Goal: Transaction & Acquisition: Purchase product/service

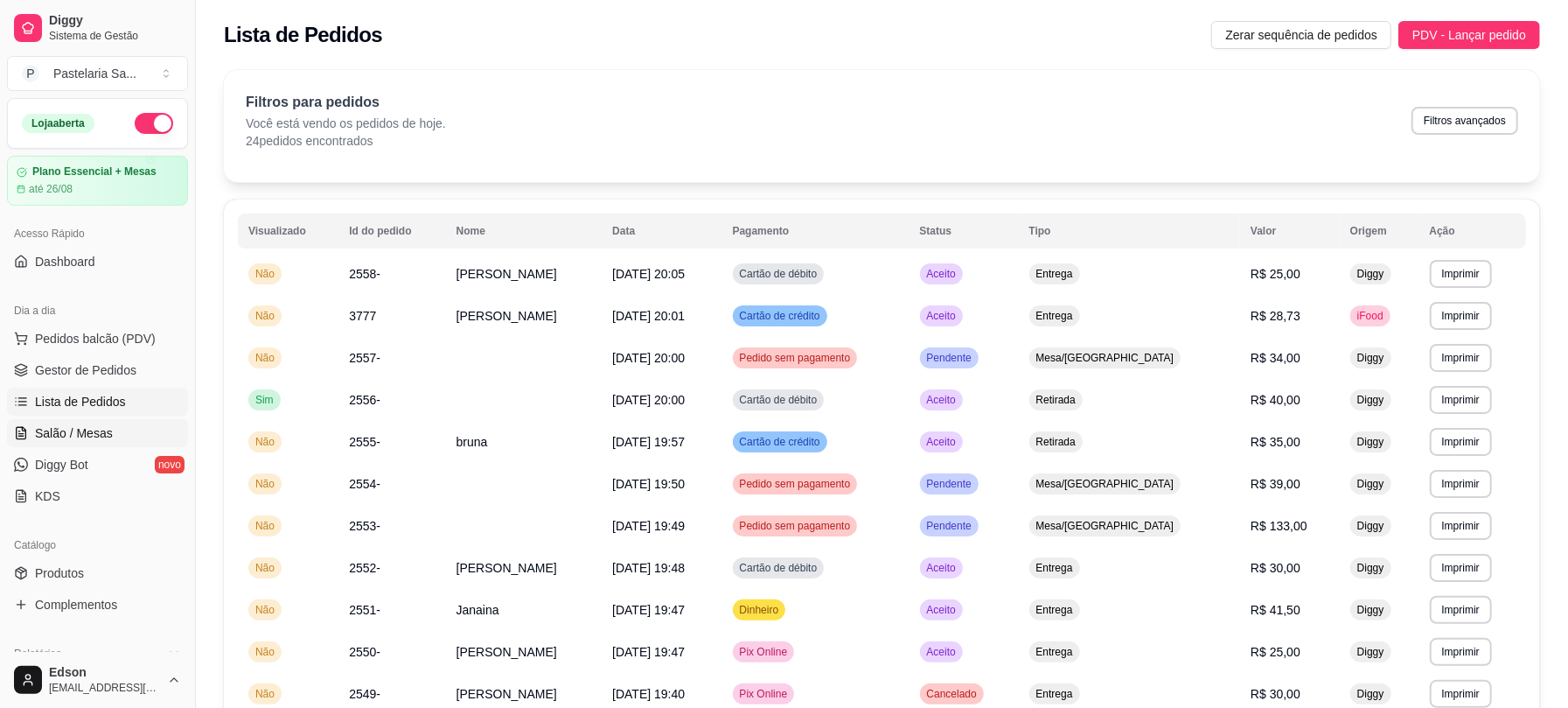
drag, startPoint x: 107, startPoint y: 429, endPoint x: 109, endPoint y: 444, distance: 15.1
click at [107, 432] on span "Salão / Mesas" at bounding box center [74, 433] width 78 height 17
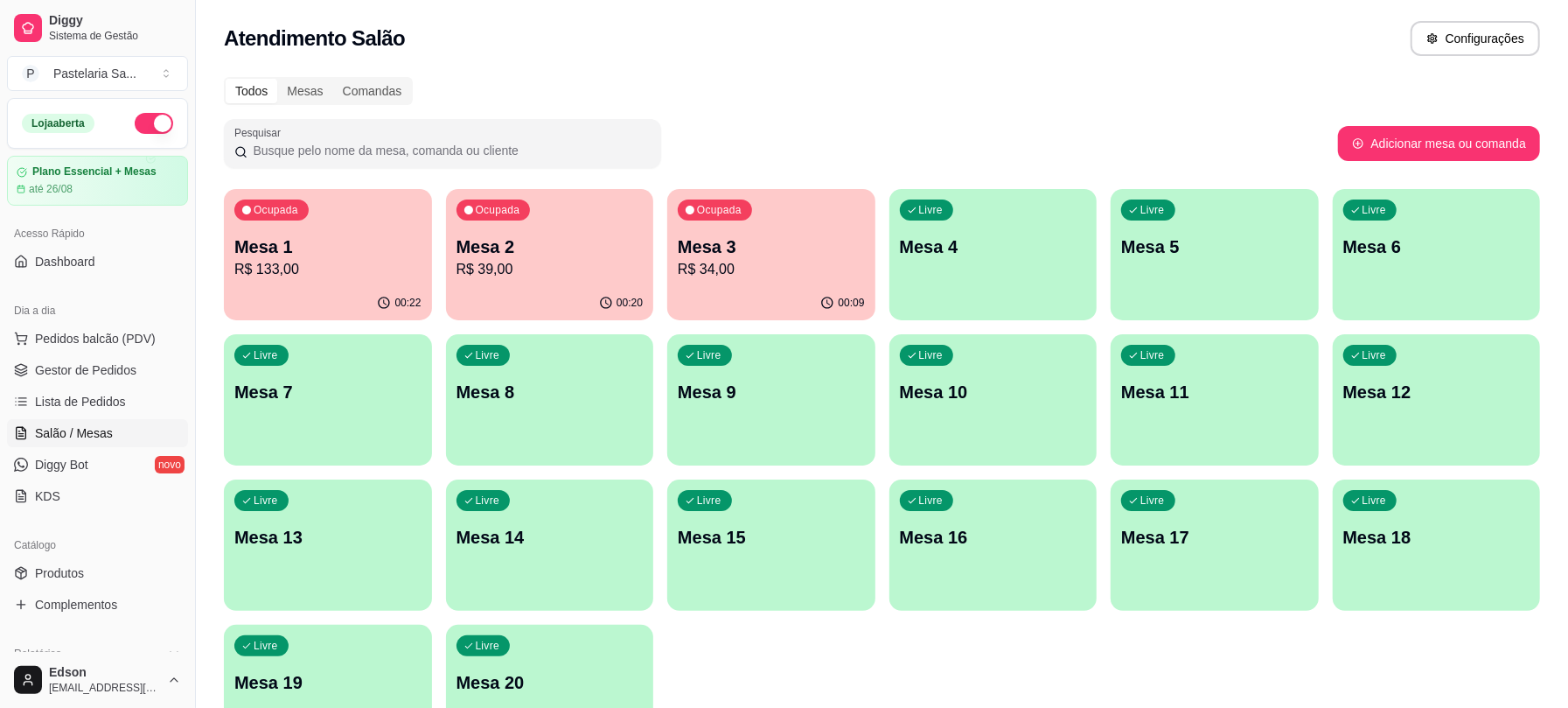
click at [526, 271] on p "R$ 39,00" at bounding box center [550, 270] width 187 height 21
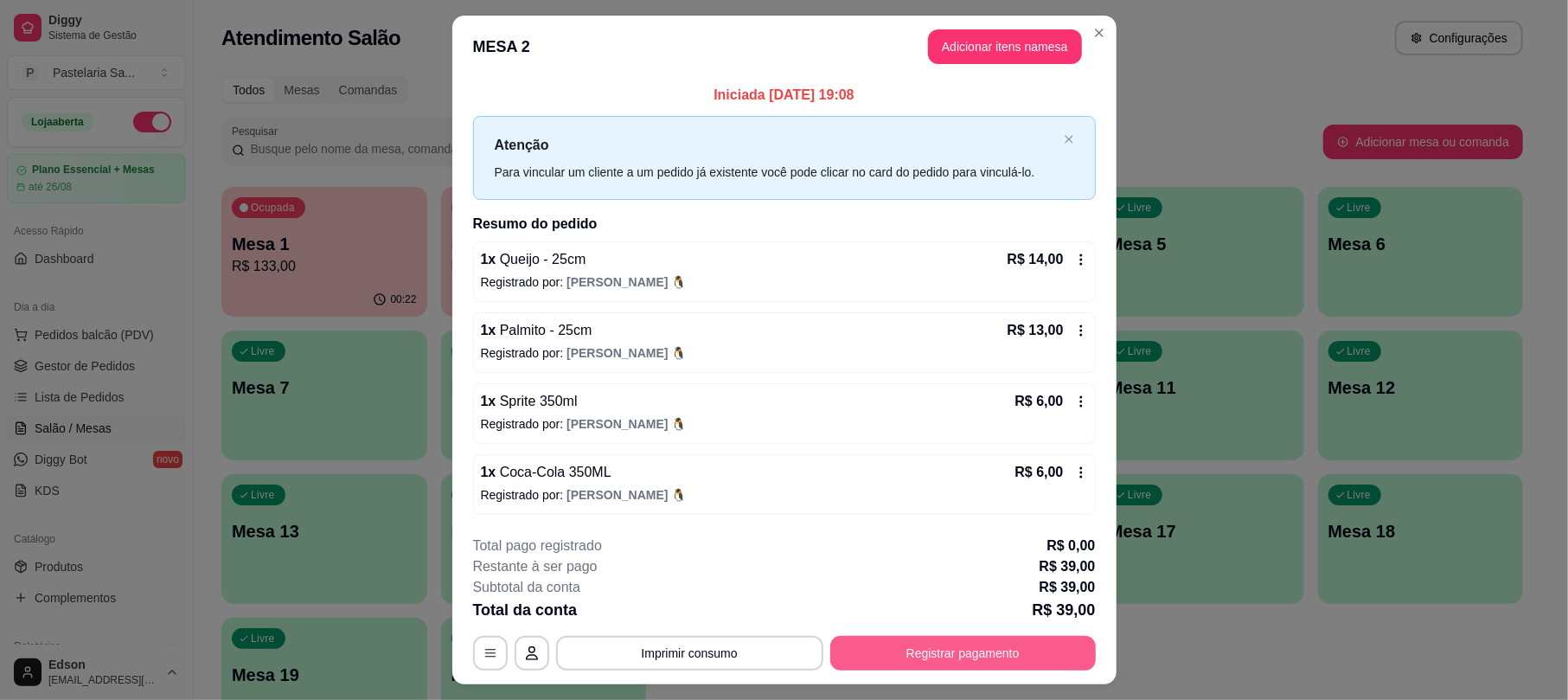
click at [936, 665] on button "Registrar pagamento" at bounding box center [963, 653] width 266 height 35
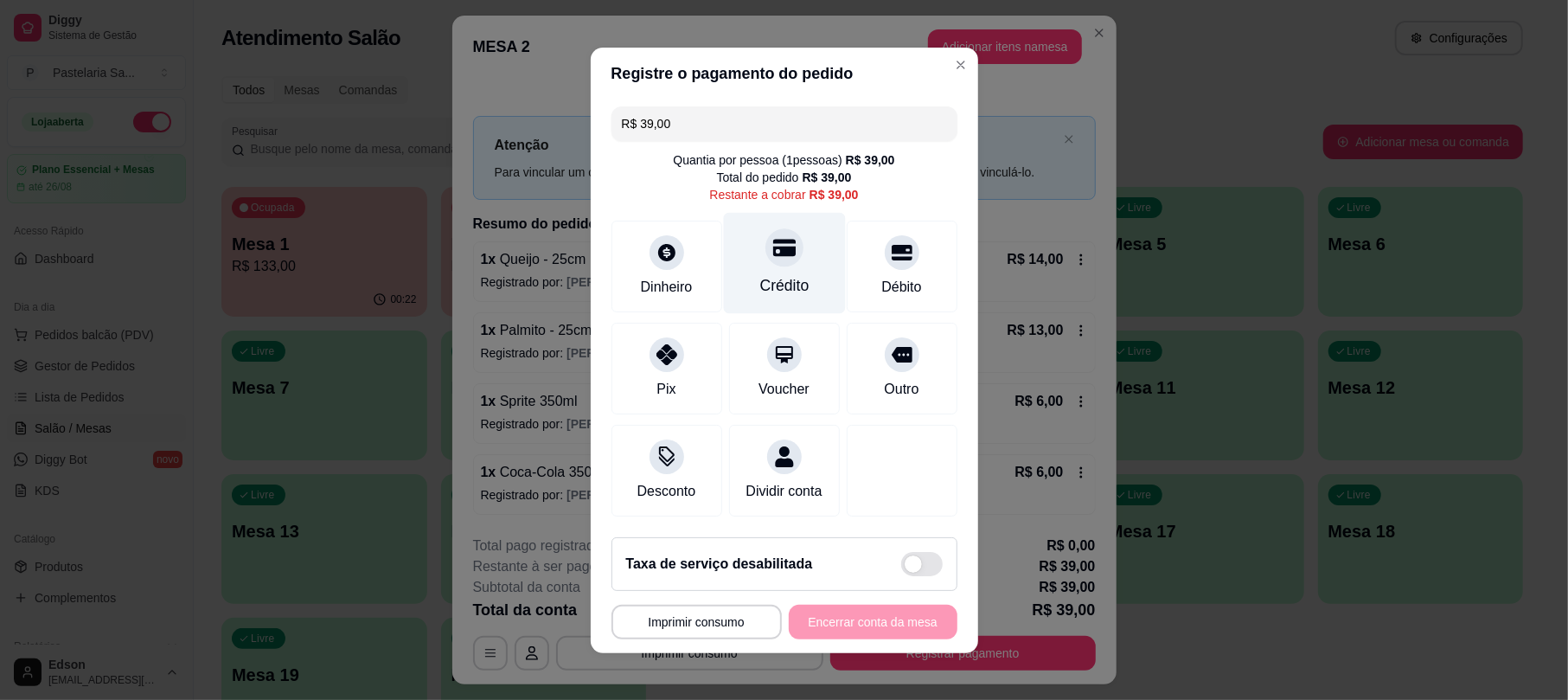
click at [775, 253] on div at bounding box center [784, 247] width 38 height 38
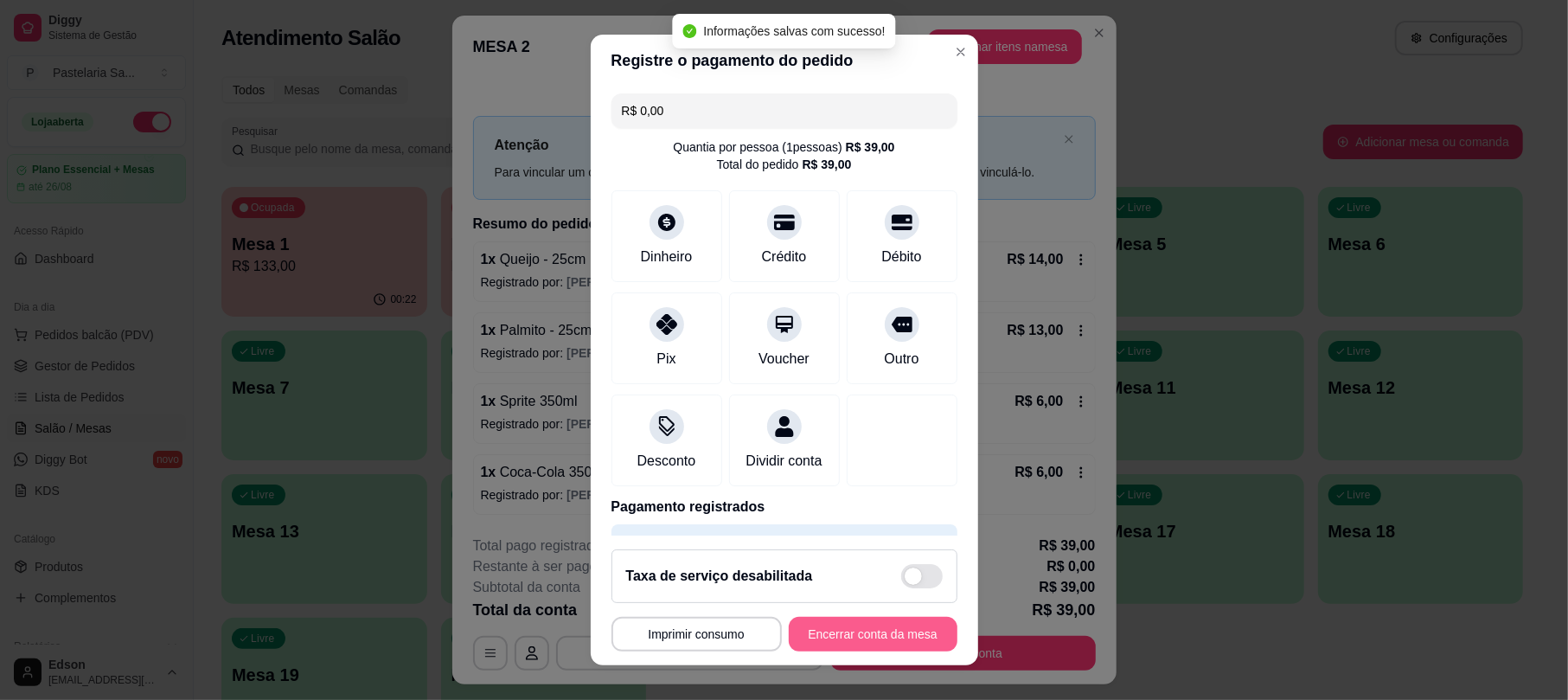
type input "R$ 0,00"
click at [877, 642] on button "Encerrar conta da mesa" at bounding box center [873, 634] width 169 height 35
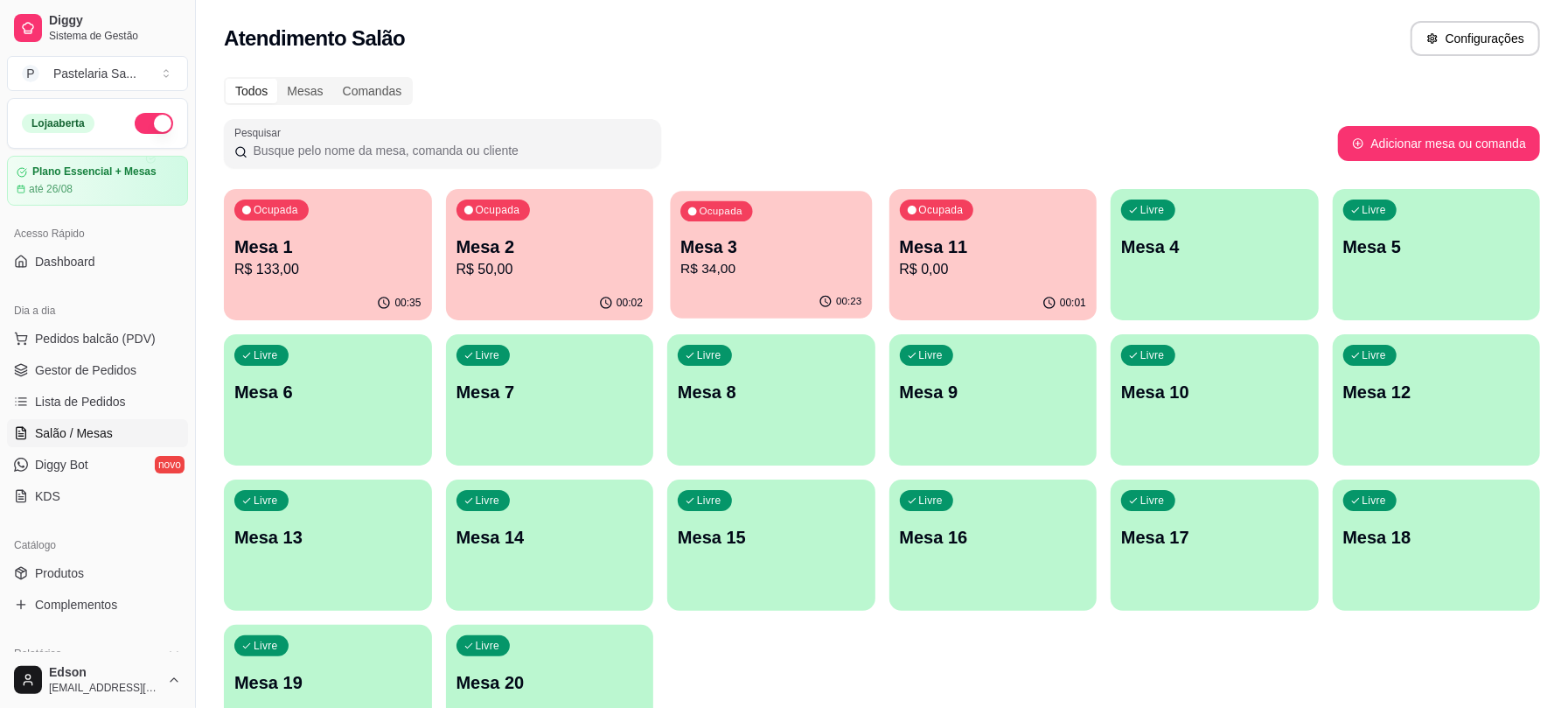
click at [794, 261] on p "R$ 34,00" at bounding box center [771, 269] width 181 height 20
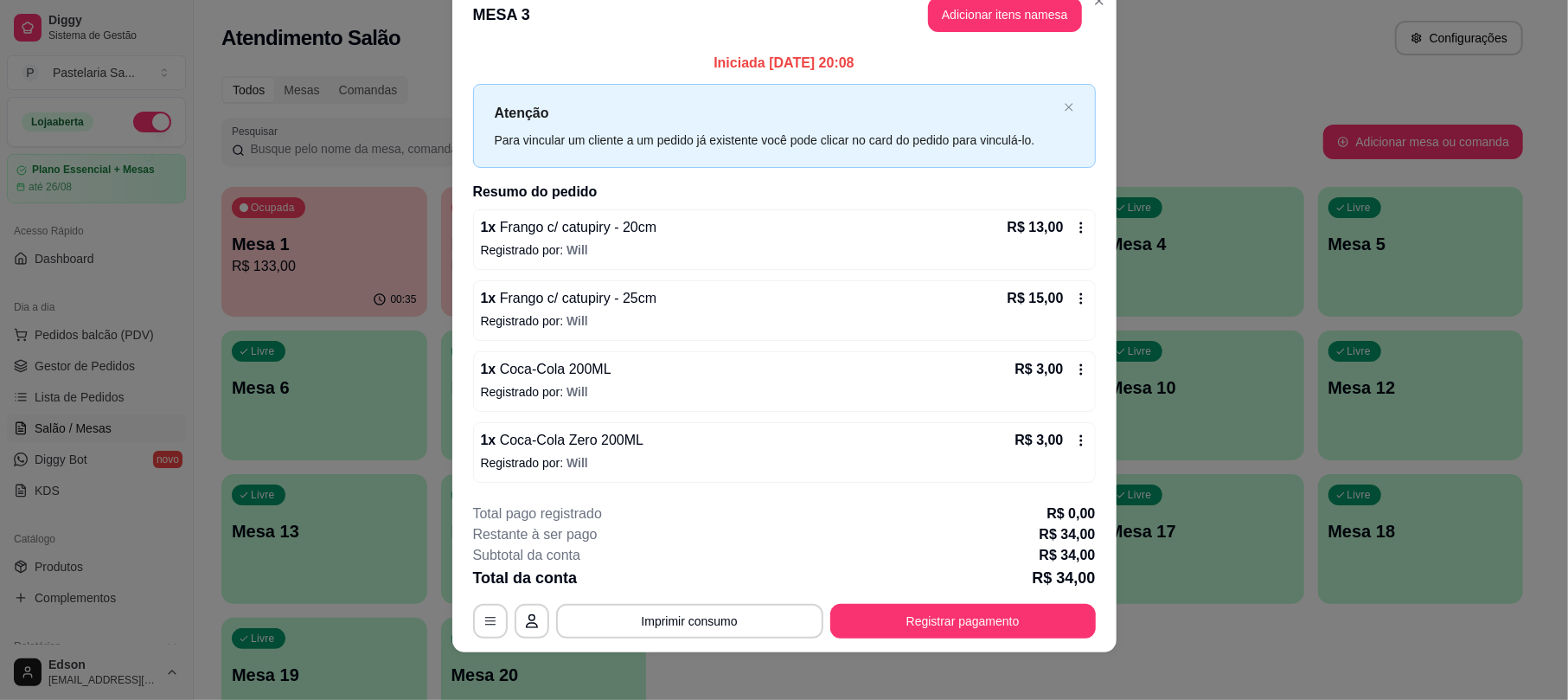
scroll to position [41, 0]
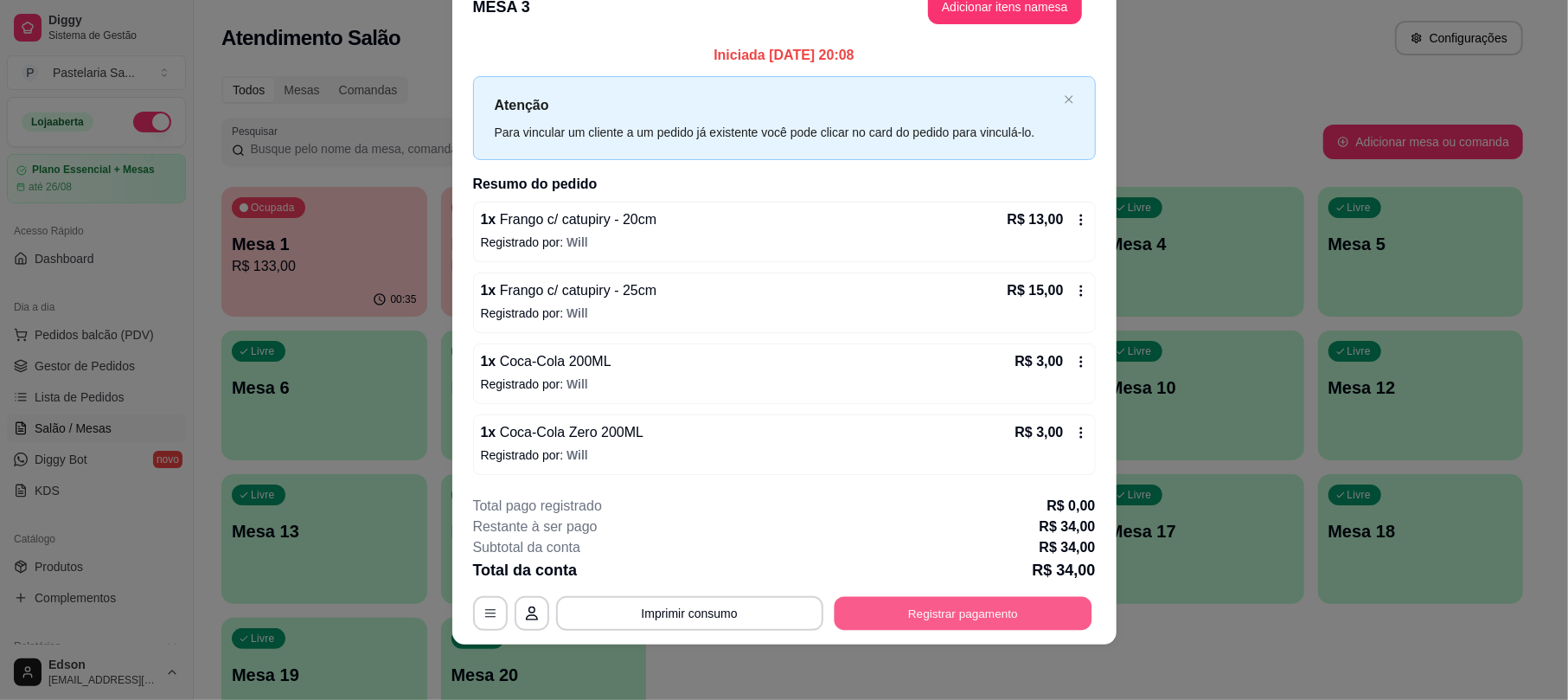
click at [898, 607] on button "Registrar pagamento" at bounding box center [962, 613] width 258 height 34
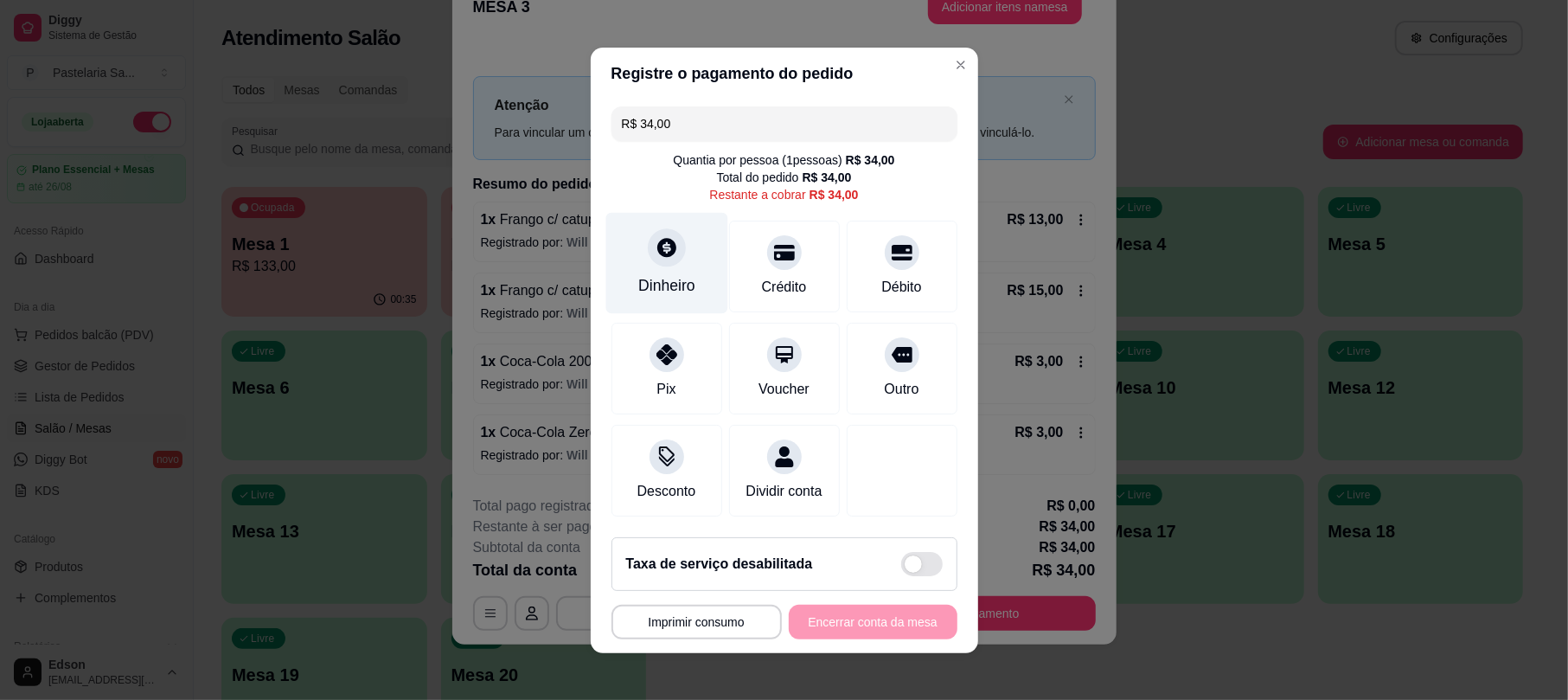
click at [689, 233] on div "Dinheiro" at bounding box center [666, 263] width 122 height 102
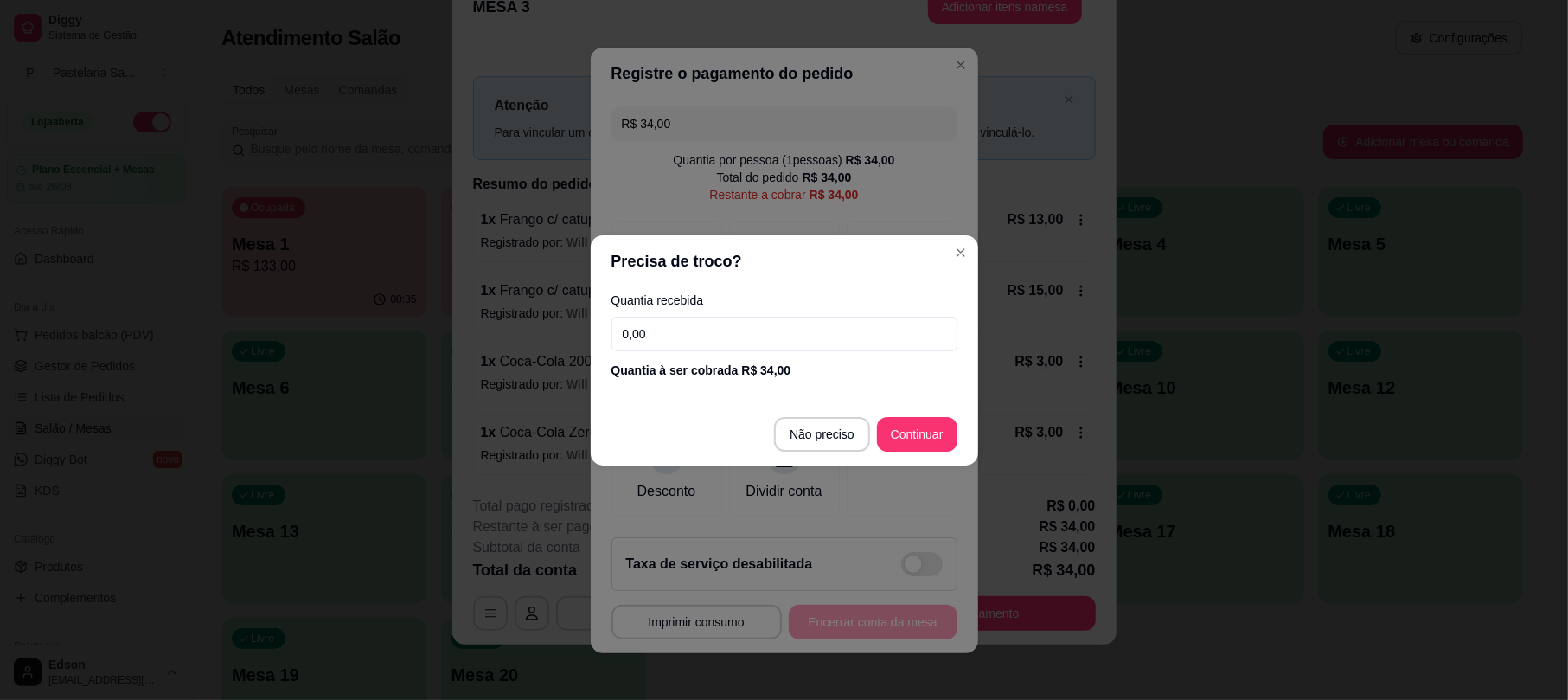
click at [822, 322] on input "0,00" at bounding box center [784, 334] width 346 height 35
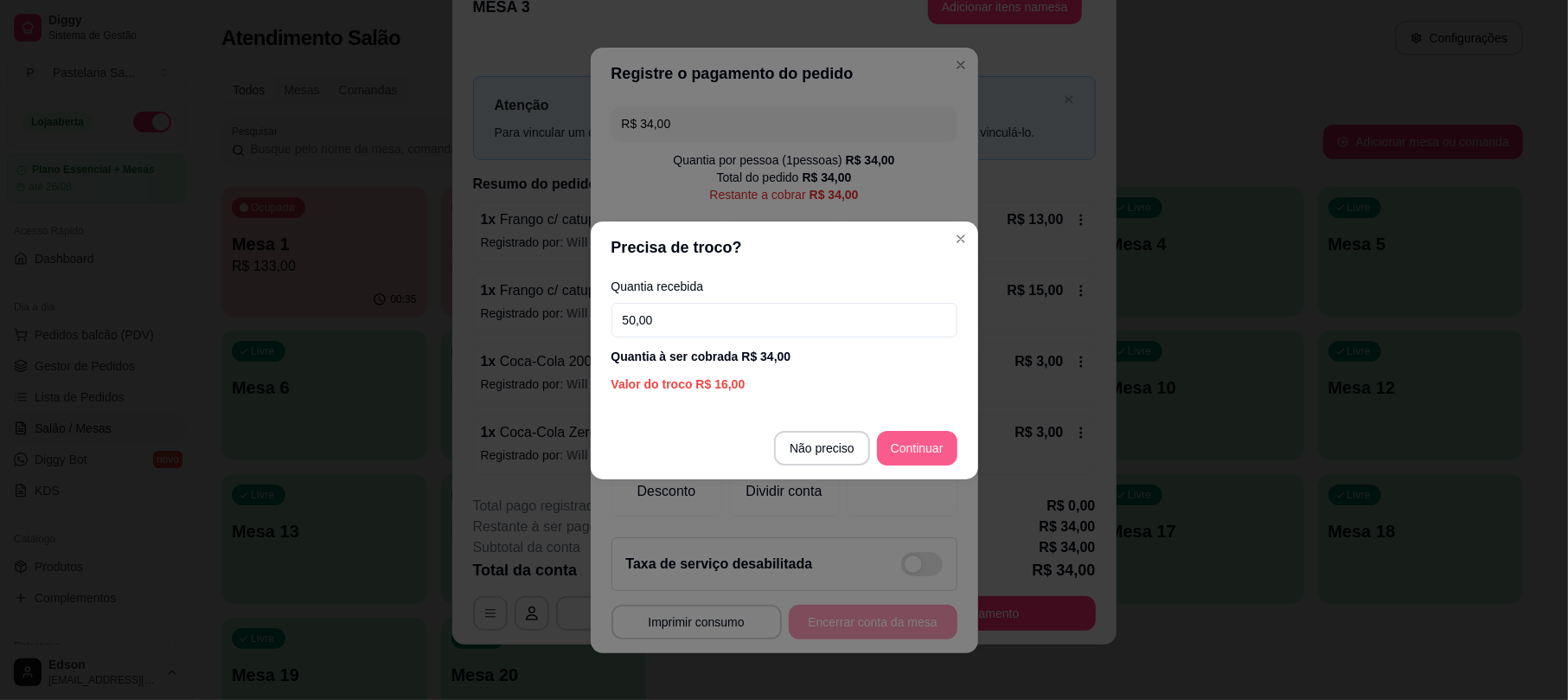
type input "50,00"
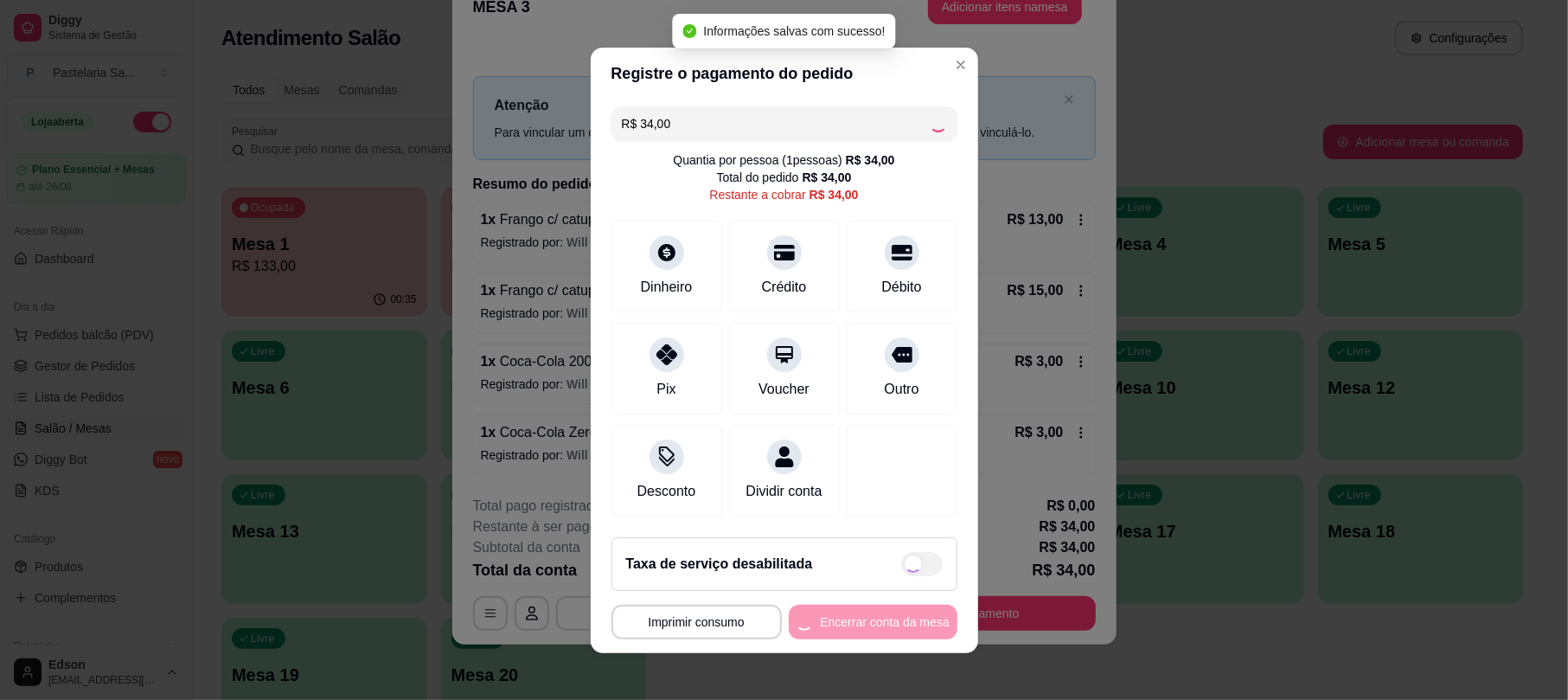
type input "R$ 0,00"
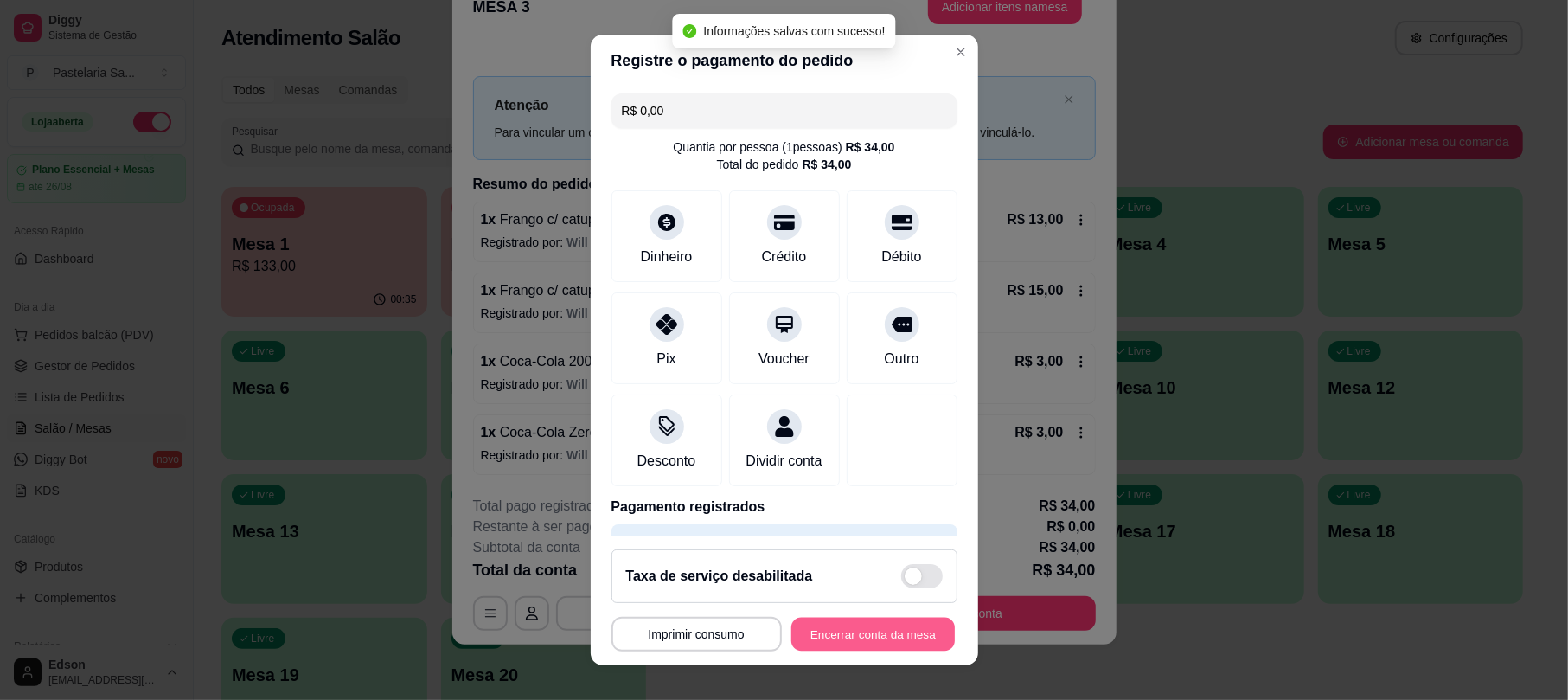
click at [861, 631] on button "Encerrar conta da mesa" at bounding box center [873, 633] width 163 height 34
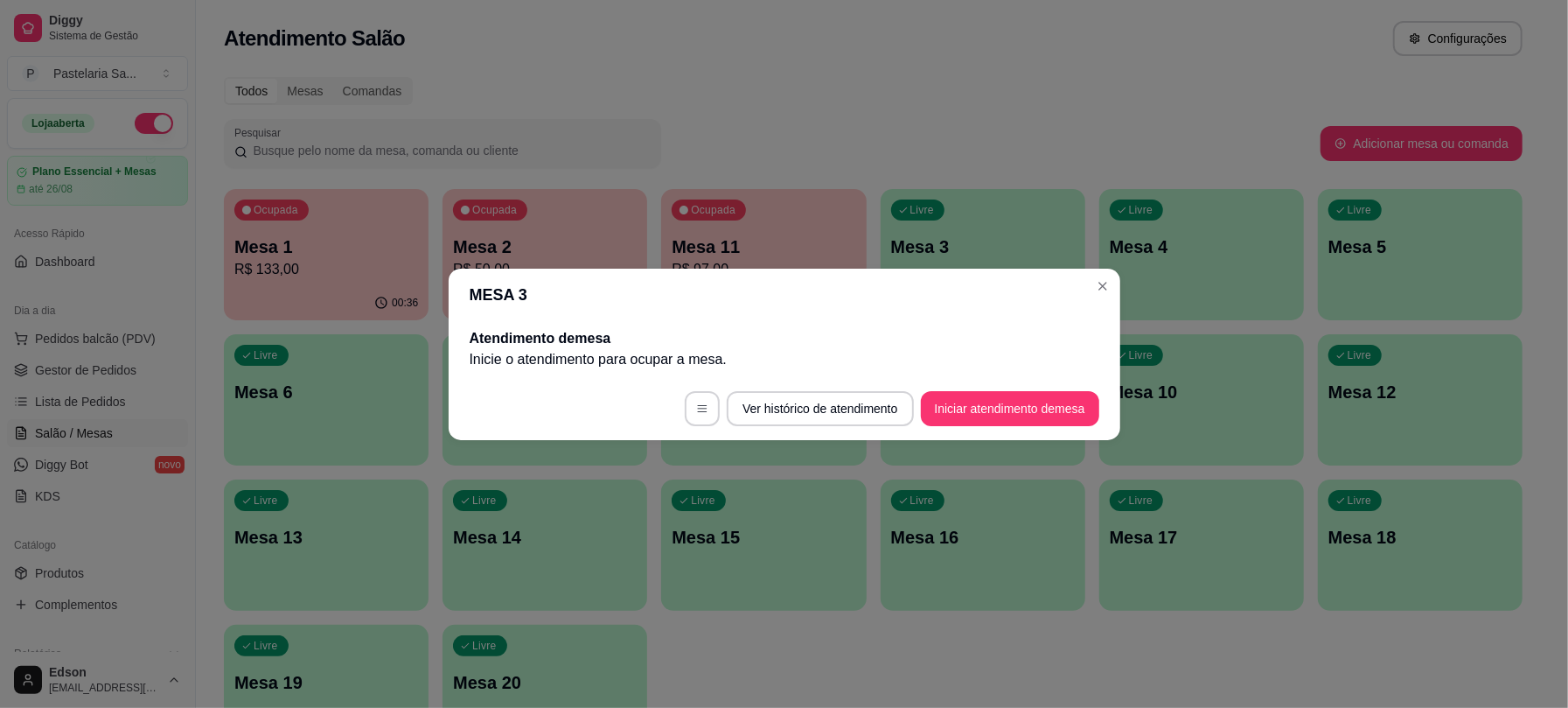
click at [305, 226] on div "Ocupada Mesa 1 R$ 133,00" at bounding box center [326, 238] width 205 height 97
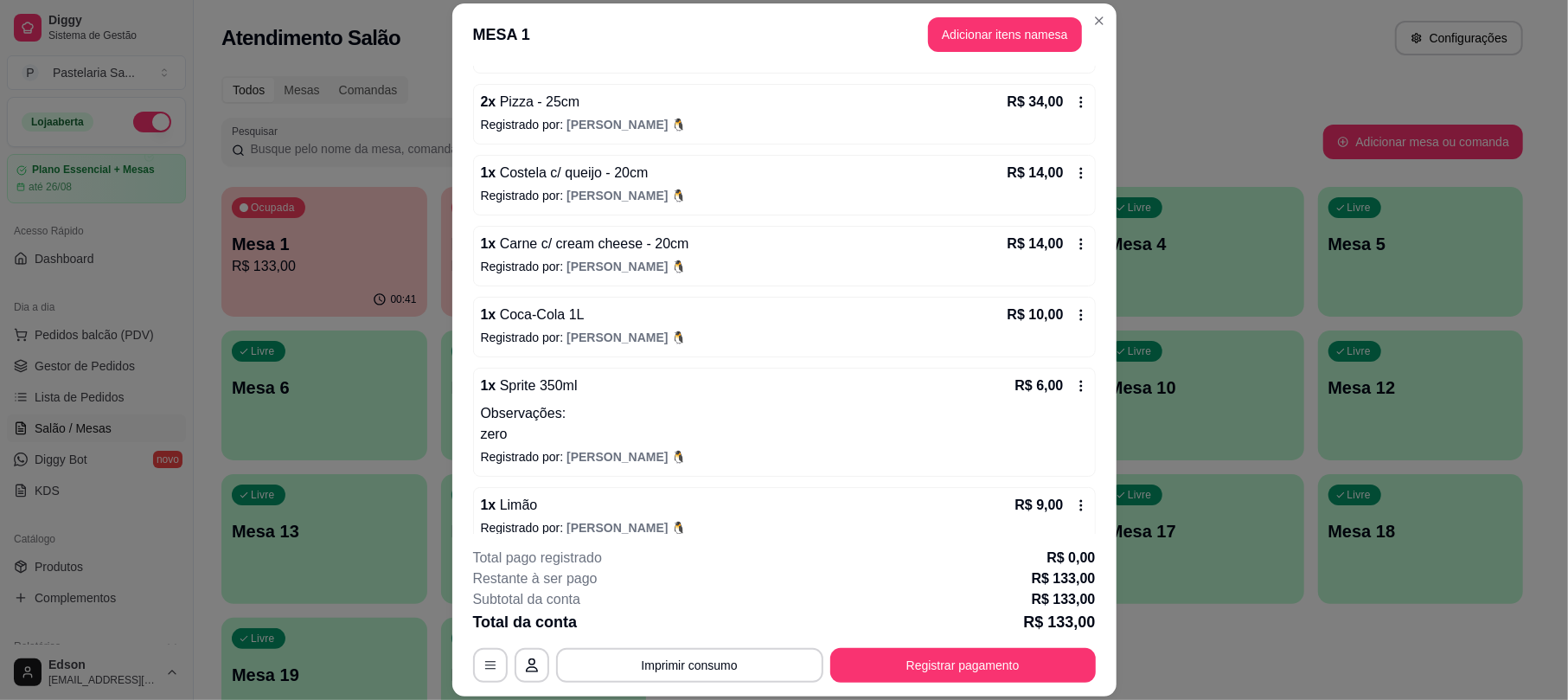
scroll to position [313, 0]
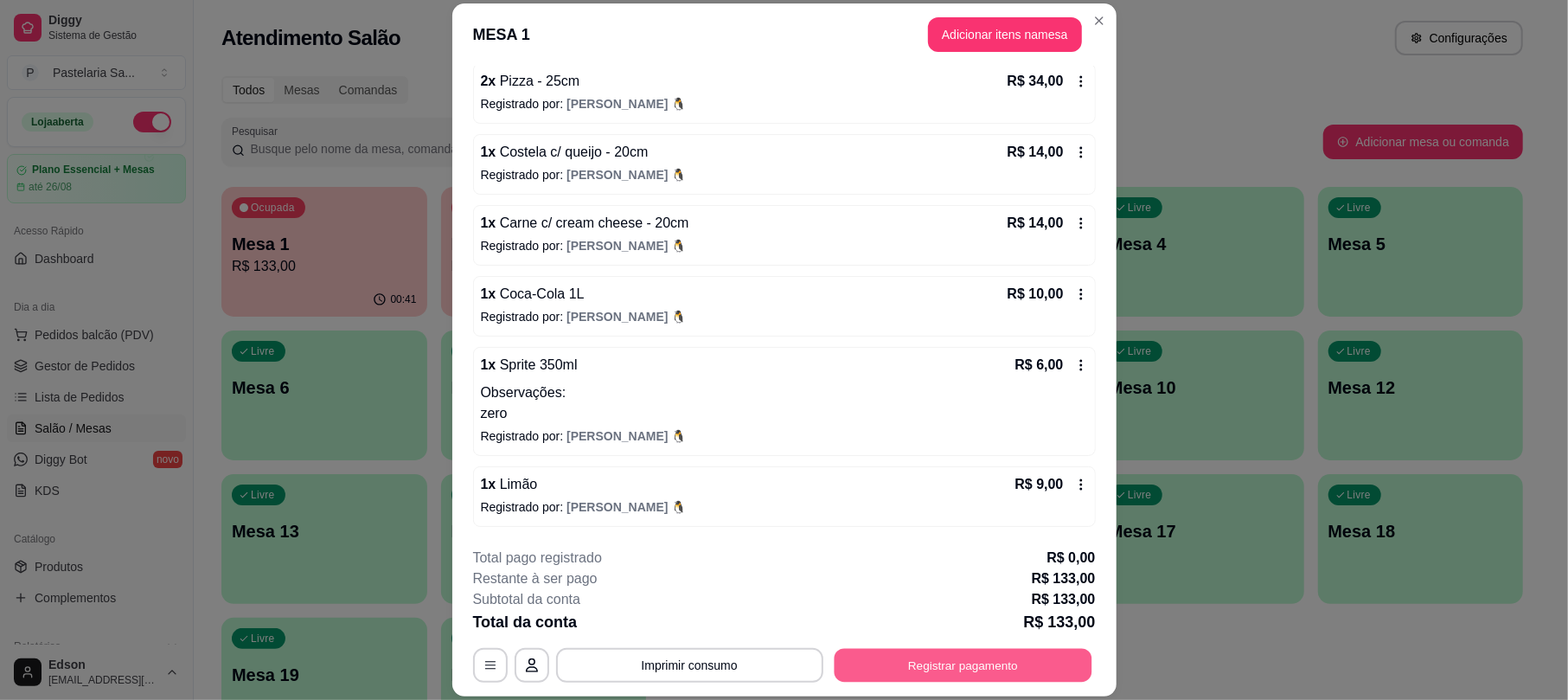
click at [900, 631] on div "**********" at bounding box center [784, 615] width 622 height 135
click at [878, 661] on button "Registrar pagamento" at bounding box center [963, 665] width 266 height 35
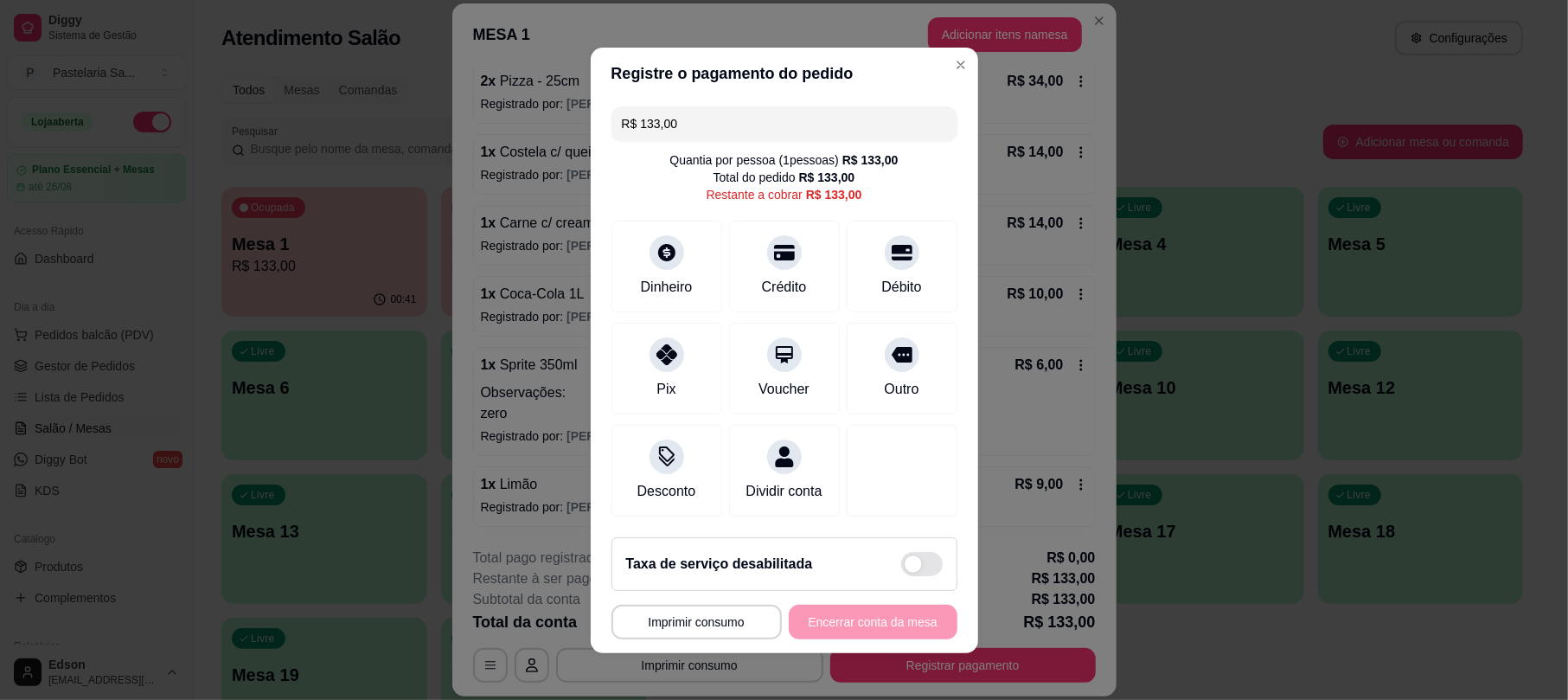
click at [768, 100] on div "R$ 133,00 Quantia por pessoa ( 1 pessoas) R$ 133,00 Total do pedido R$ 133,00 R…" at bounding box center [784, 312] width 387 height 424
click at [690, 106] on input "R$ 133,00" at bounding box center [784, 124] width 325 height 35
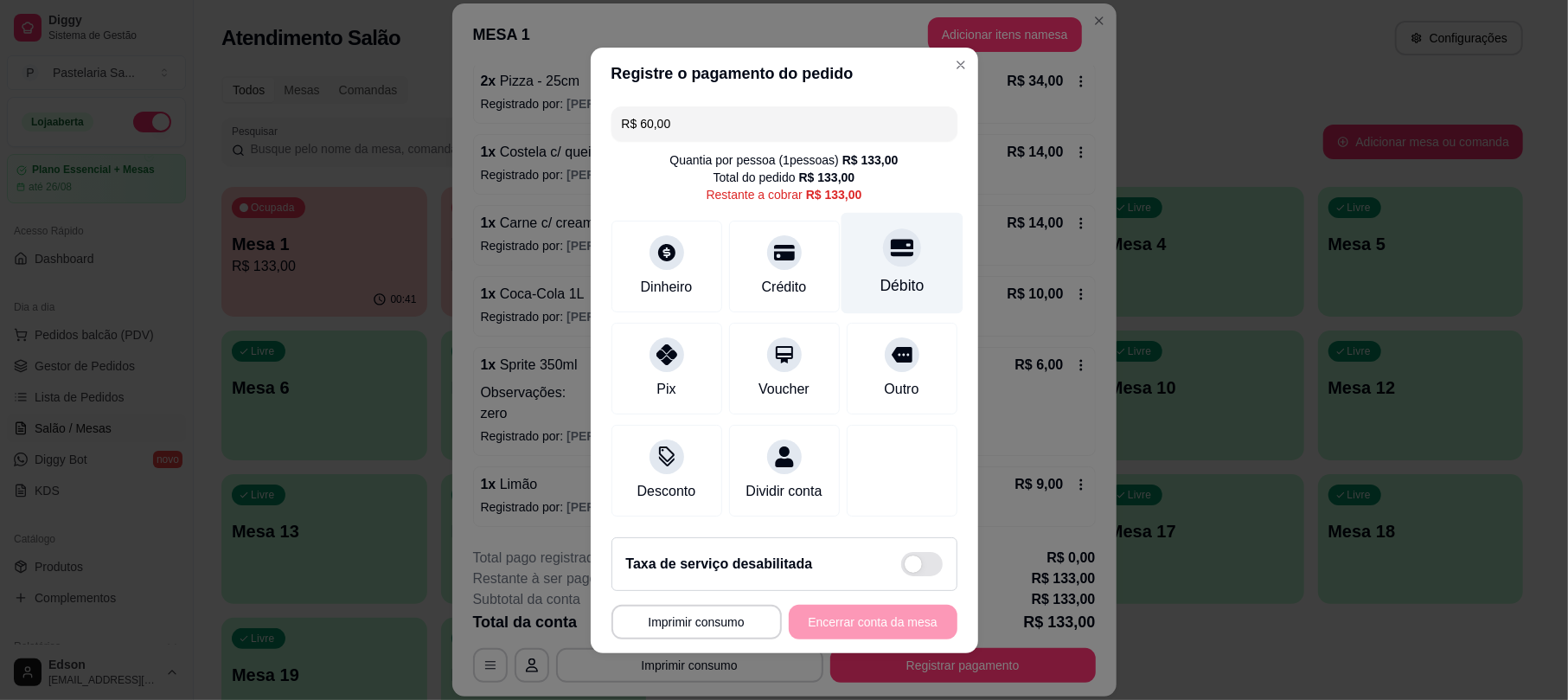
click at [867, 260] on div "Débito" at bounding box center [901, 263] width 122 height 102
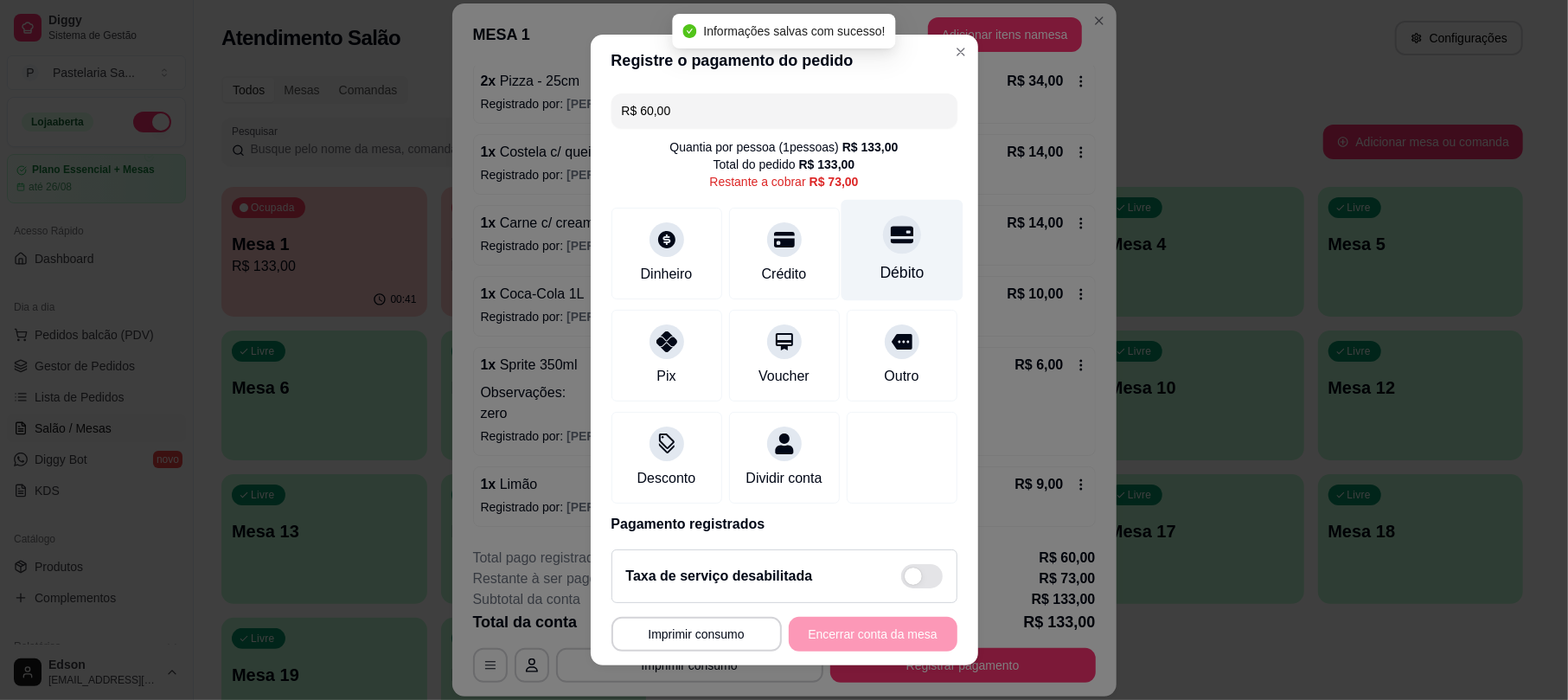
type input "R$ 73,00"
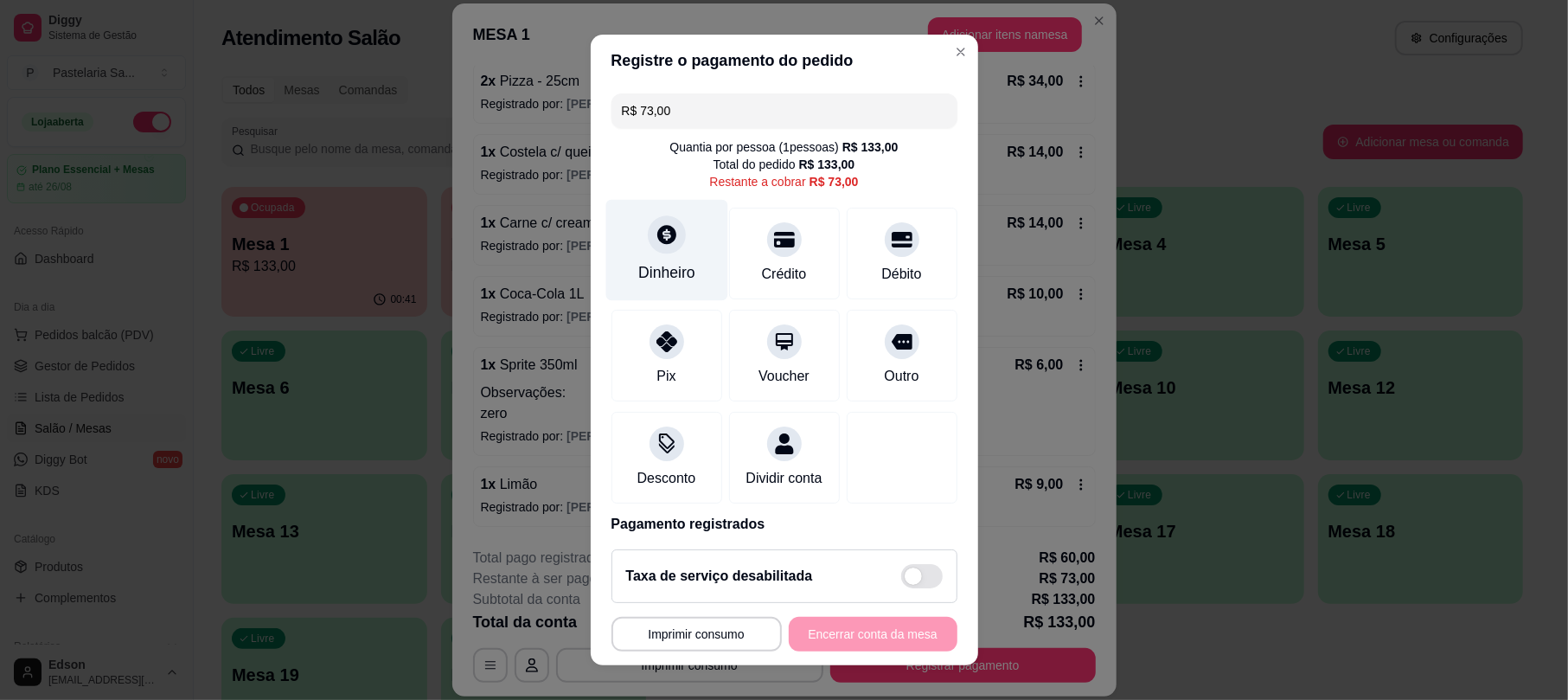
click at [674, 245] on div "Dinheiro" at bounding box center [666, 250] width 122 height 102
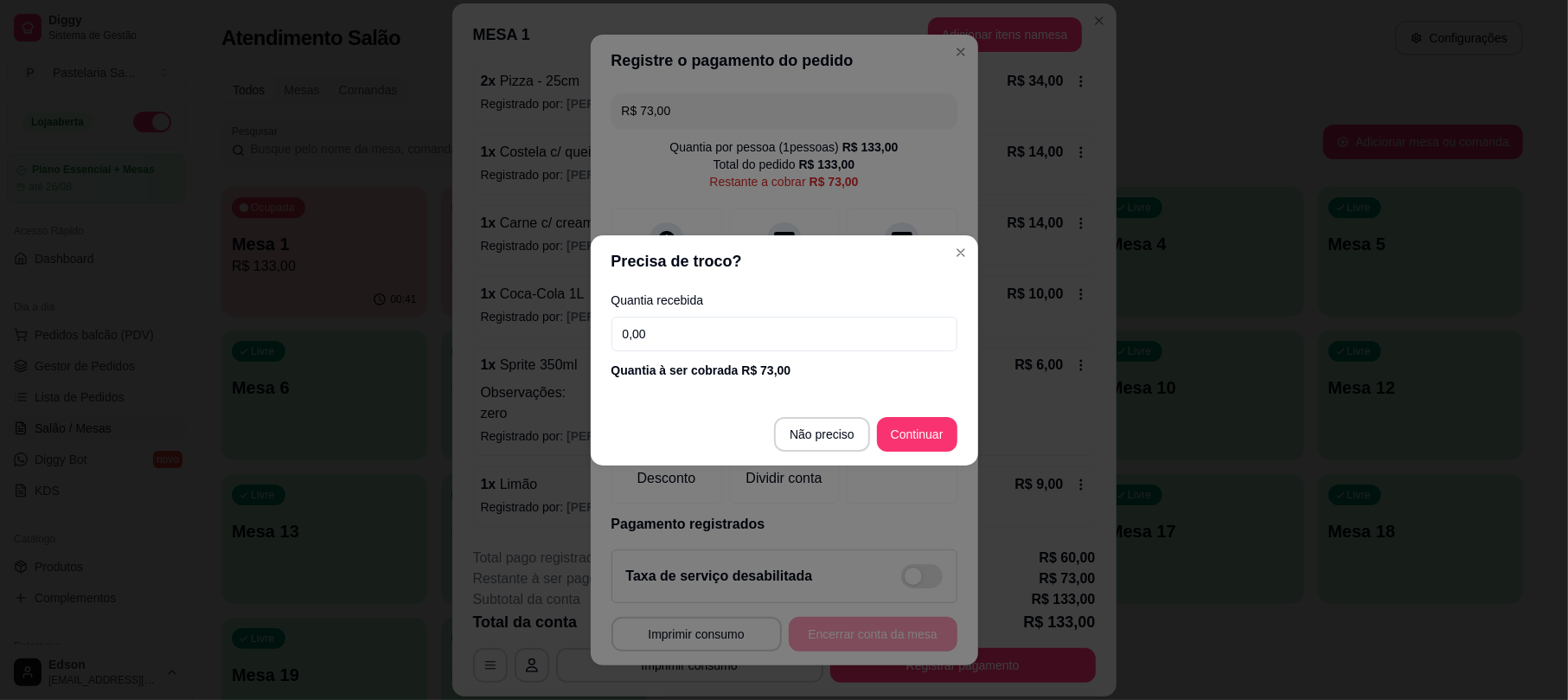
click at [800, 327] on input "0,00" at bounding box center [784, 334] width 346 height 35
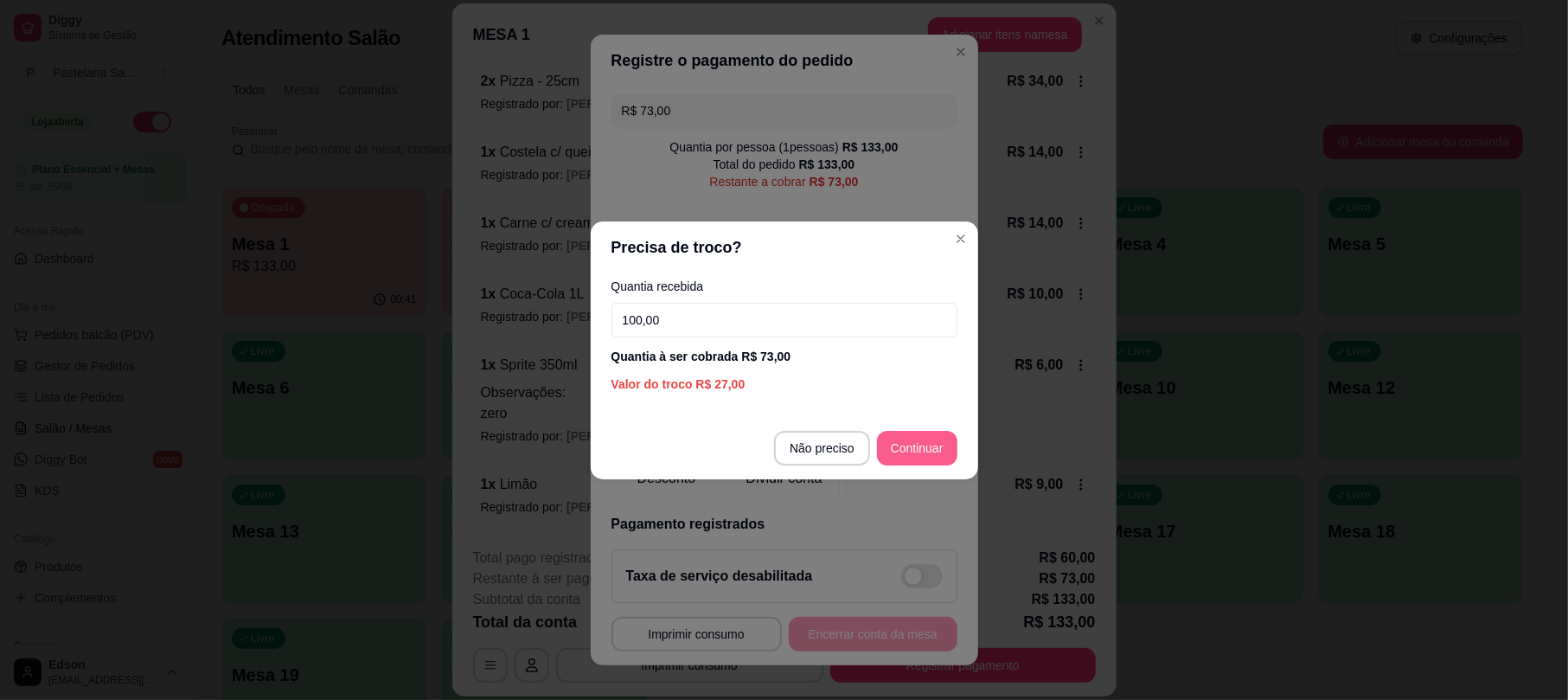
type input "100,00"
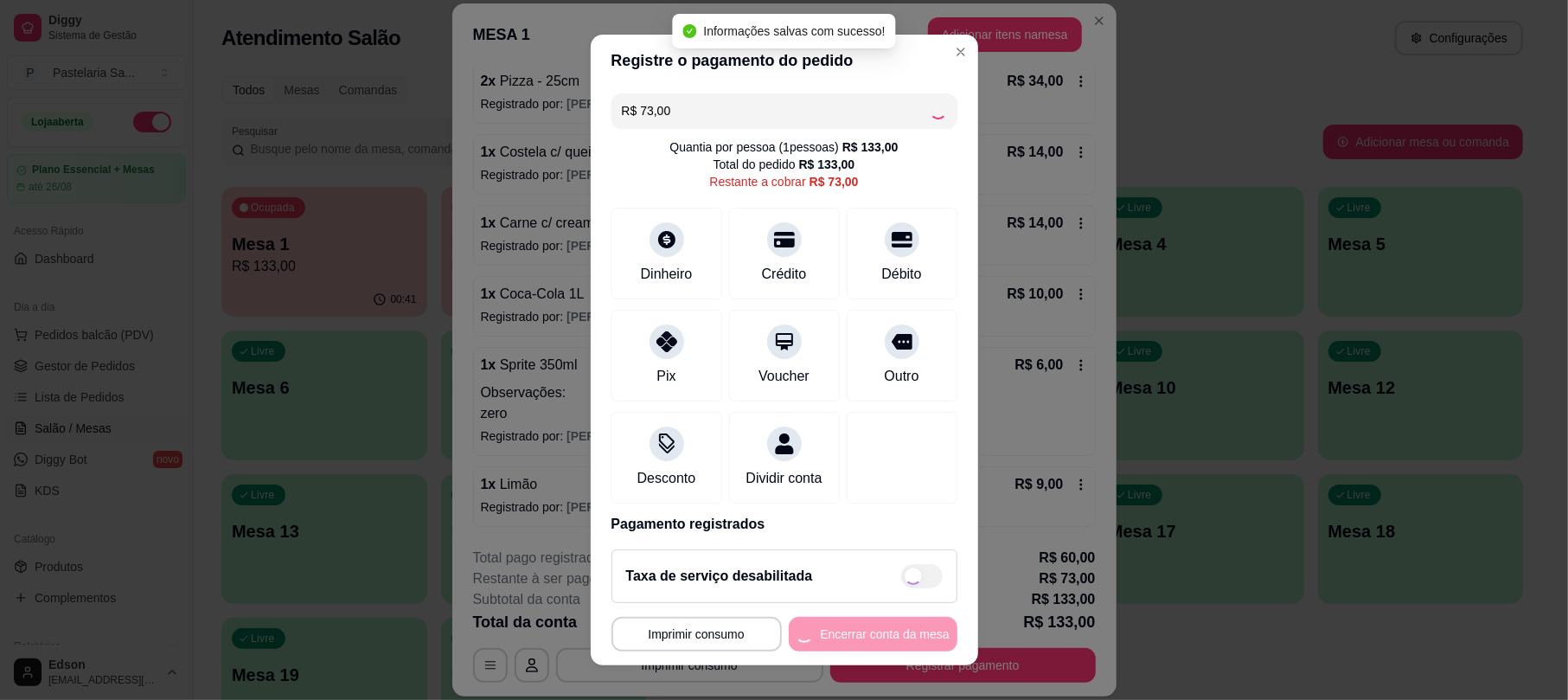
type input "R$ 0,00"
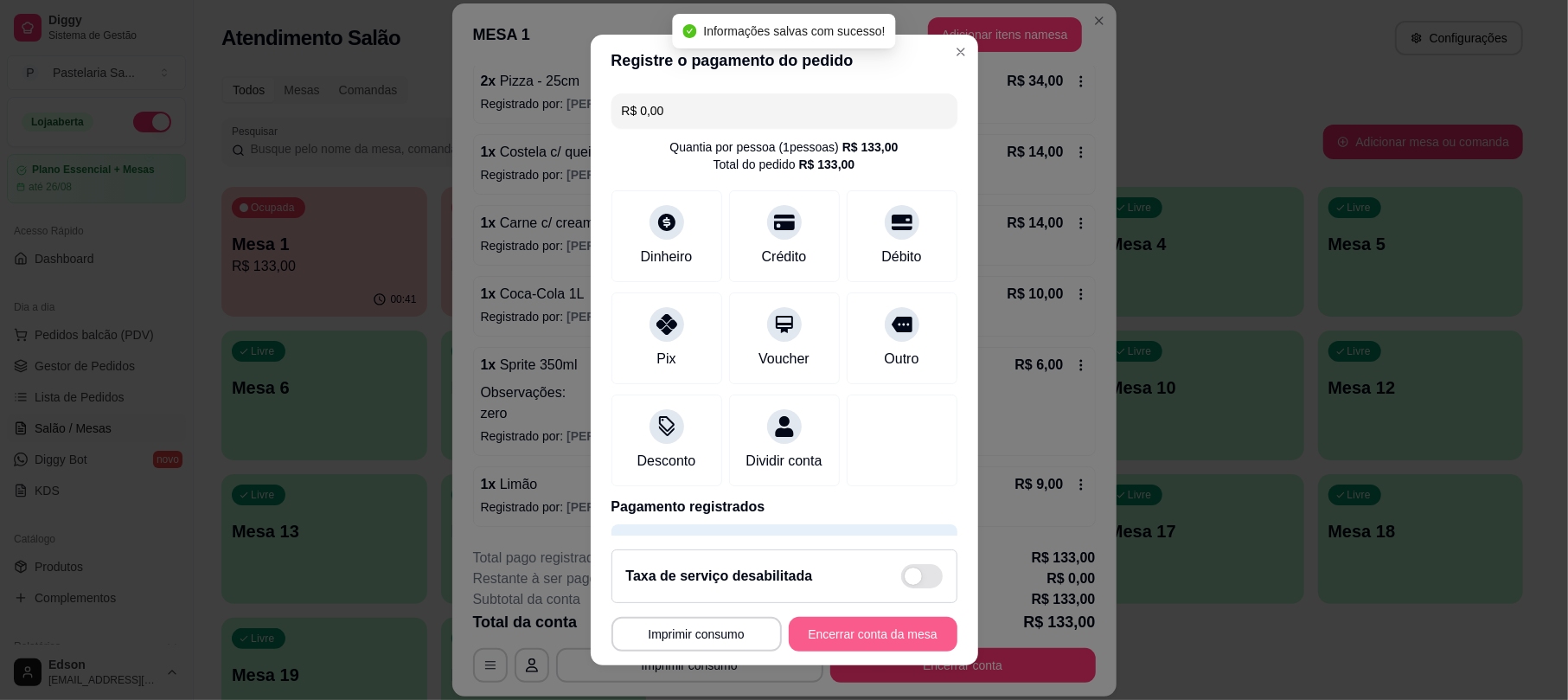
click at [904, 628] on button "Encerrar conta da mesa" at bounding box center [873, 634] width 169 height 35
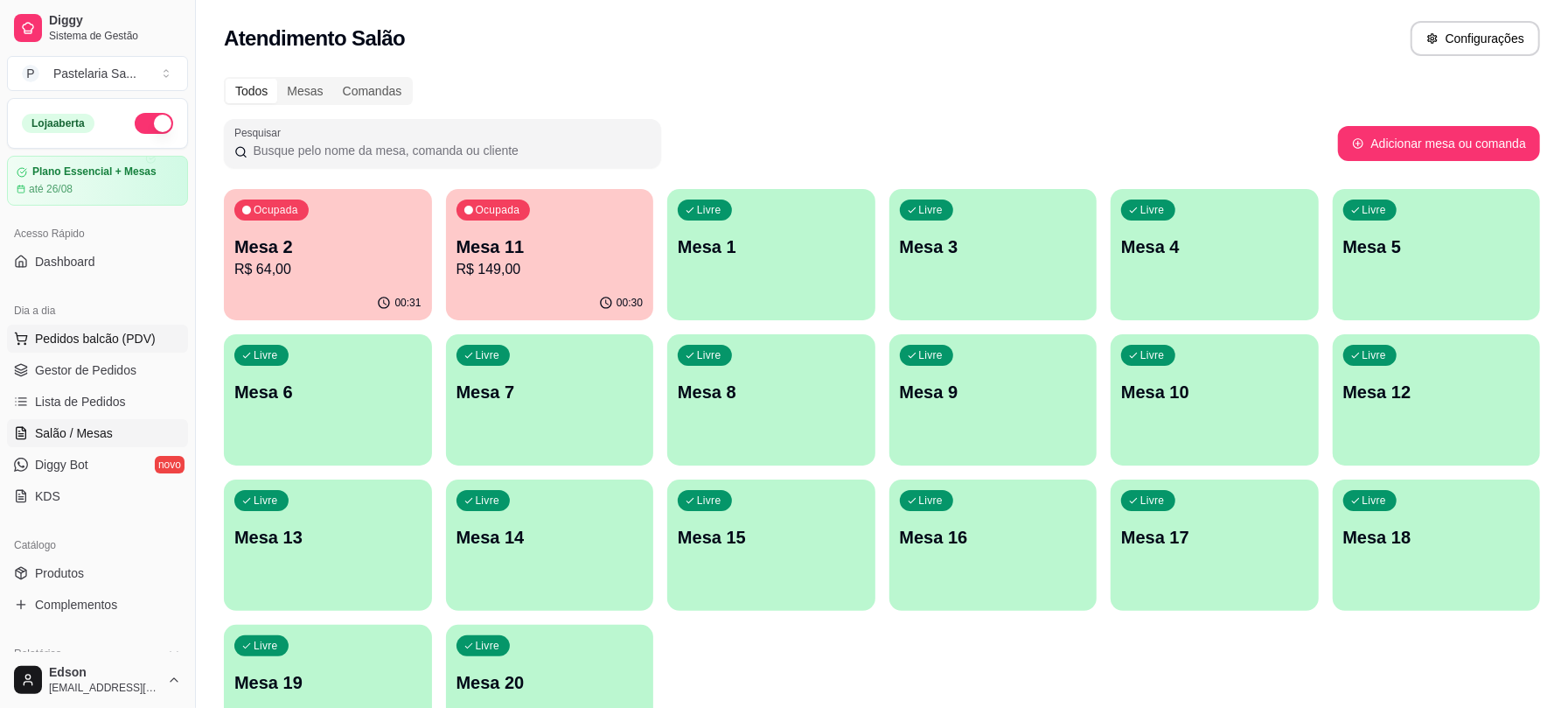
click at [130, 346] on span "Pedidos balcão (PDV)" at bounding box center [95, 338] width 120 height 17
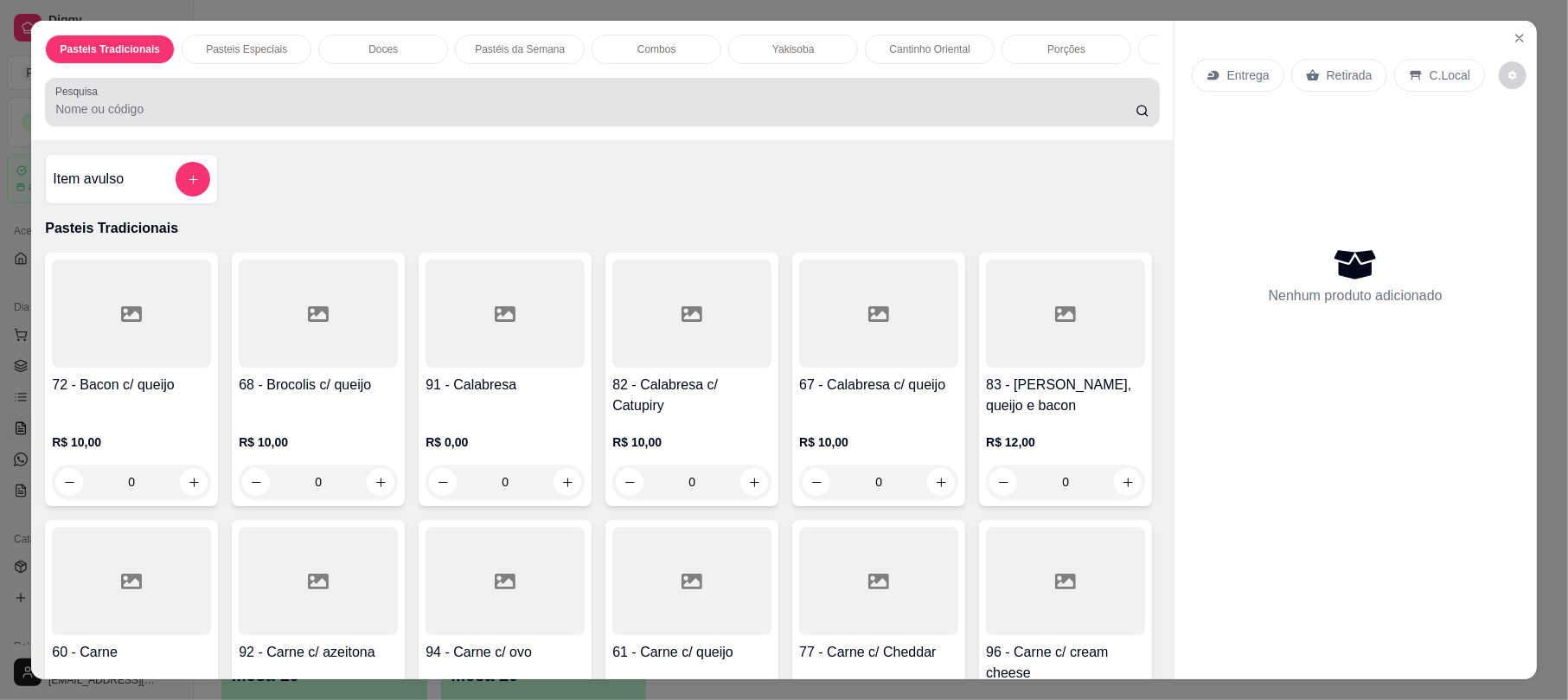
click at [723, 118] on input "Pesquisa" at bounding box center [596, 109] width 1080 height 17
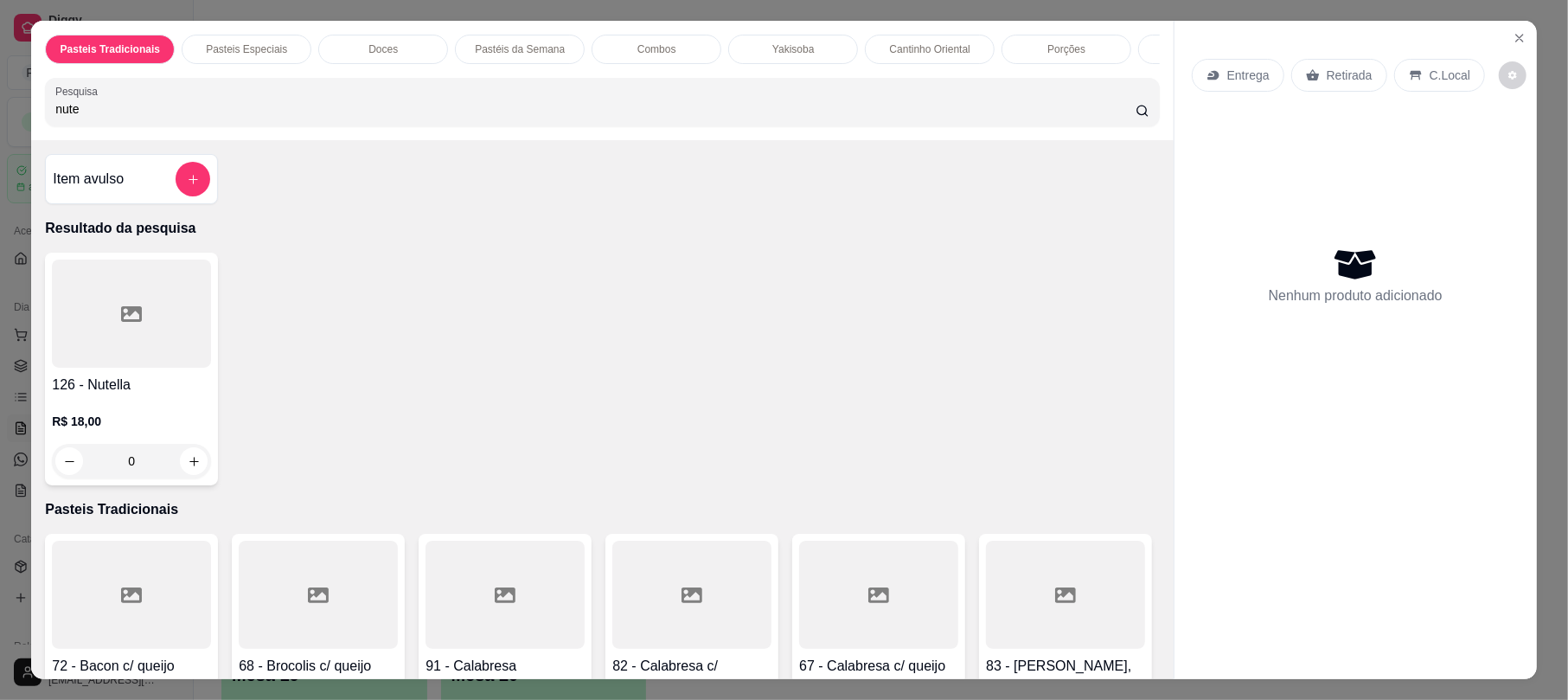
type input "nute"
click at [87, 332] on div at bounding box center [131, 314] width 159 height 108
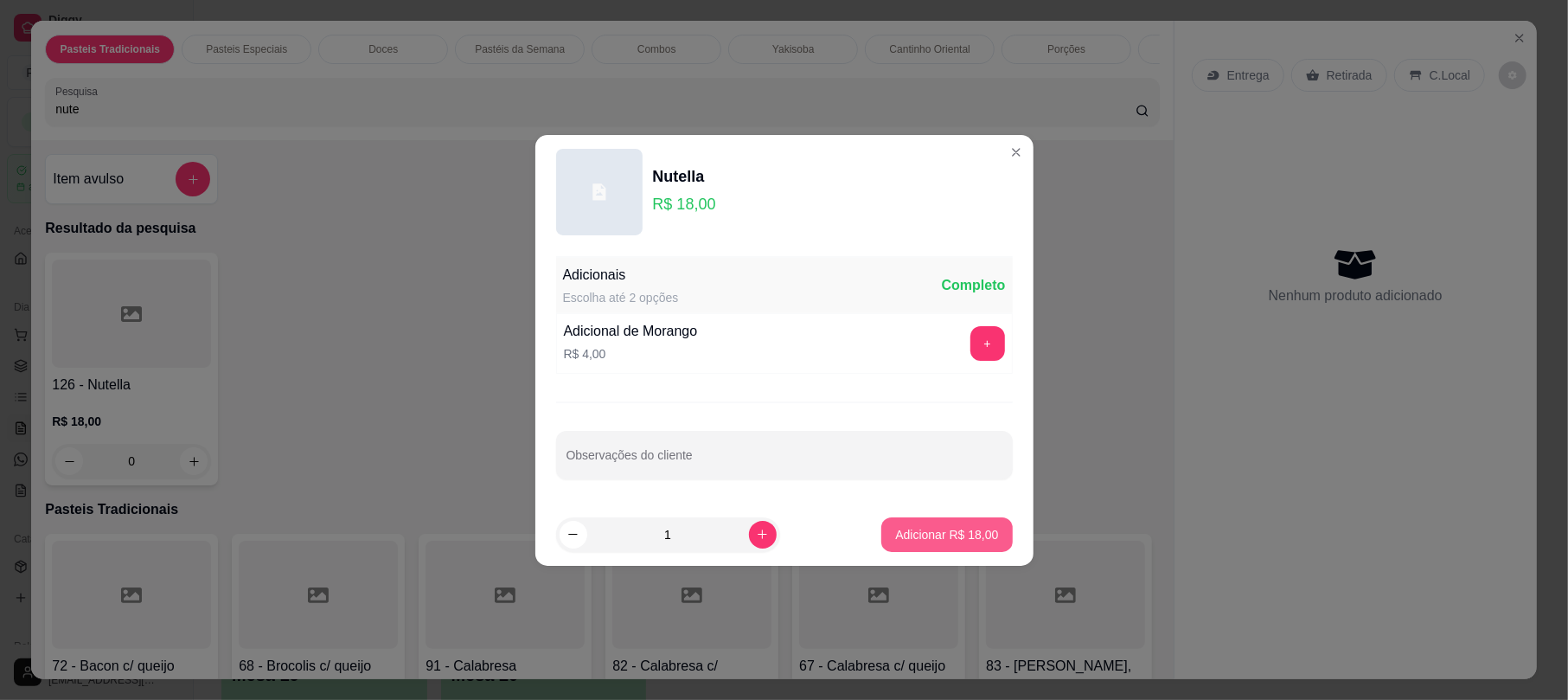
click at [964, 543] on p "Adicionar R$ 18,00" at bounding box center [946, 534] width 103 height 17
type input "1"
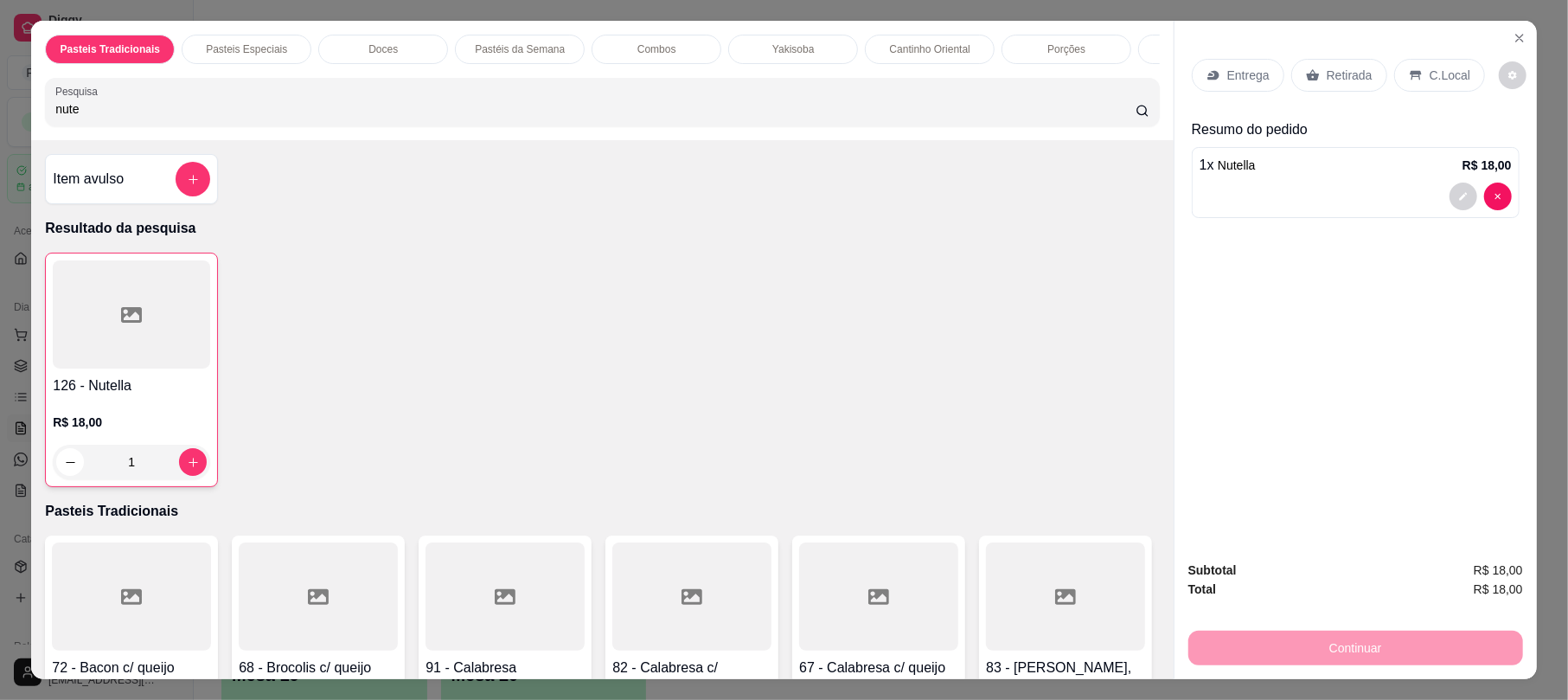
click at [1295, 83] on div "Retirada" at bounding box center [1339, 75] width 96 height 33
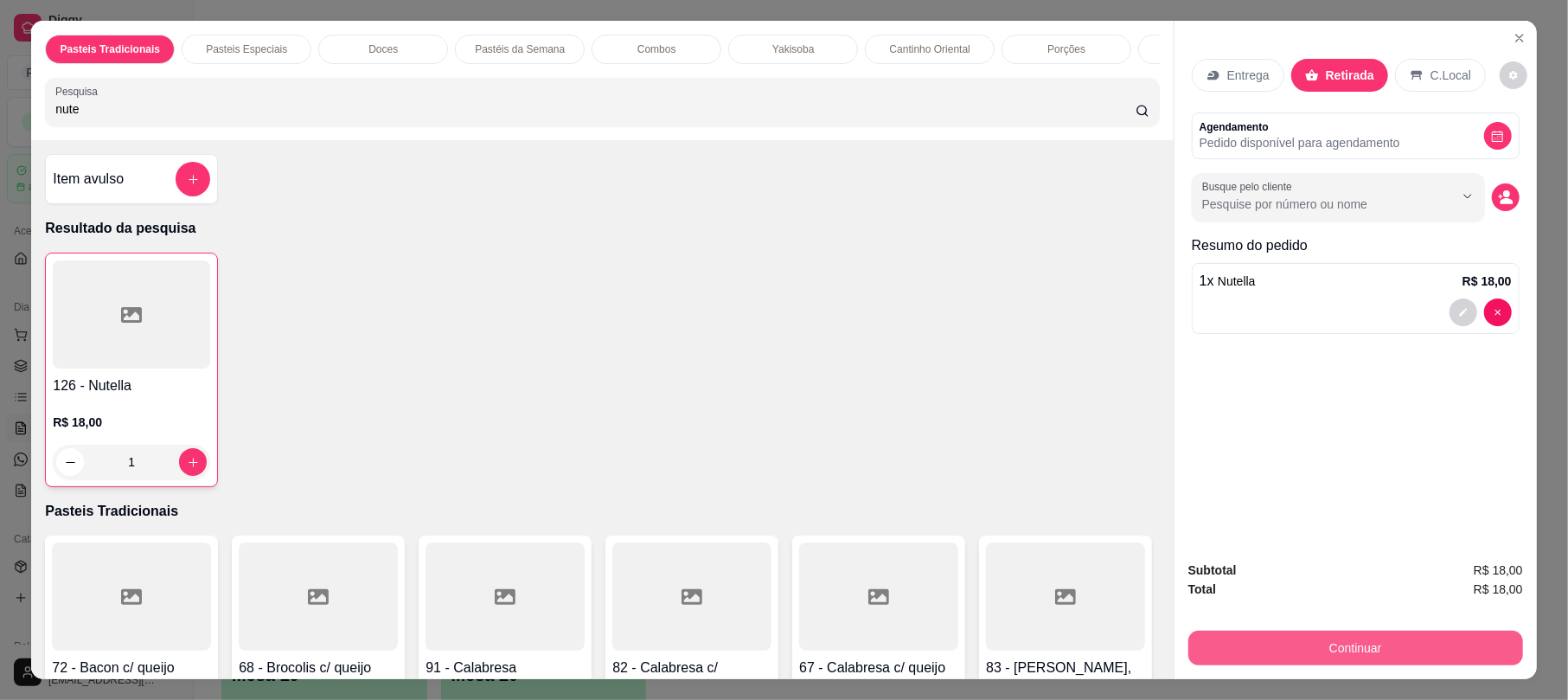
click at [1337, 667] on div "Subtotal R$ 18,00 Total R$ 18,00 Continuar" at bounding box center [1356, 613] width 363 height 132
click at [1330, 652] on button "Continuar" at bounding box center [1355, 646] width 324 height 34
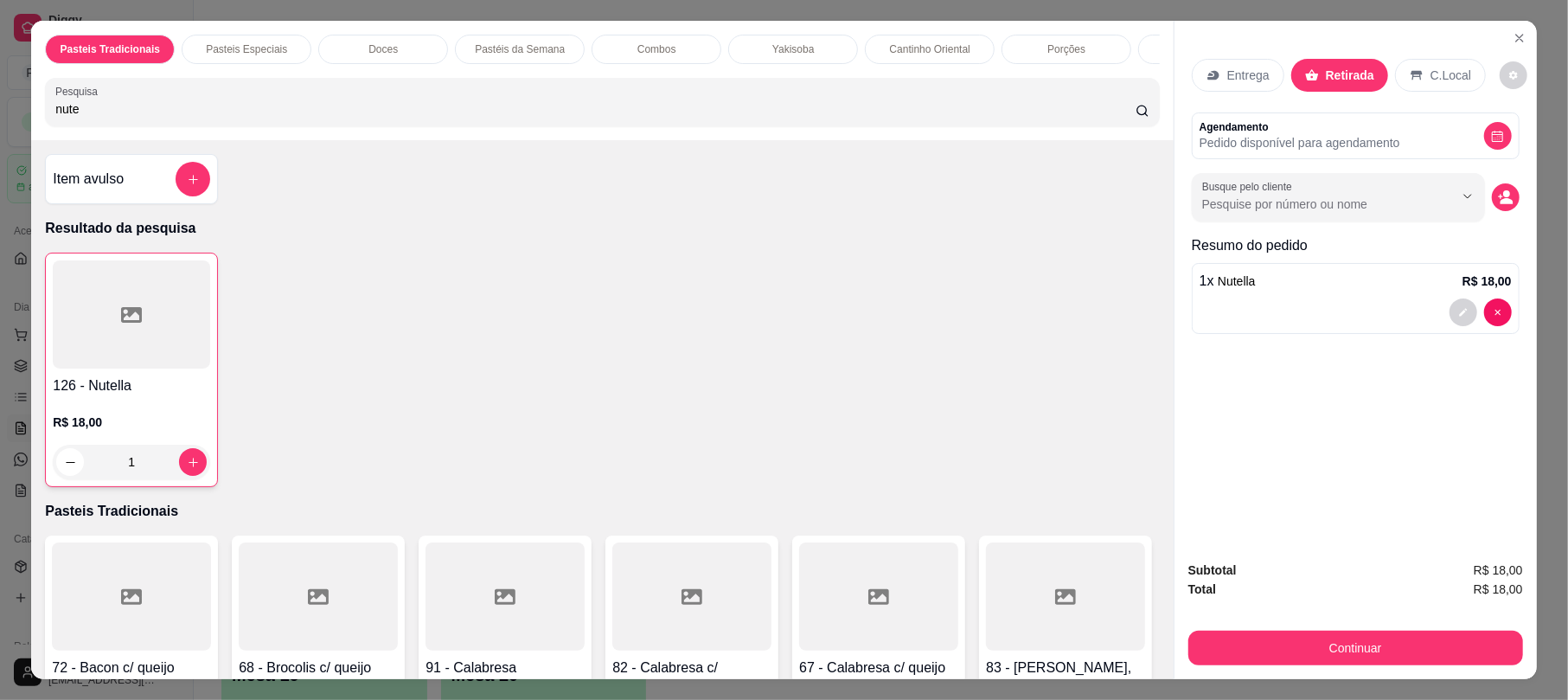
click at [637, 263] on div "Dinheiro" at bounding box center [666, 267] width 122 height 102
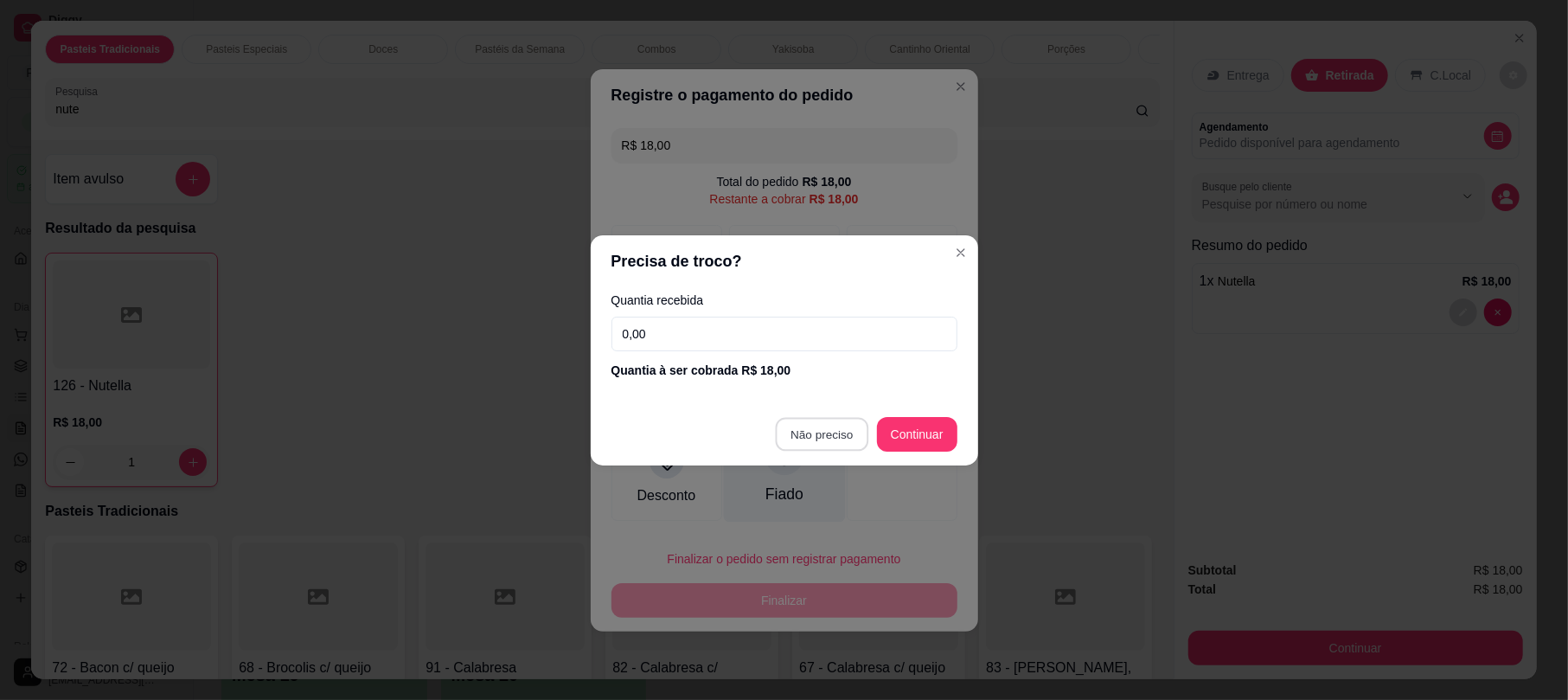
type input "R$ 0,00"
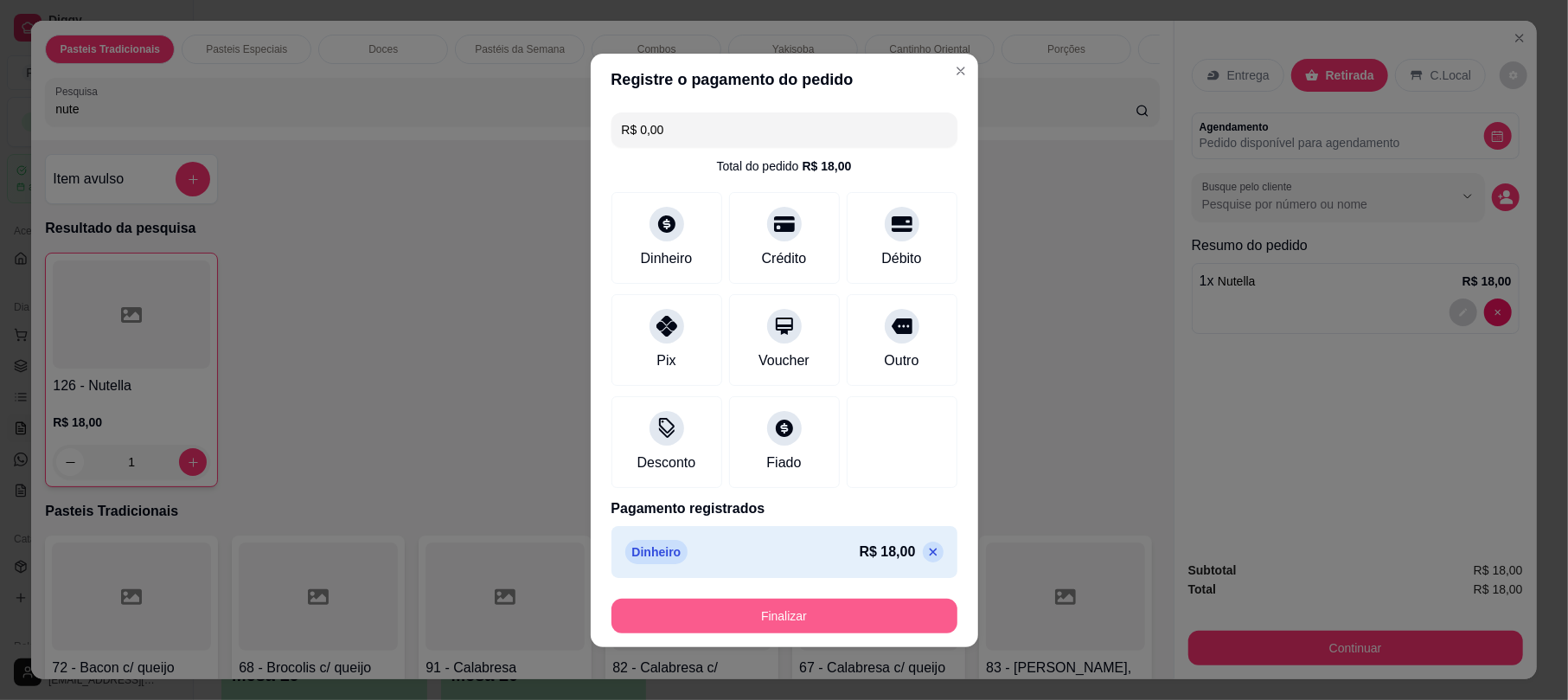
click at [831, 627] on button "Finalizar" at bounding box center [784, 616] width 346 height 35
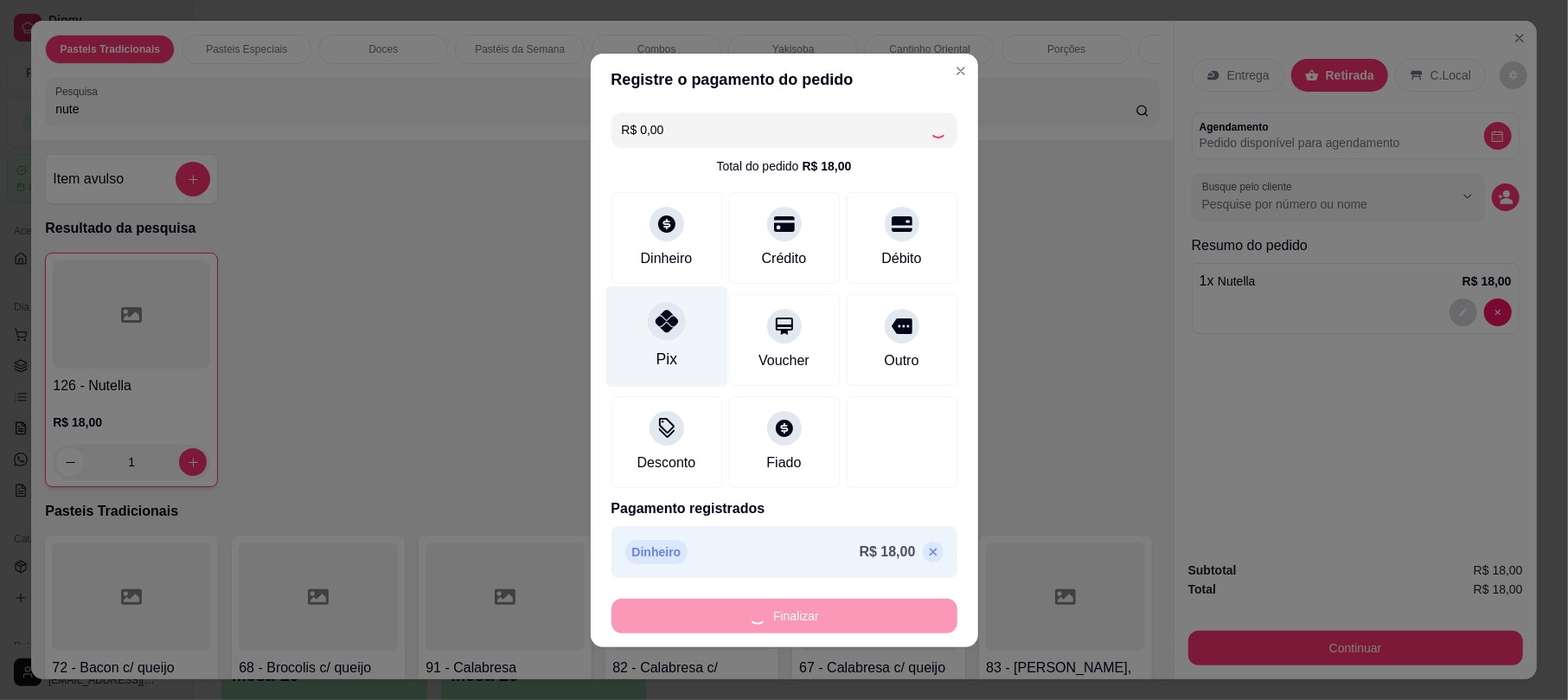
type input "0"
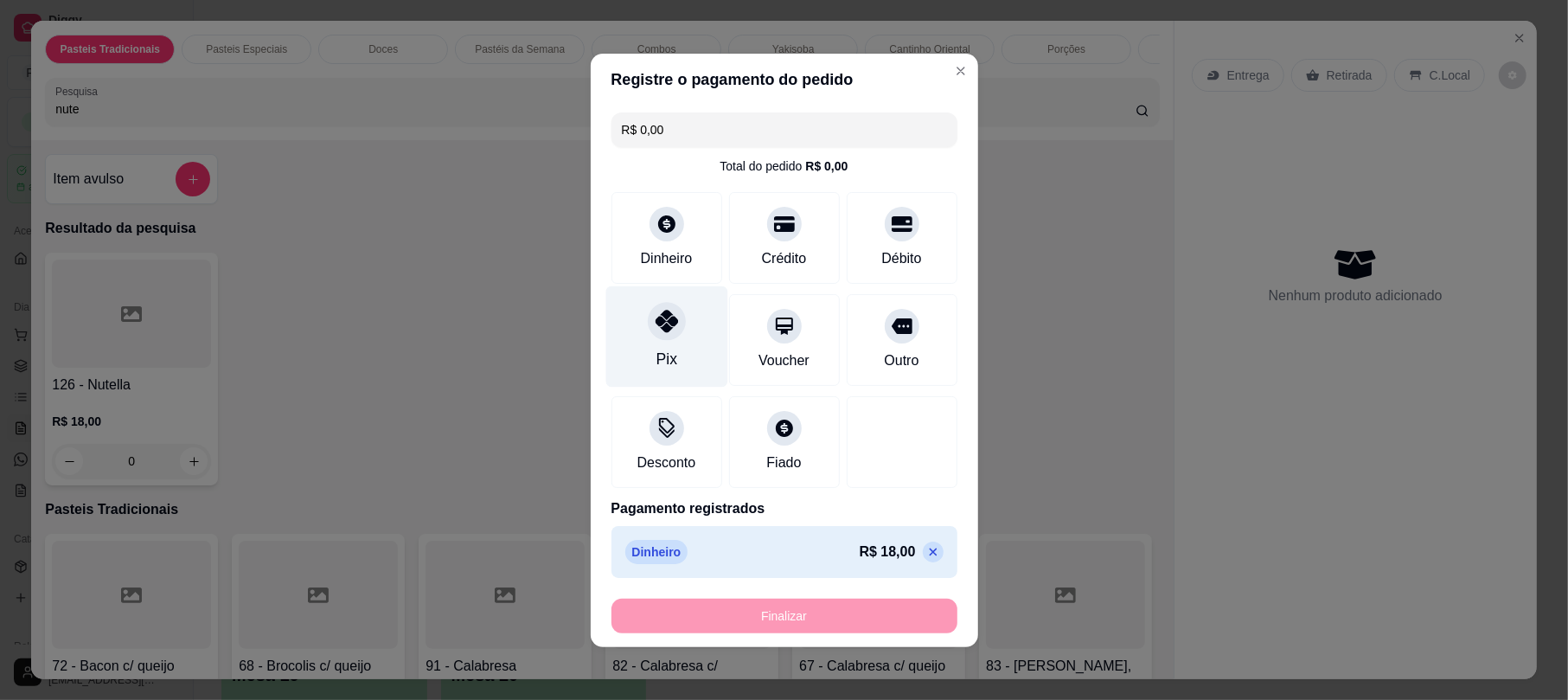
type input "-R$ 18,00"
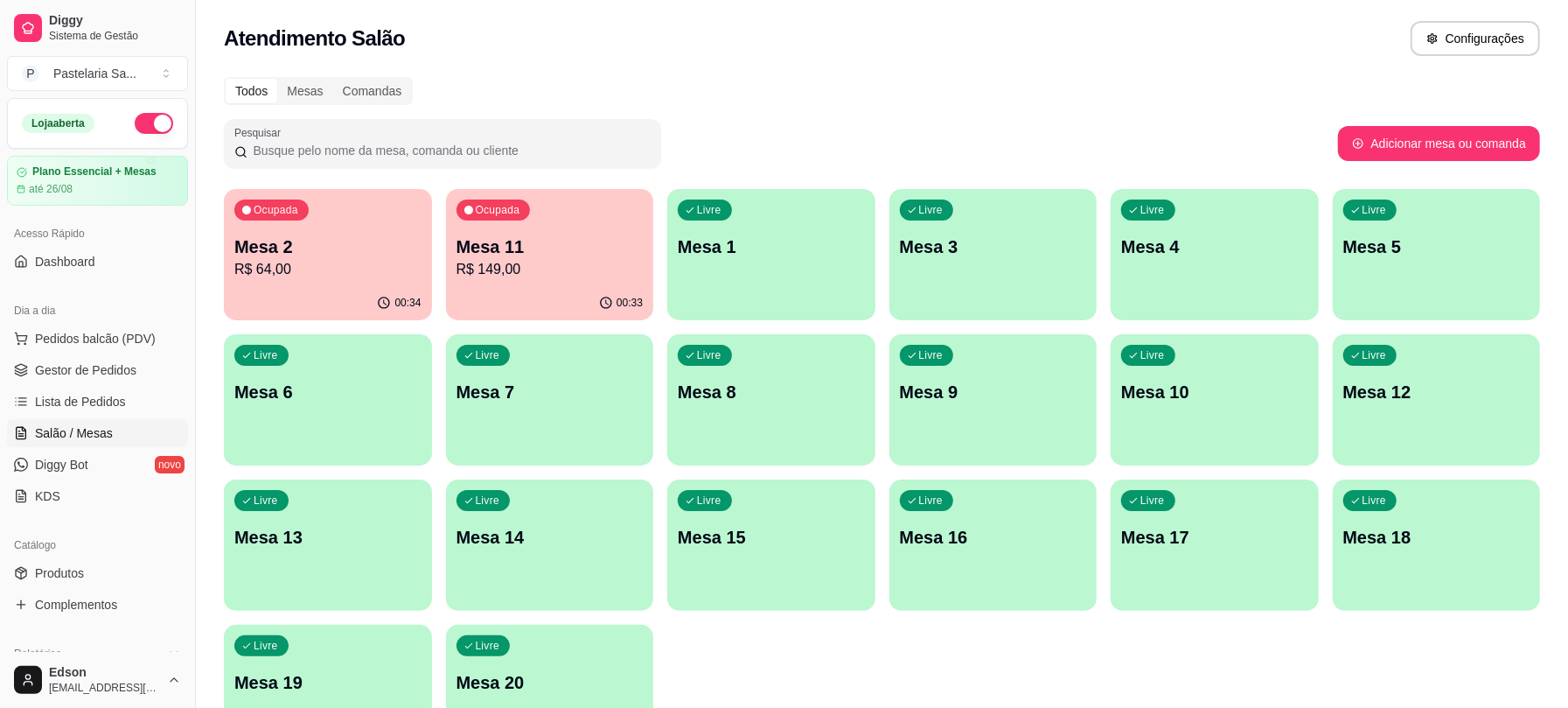
click at [519, 259] on p "R$ 149,00" at bounding box center [550, 270] width 187 height 21
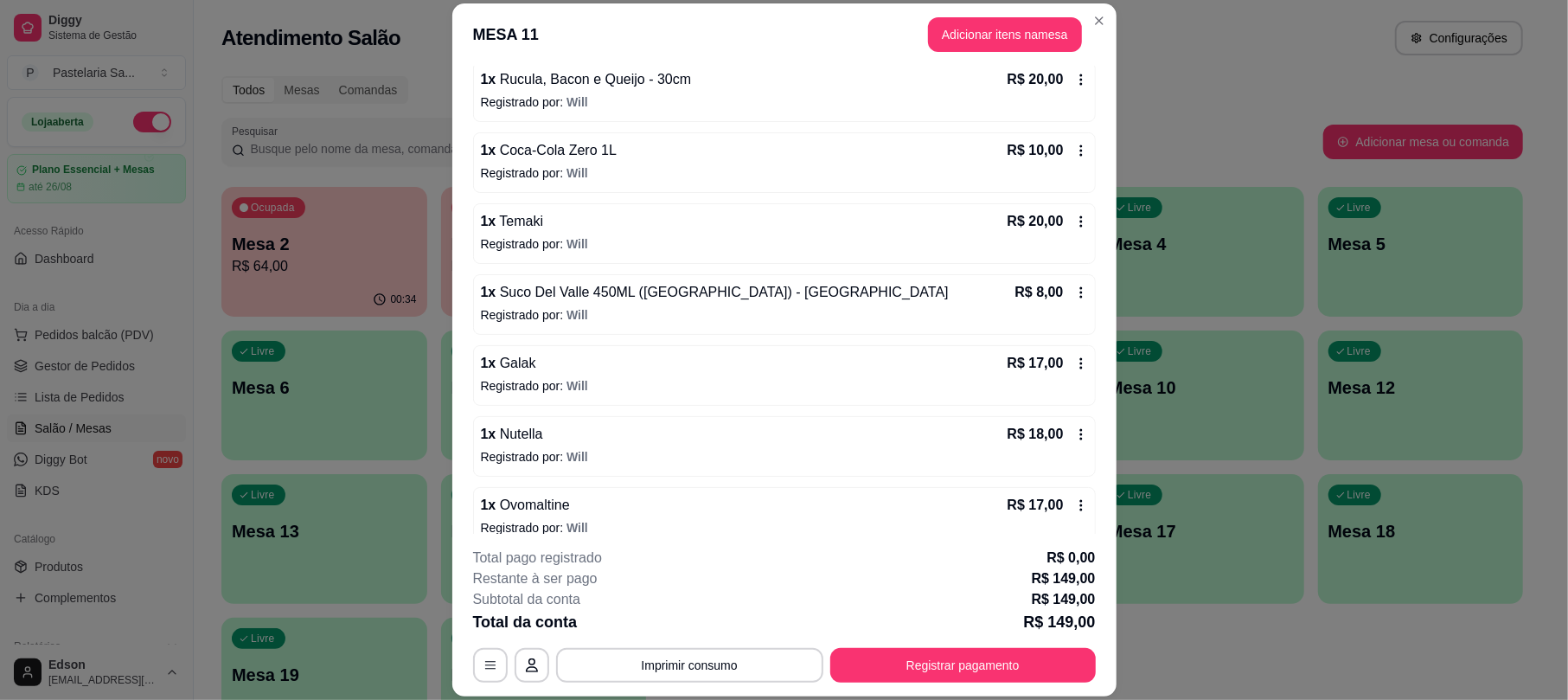
scroll to position [295, 0]
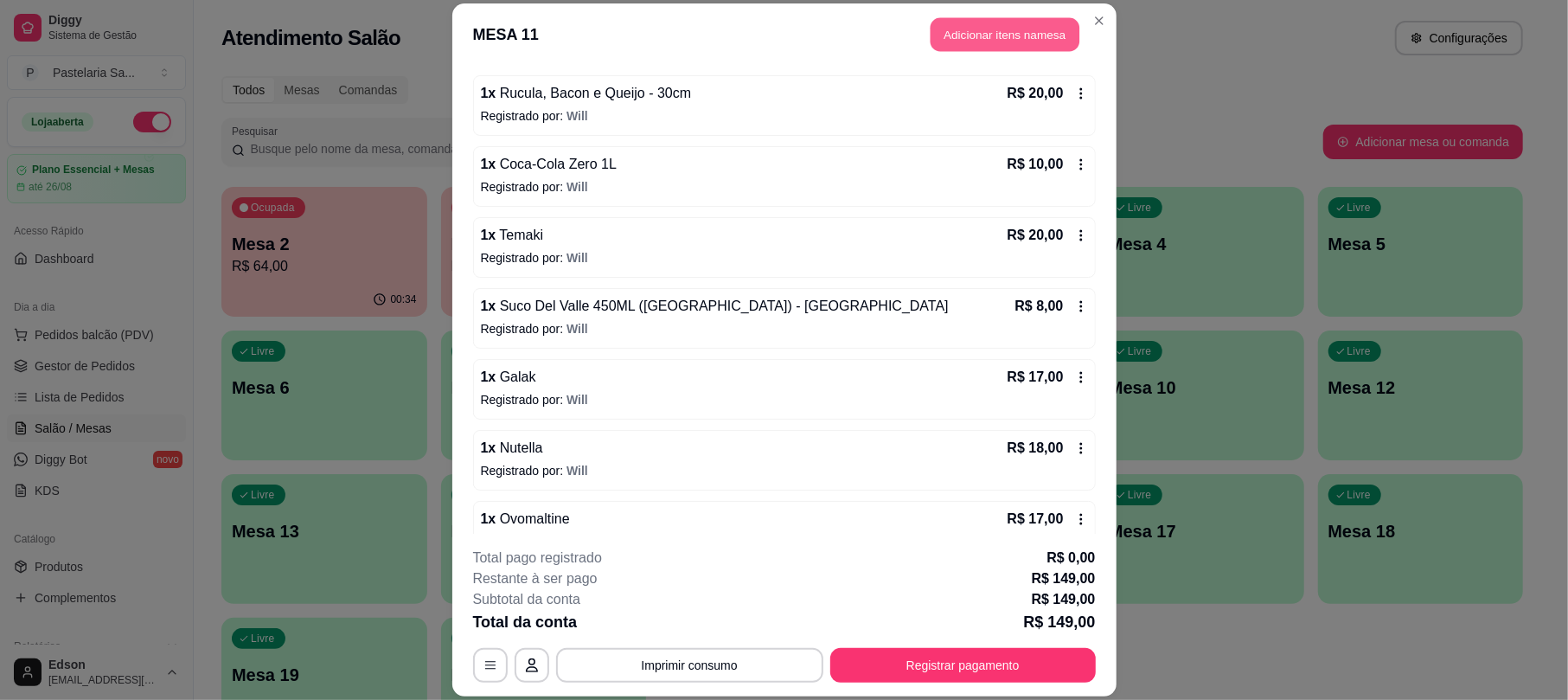
click at [1020, 25] on button "Adicionar itens na mesa" at bounding box center [1004, 35] width 149 height 34
drag, startPoint x: 665, startPoint y: 94, endPoint x: 647, endPoint y: 108, distance: 22.8
click at [659, 99] on div "Pasteis Tradicionais Pasteis Especiais Doces Pastéis da Semana Combos Yakisoba …" at bounding box center [601, 81] width 1141 height 119
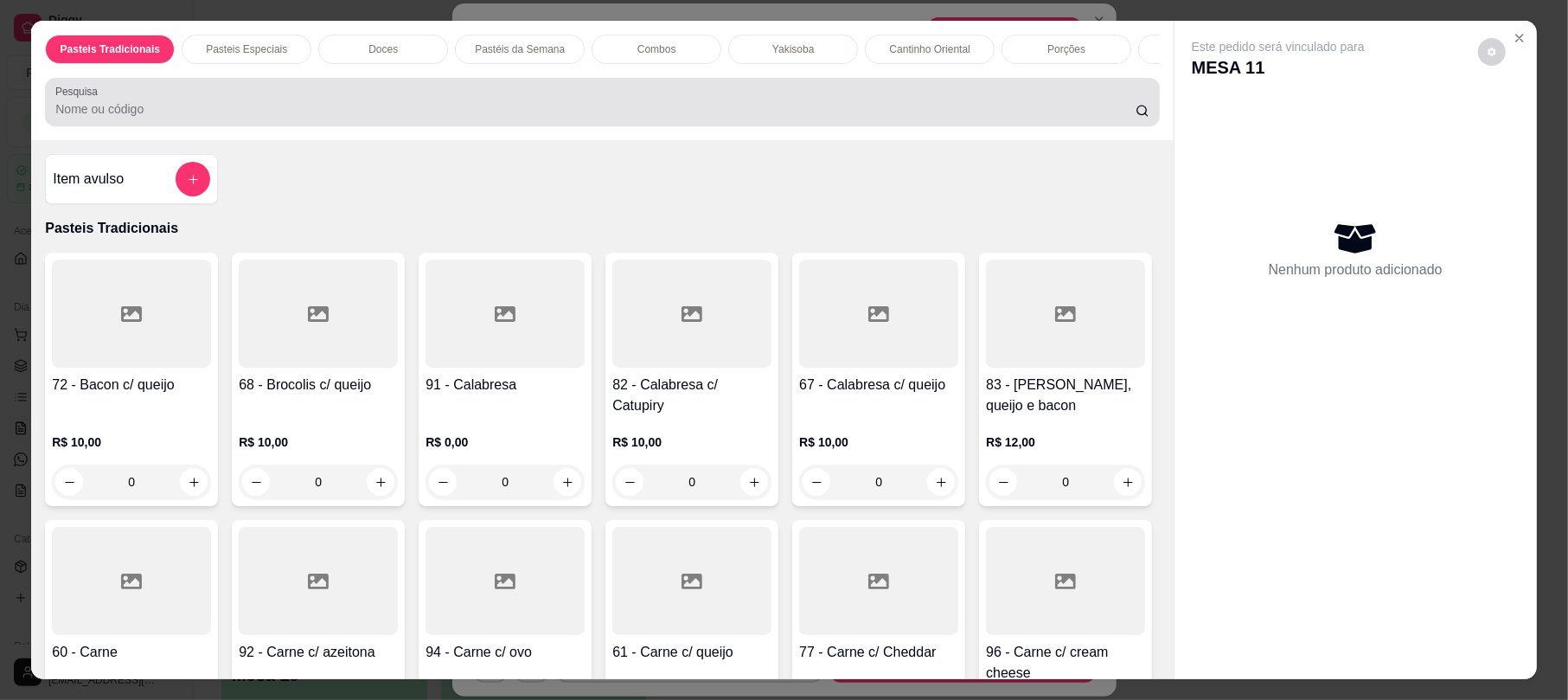
click at [644, 111] on div at bounding box center [602, 102] width 1093 height 35
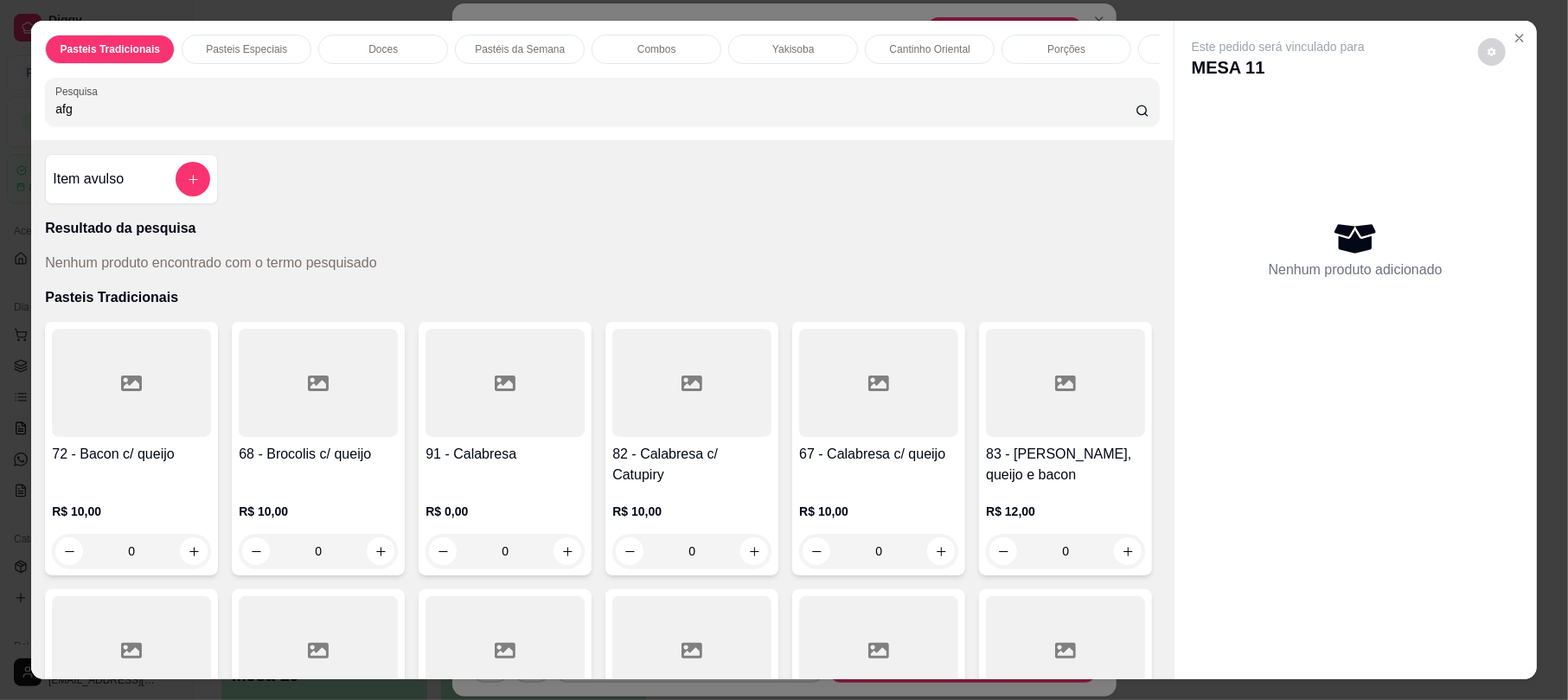
click at [642, 112] on div "afg" at bounding box center [602, 102] width 1093 height 35
click at [56, 118] on input "aagua" at bounding box center [596, 109] width 1080 height 17
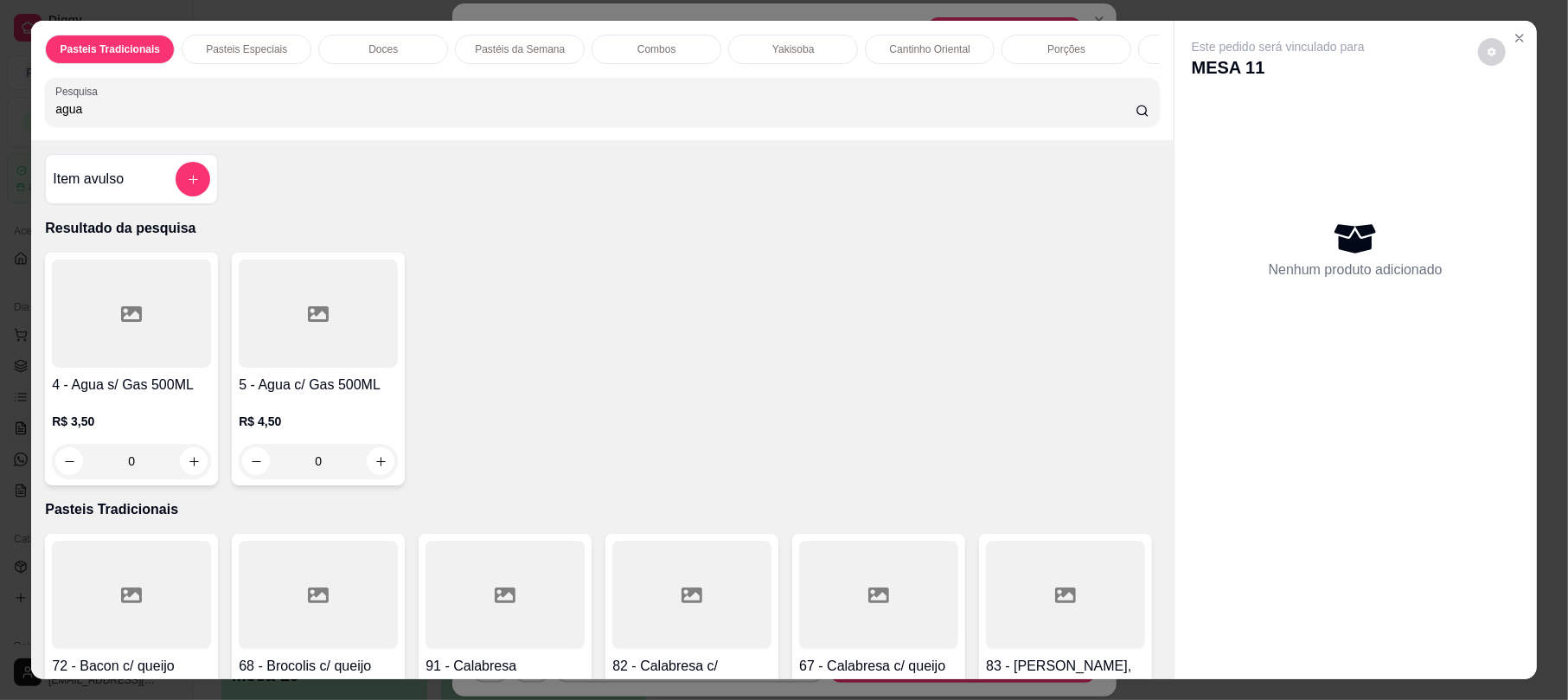
type input "agua"
click at [143, 361] on div at bounding box center [131, 314] width 159 height 108
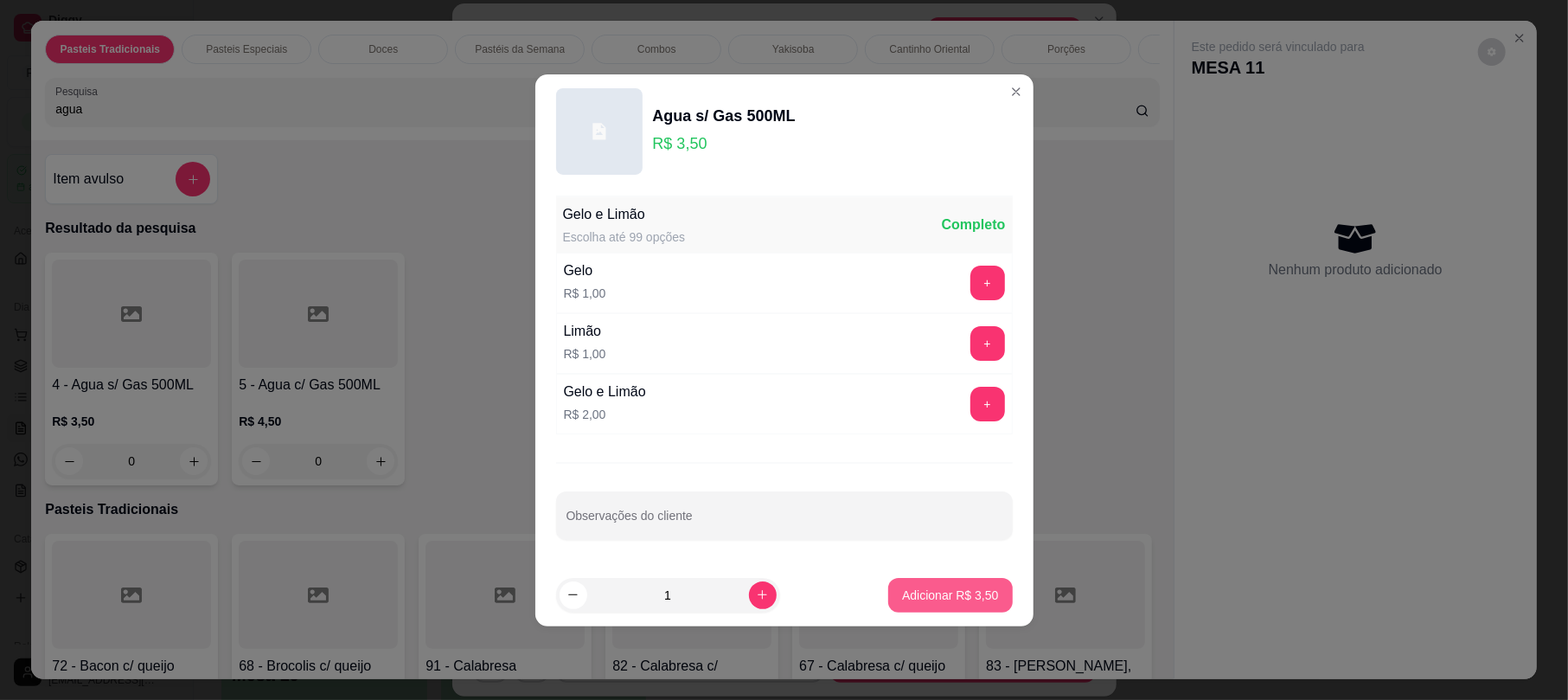
click at [988, 596] on button "Adicionar R$ 3,50" at bounding box center [949, 595] width 124 height 35
type input "1"
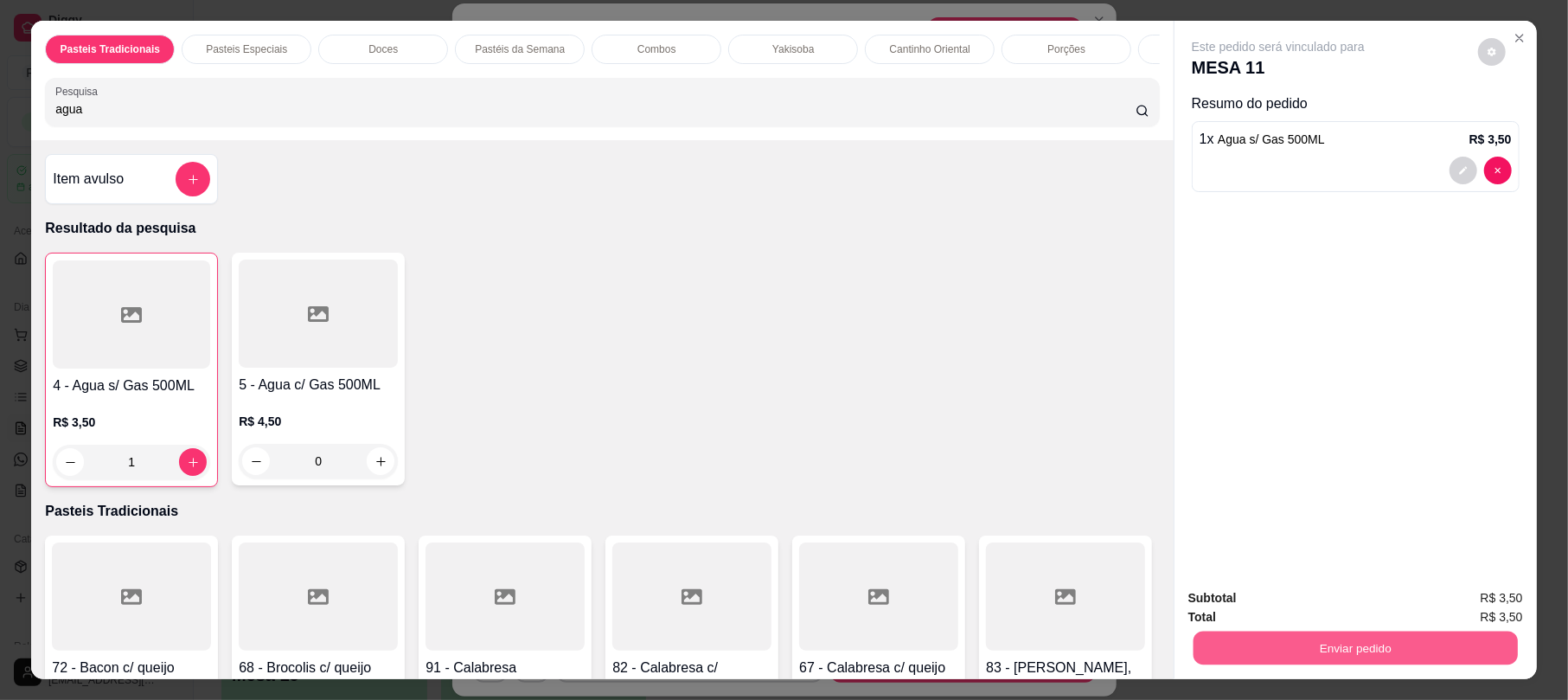
click at [1260, 643] on button "Enviar pedido" at bounding box center [1355, 646] width 324 height 34
click at [1270, 595] on button "Não registrar e enviar pedido" at bounding box center [1297, 605] width 180 height 33
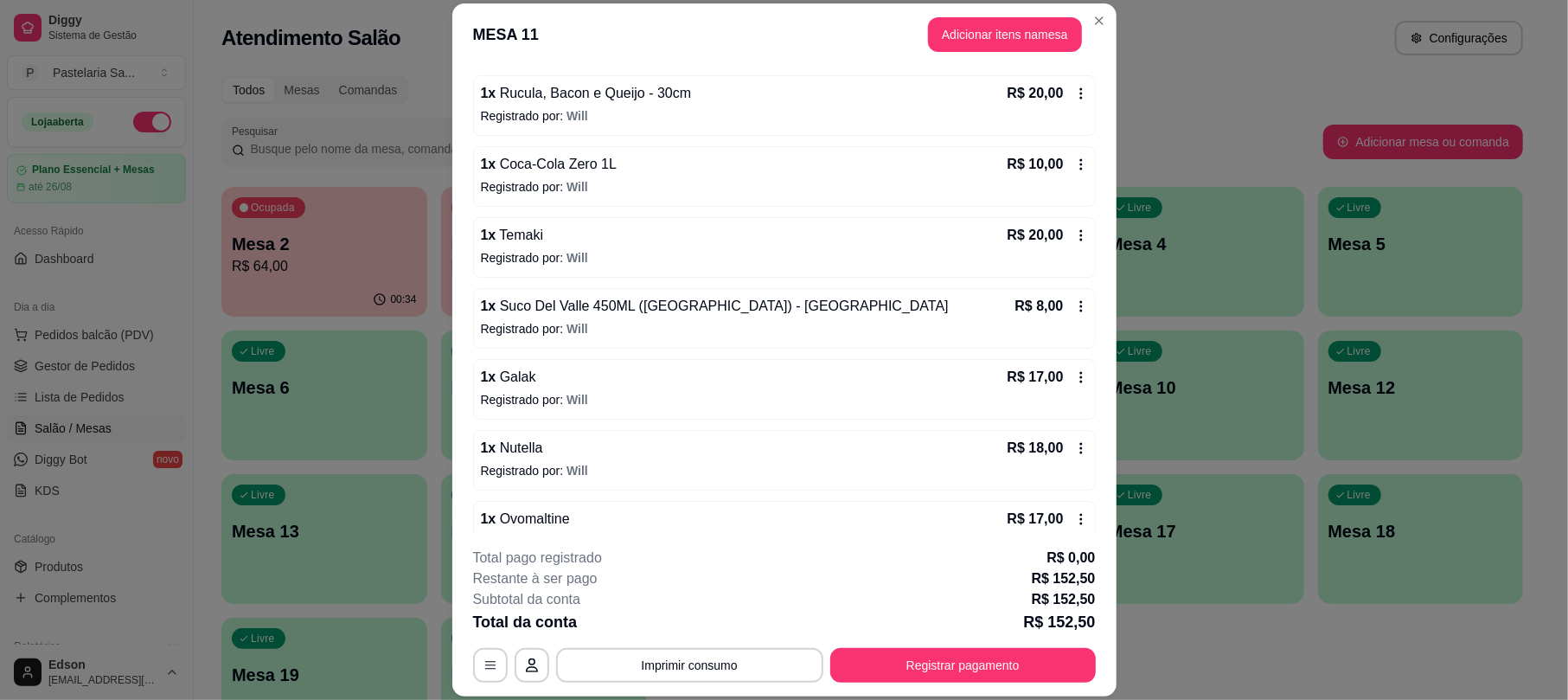
click at [967, 644] on div "**********" at bounding box center [784, 615] width 622 height 135
click at [943, 656] on button "Registrar pagamento" at bounding box center [962, 665] width 258 height 34
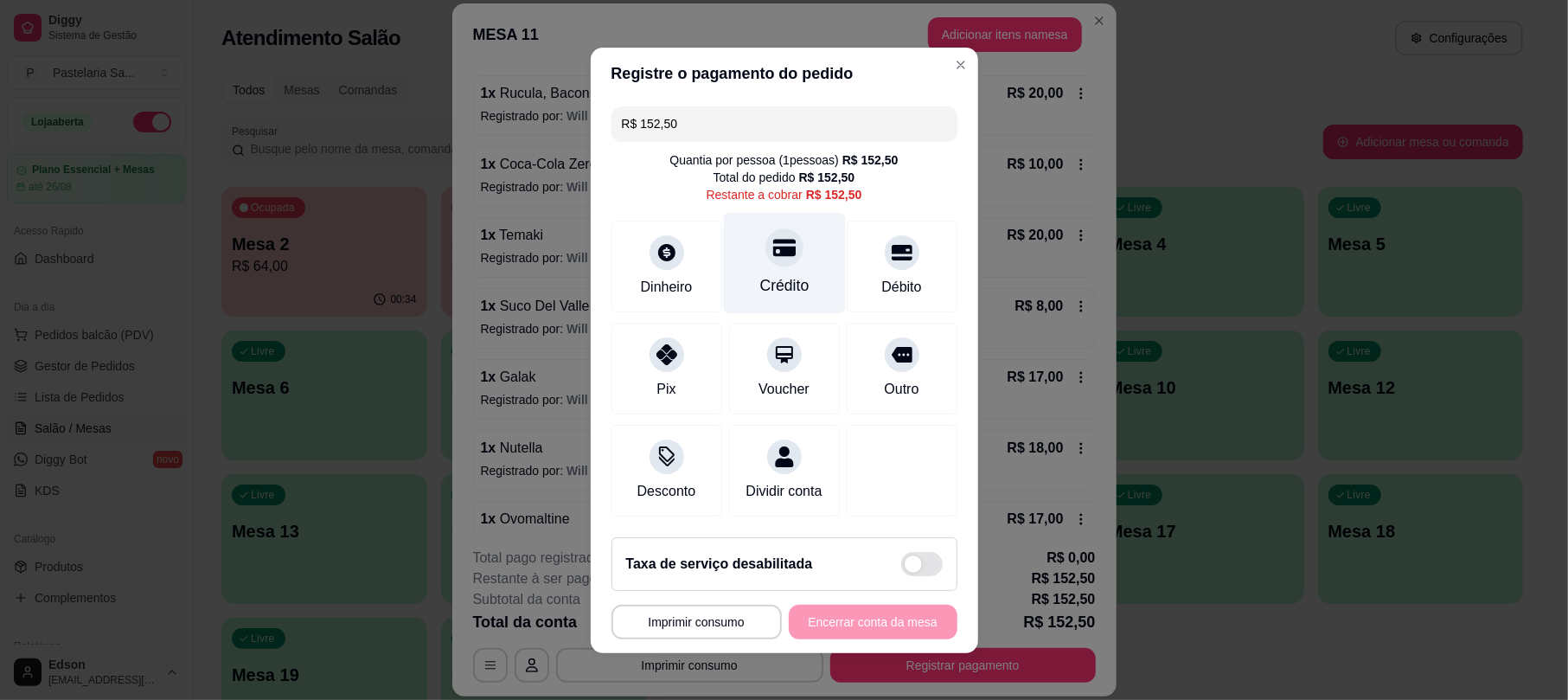
click at [741, 235] on div "Crédito" at bounding box center [784, 263] width 122 height 102
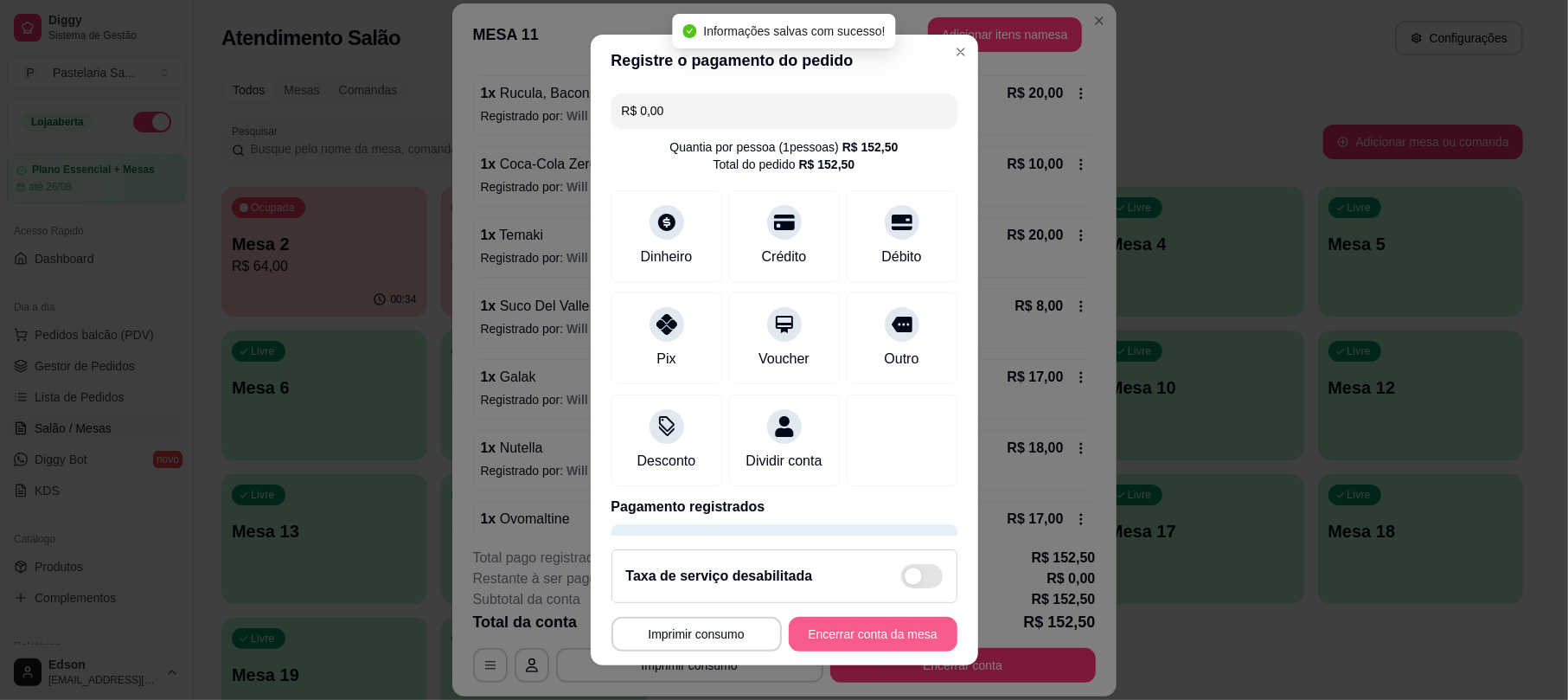
type input "R$ 0,00"
click at [865, 628] on button "Encerrar conta da mesa" at bounding box center [873, 634] width 169 height 35
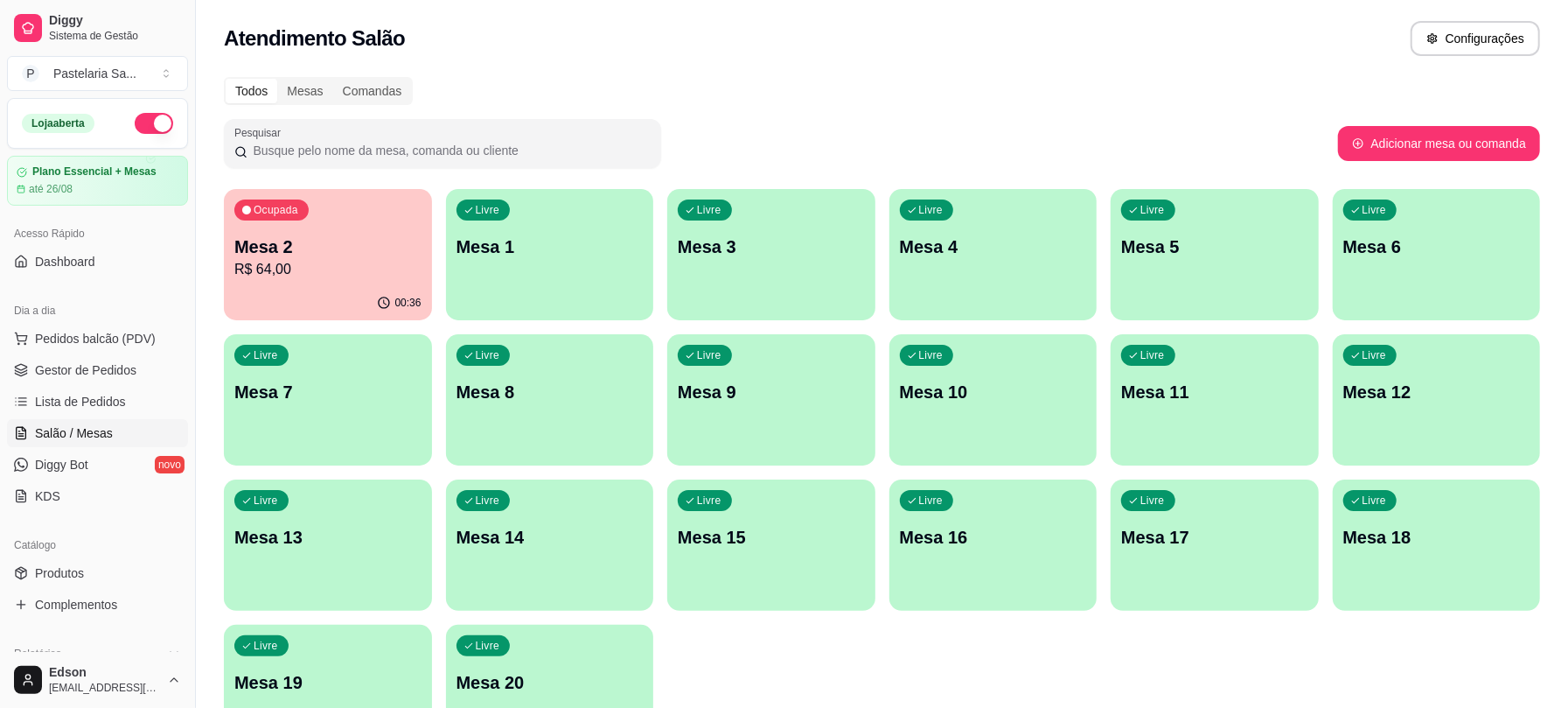
click at [304, 292] on div "00:36" at bounding box center [328, 303] width 208 height 34
click at [80, 326] on button "Pedidos balcão (PDV)" at bounding box center [97, 338] width 181 height 28
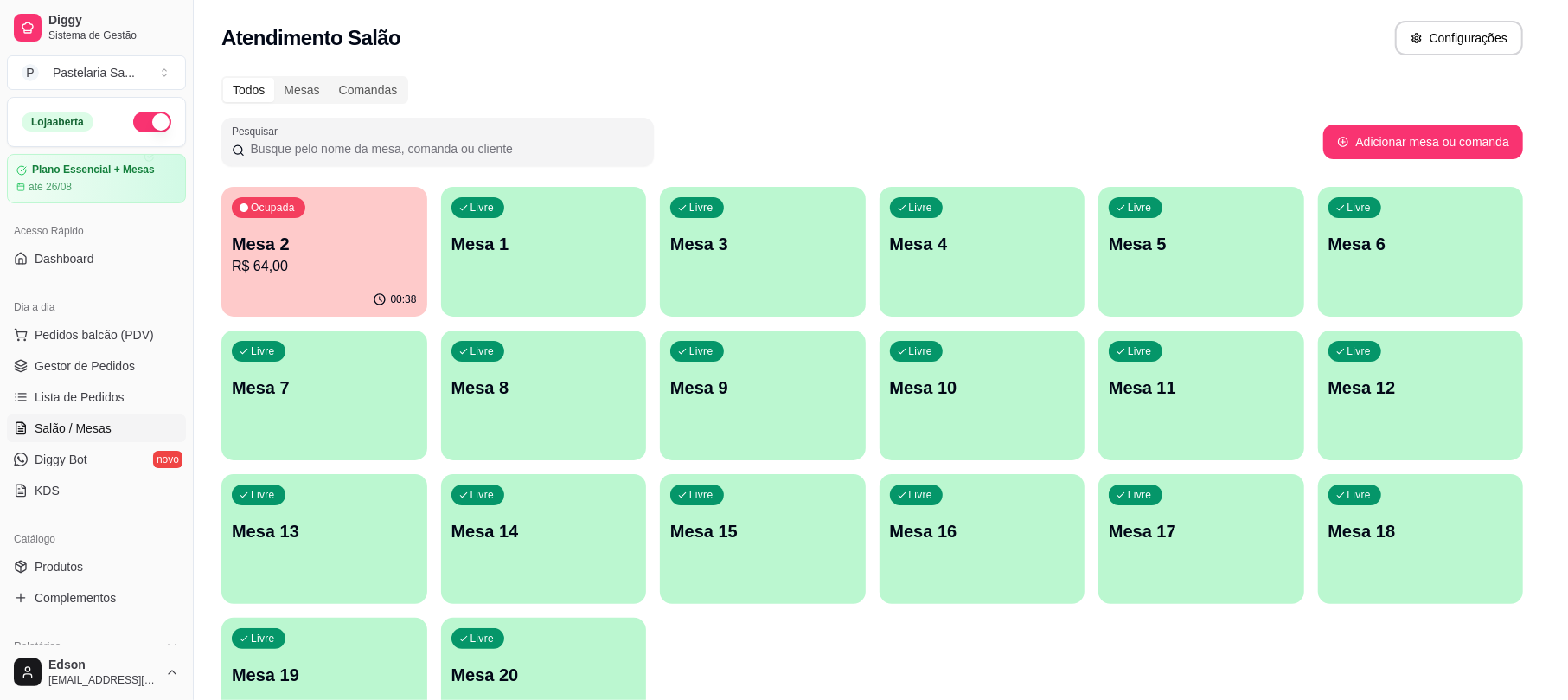
click at [218, 118] on input "Pesquisa" at bounding box center [596, 109] width 1080 height 17
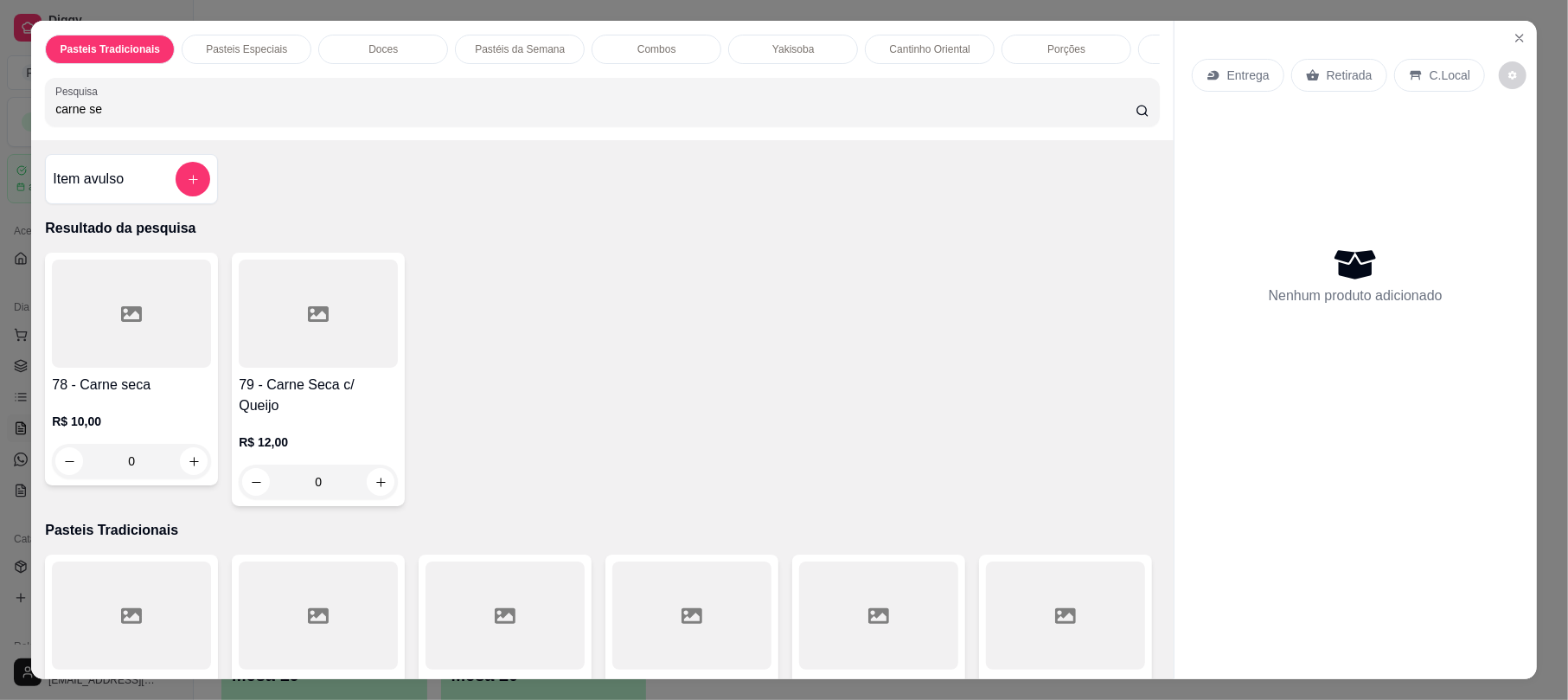
type input "carne se"
click at [326, 367] on div at bounding box center [318, 314] width 159 height 108
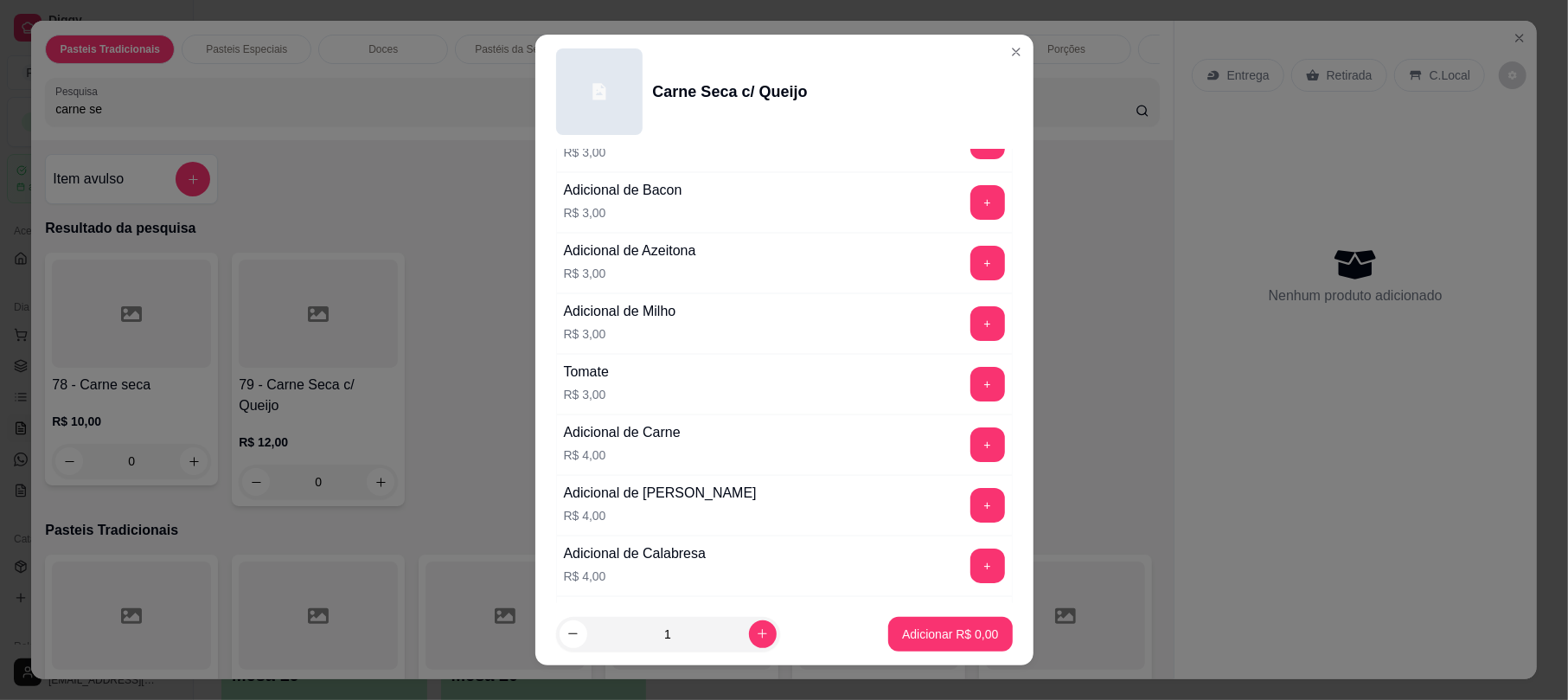
scroll to position [398, 0]
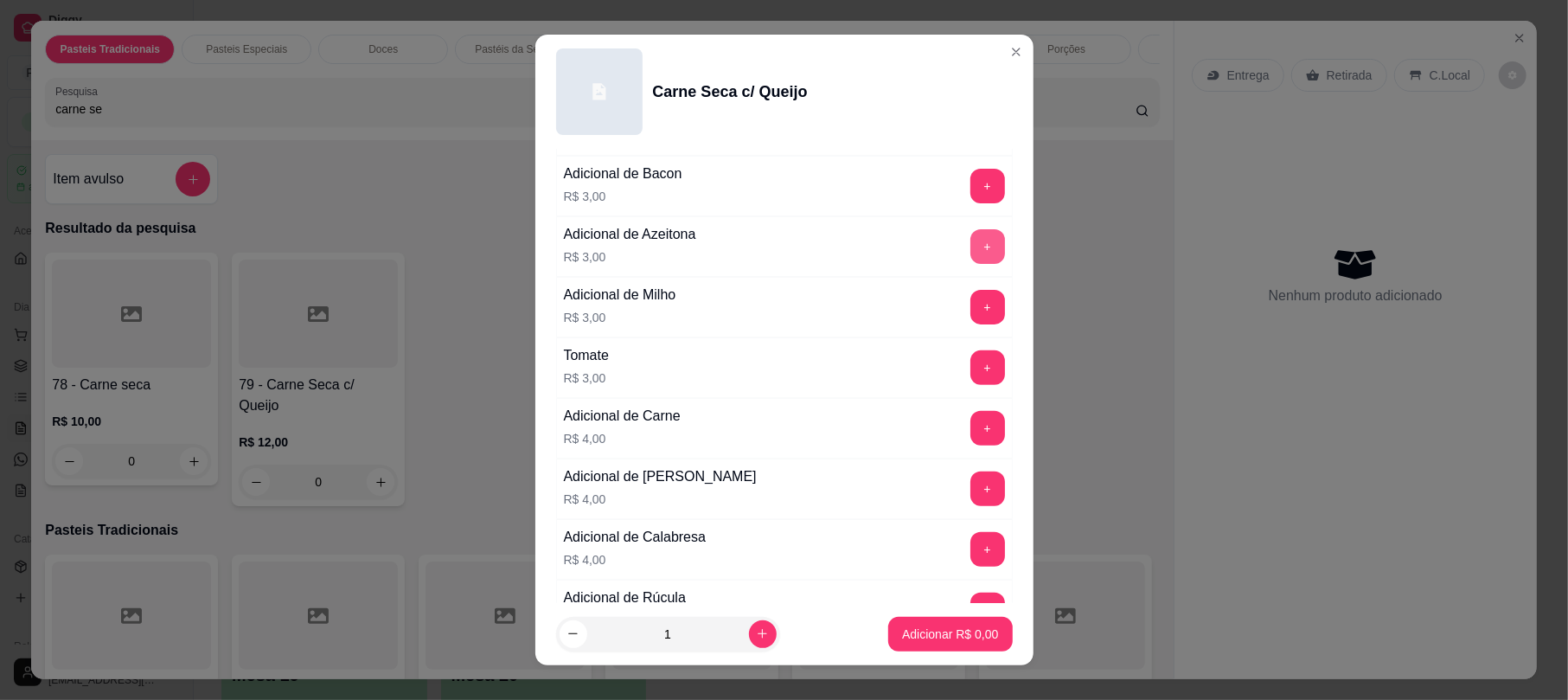
click at [971, 239] on button "+" at bounding box center [988, 246] width 35 height 35
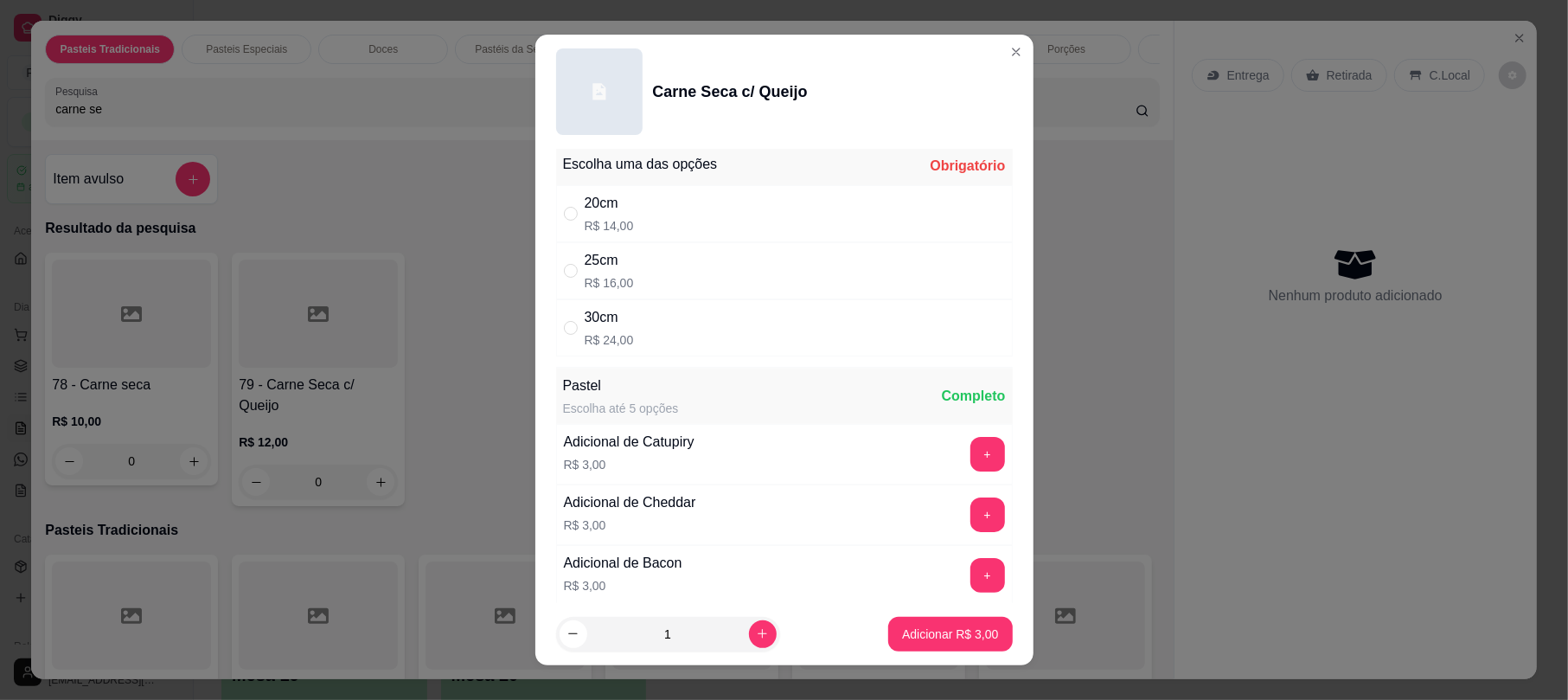
scroll to position [0, 0]
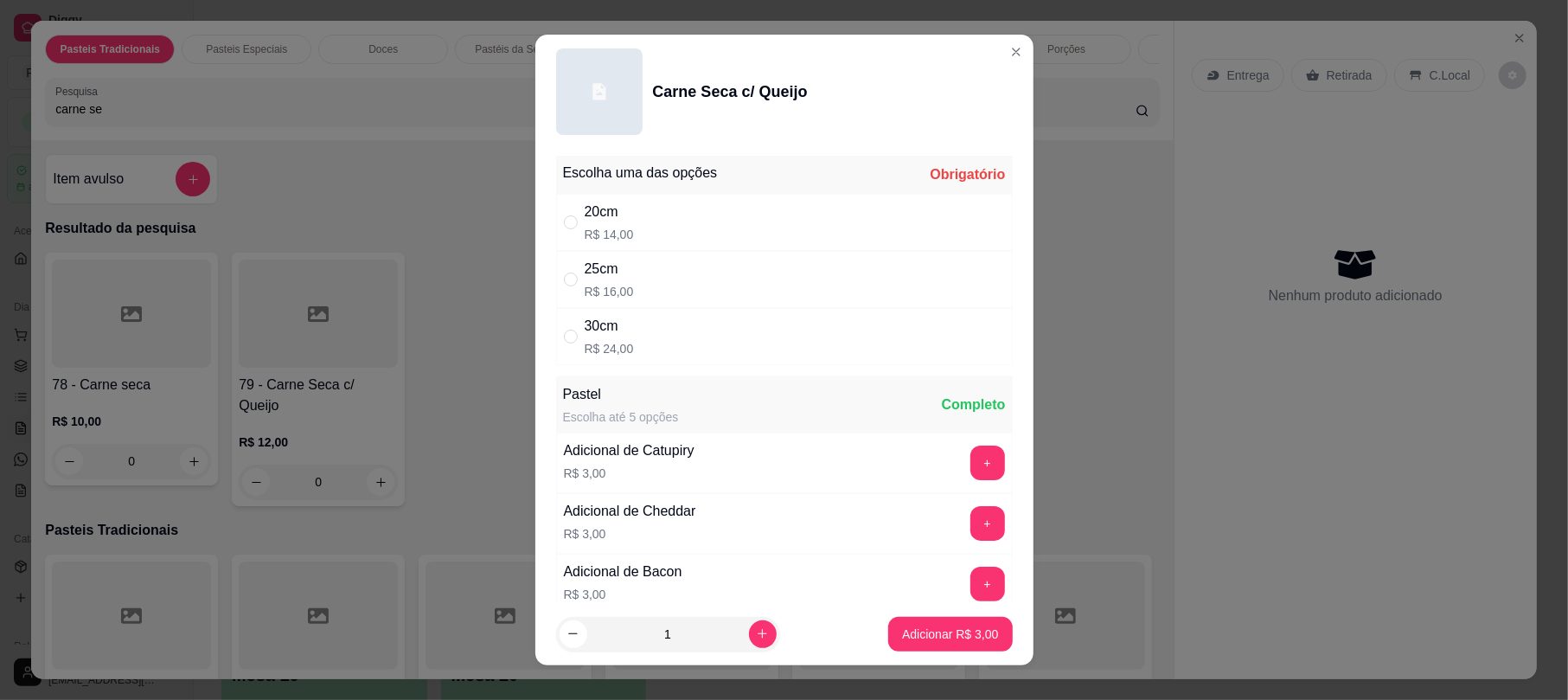
click at [703, 268] on div "25cm R$ 16,00" at bounding box center [784, 280] width 456 height 58
radio input "true"
click at [692, 215] on div "20cm R$ 14,00" at bounding box center [784, 222] width 456 height 58
radio input "true"
radio input "false"
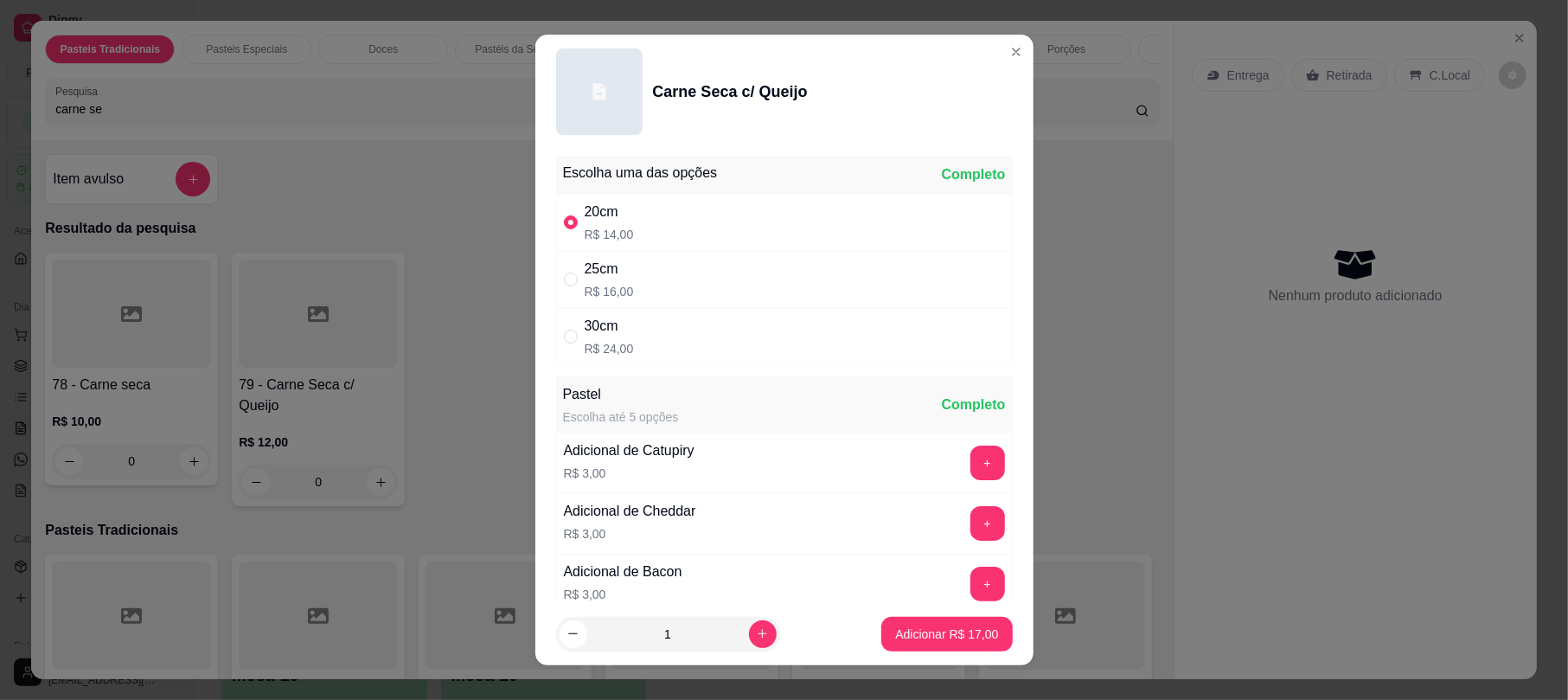
click at [683, 278] on div "25cm R$ 16,00" at bounding box center [784, 280] width 456 height 58
radio input "false"
radio input "true"
click at [915, 633] on p "Adicionar R$ 19,00" at bounding box center [947, 633] width 101 height 16
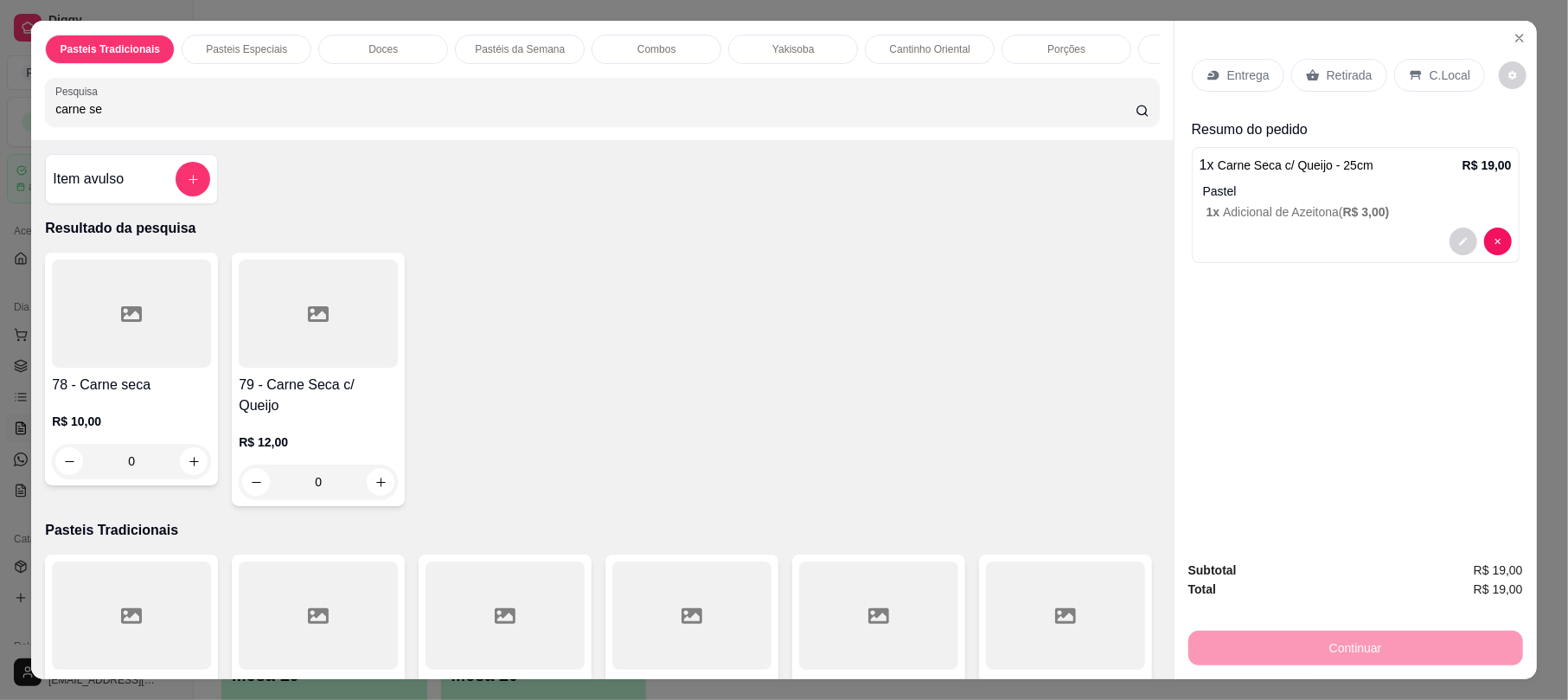
click at [1349, 62] on div "Retirada" at bounding box center [1339, 75] width 96 height 33
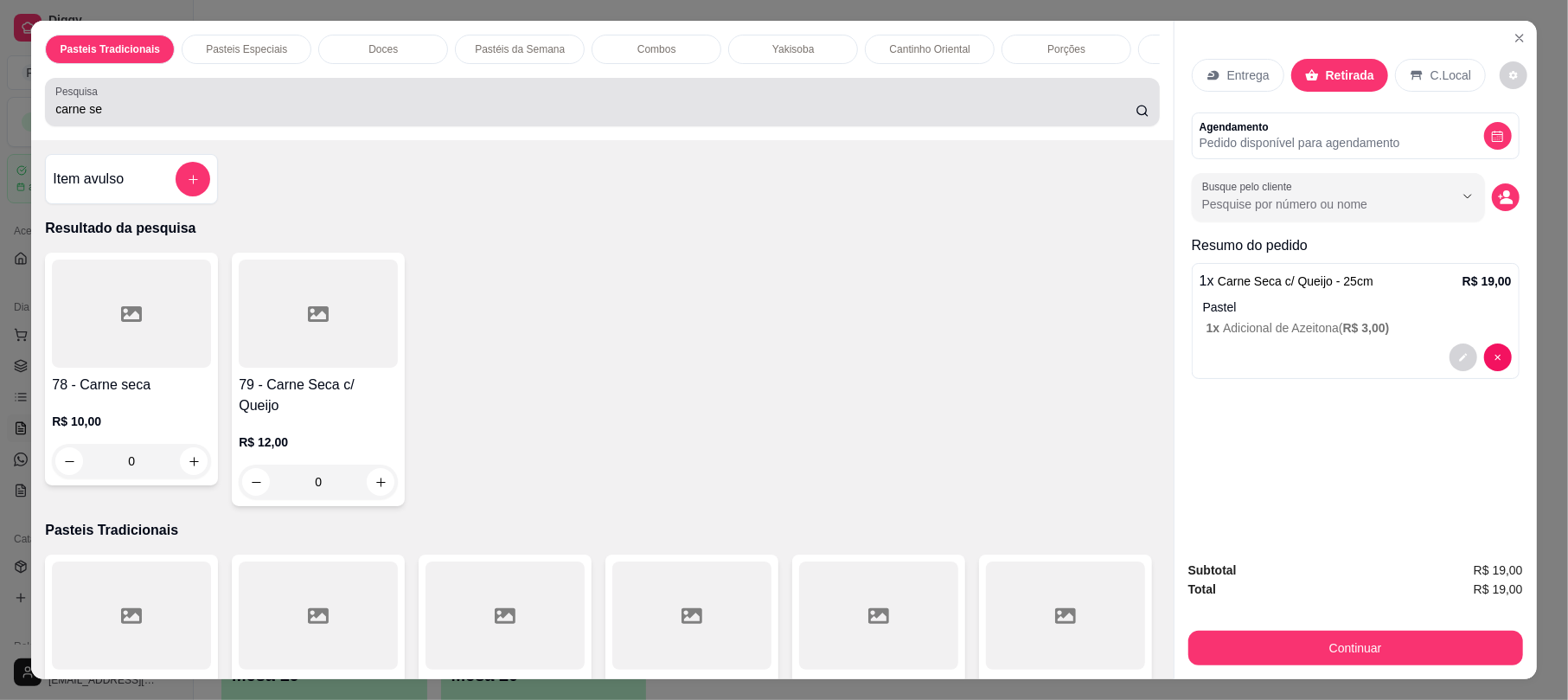
click at [727, 118] on input "carne se" at bounding box center [596, 109] width 1080 height 17
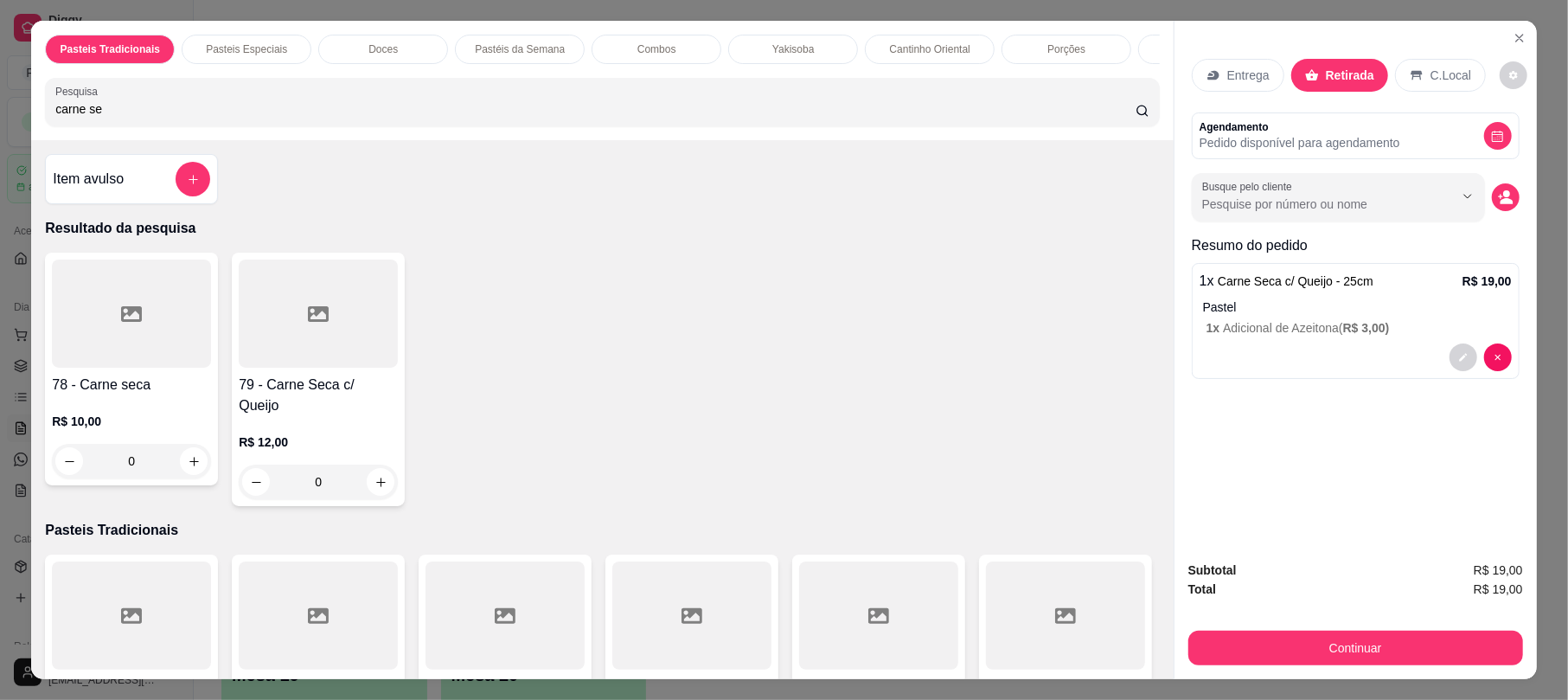
click at [727, 118] on input "carne se" at bounding box center [596, 109] width 1080 height 17
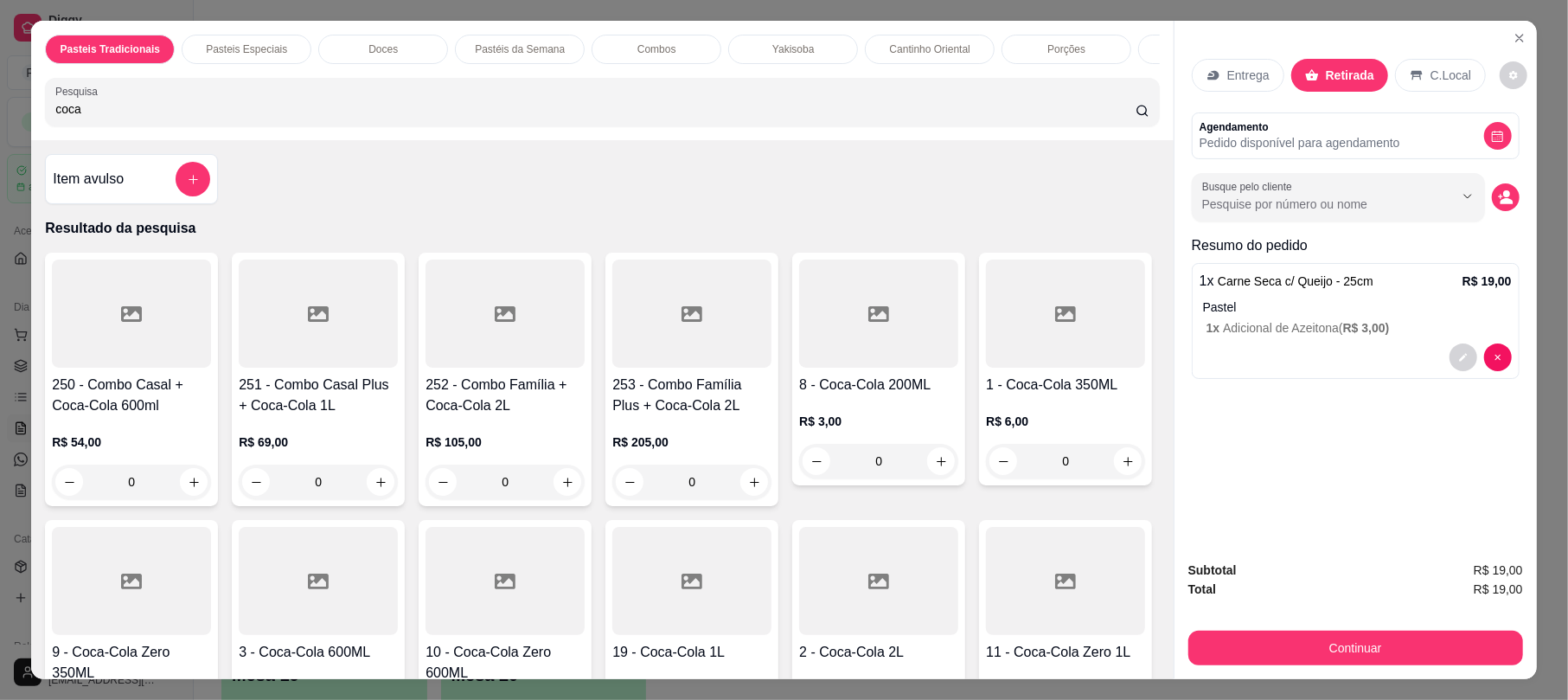
type input "coca"
click at [986, 367] on div at bounding box center [1065, 314] width 159 height 108
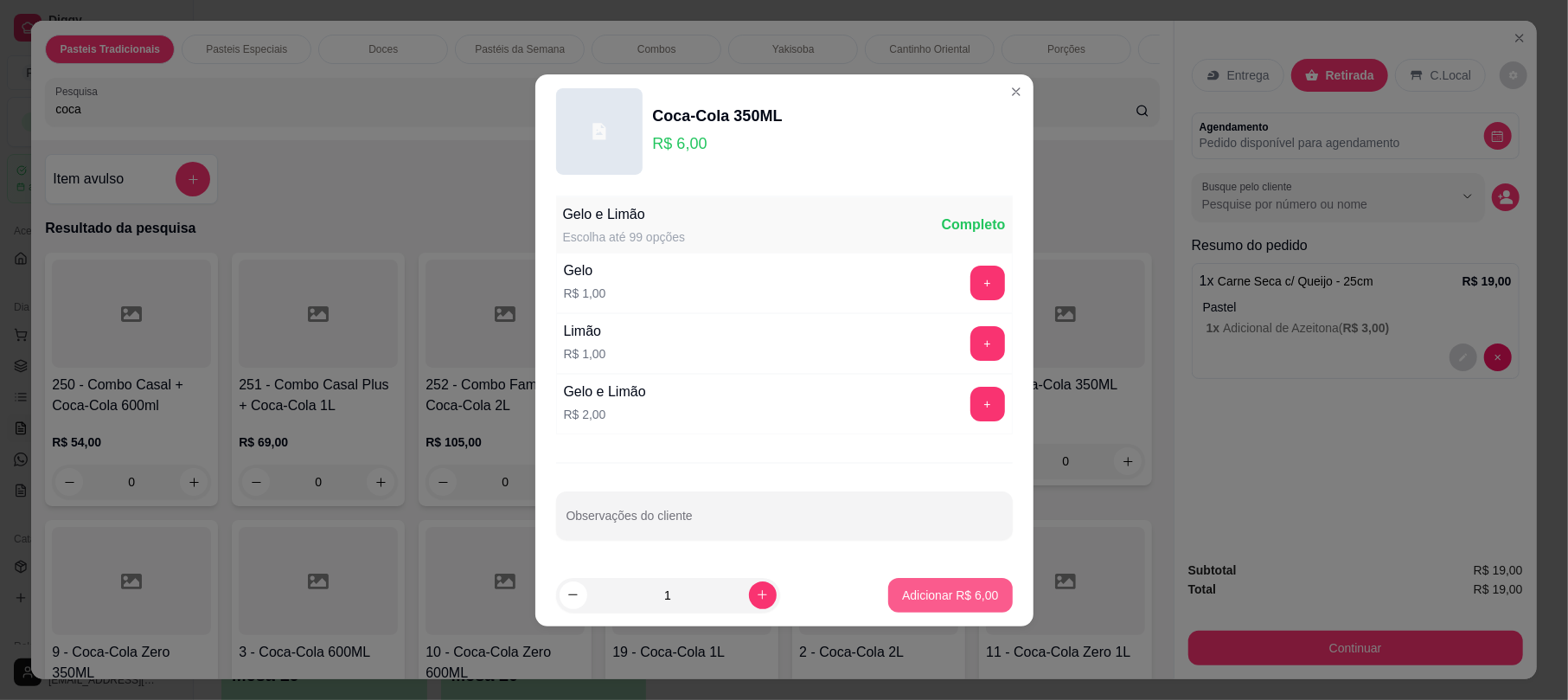
click at [889, 579] on button "Adicionar R$ 6,00" at bounding box center [949, 595] width 124 height 35
type input "1"
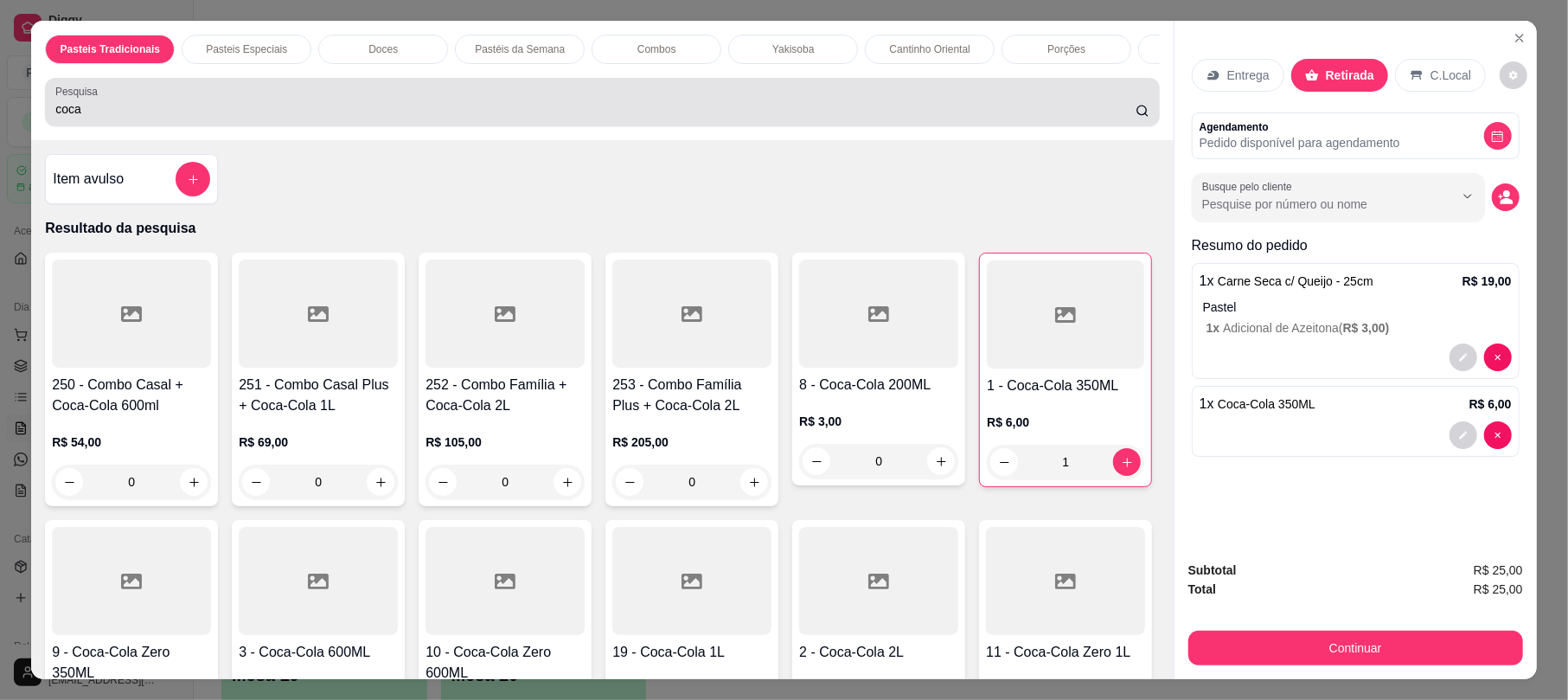
click at [316, 102] on div "coca" at bounding box center [602, 102] width 1093 height 35
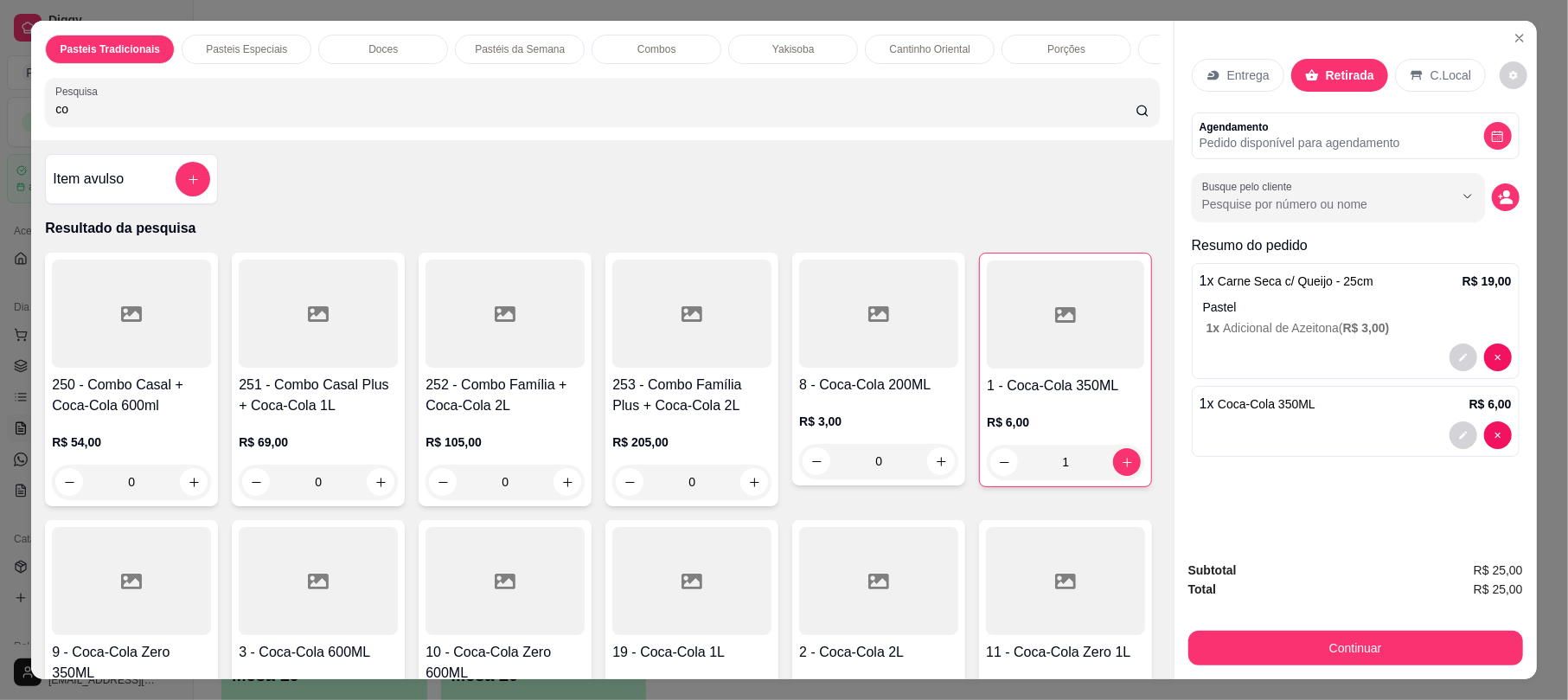
type input "c"
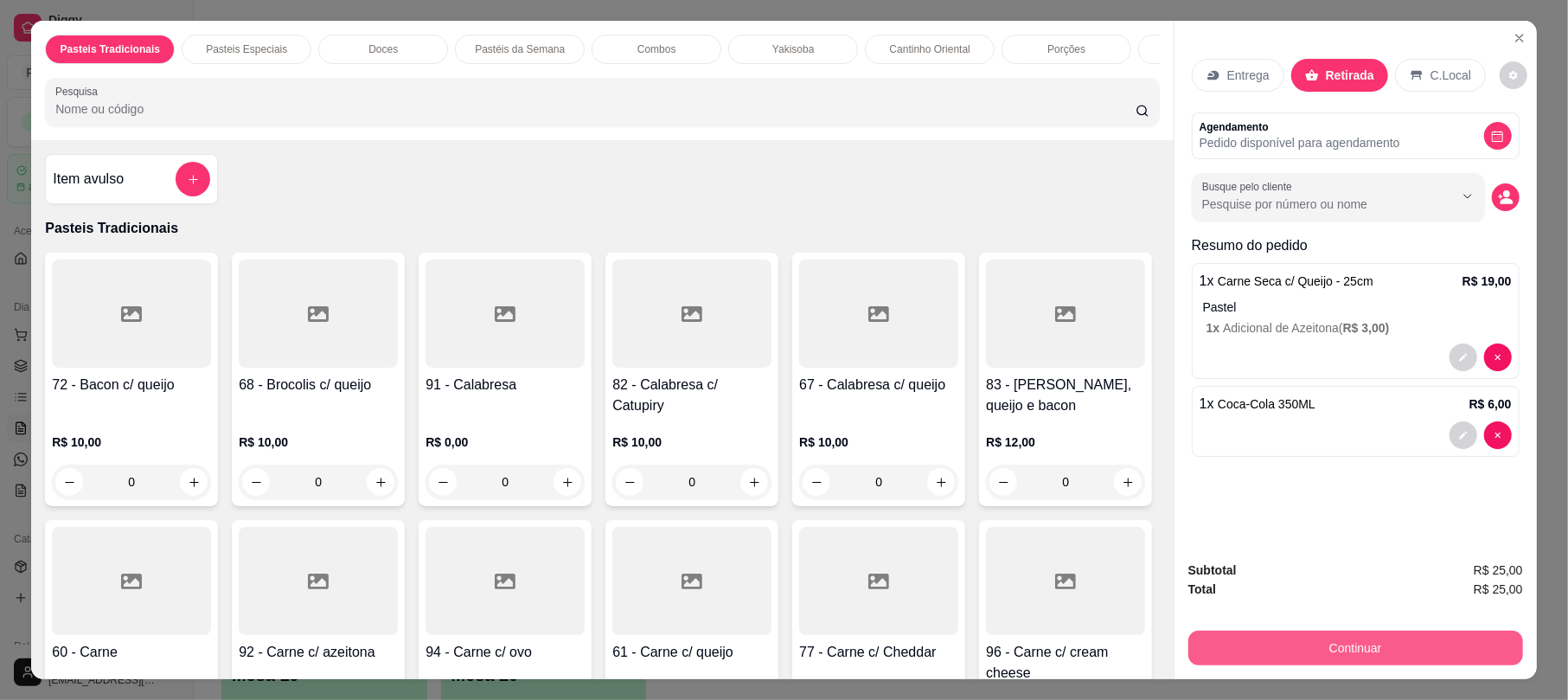
click at [1405, 634] on button "Continuar" at bounding box center [1355, 647] width 335 height 35
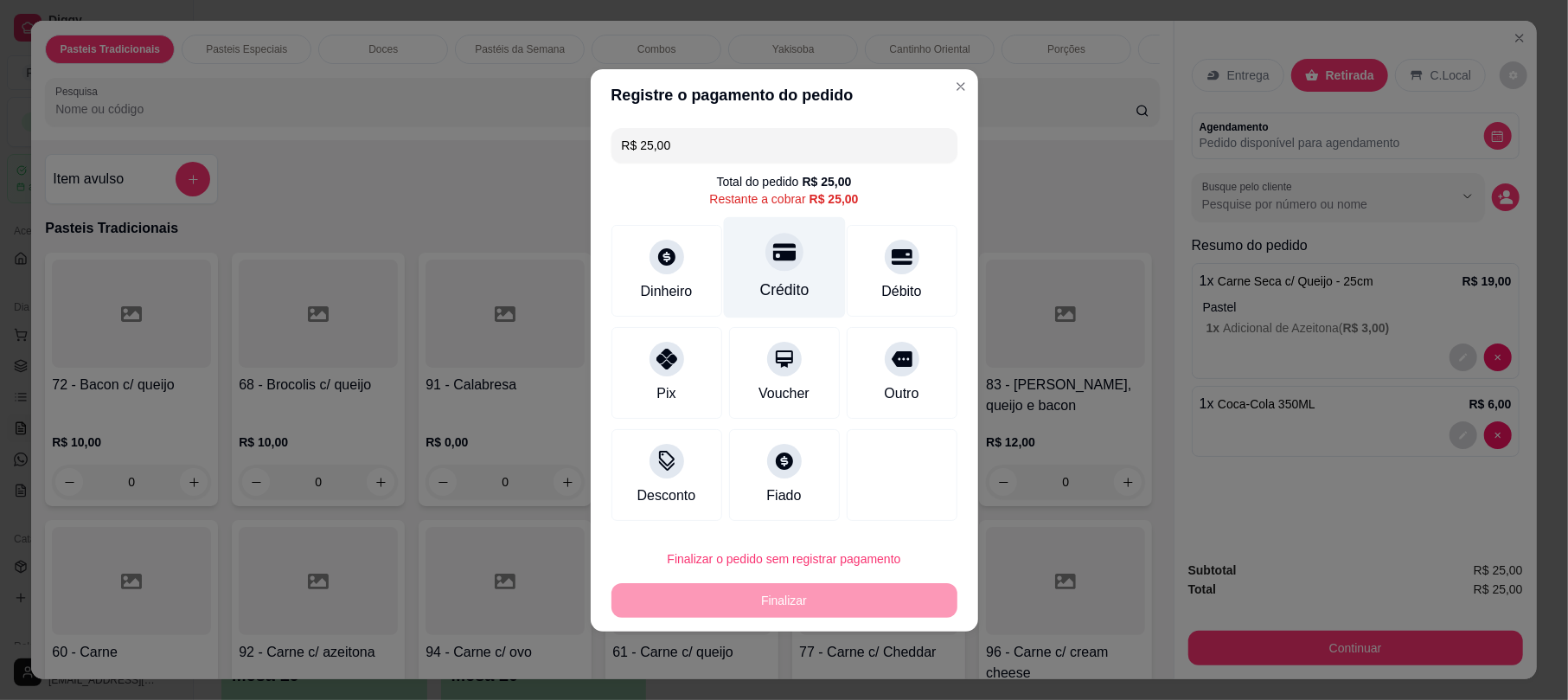
click at [780, 280] on div "Crédito" at bounding box center [784, 289] width 49 height 22
type input "R$ 0,00"
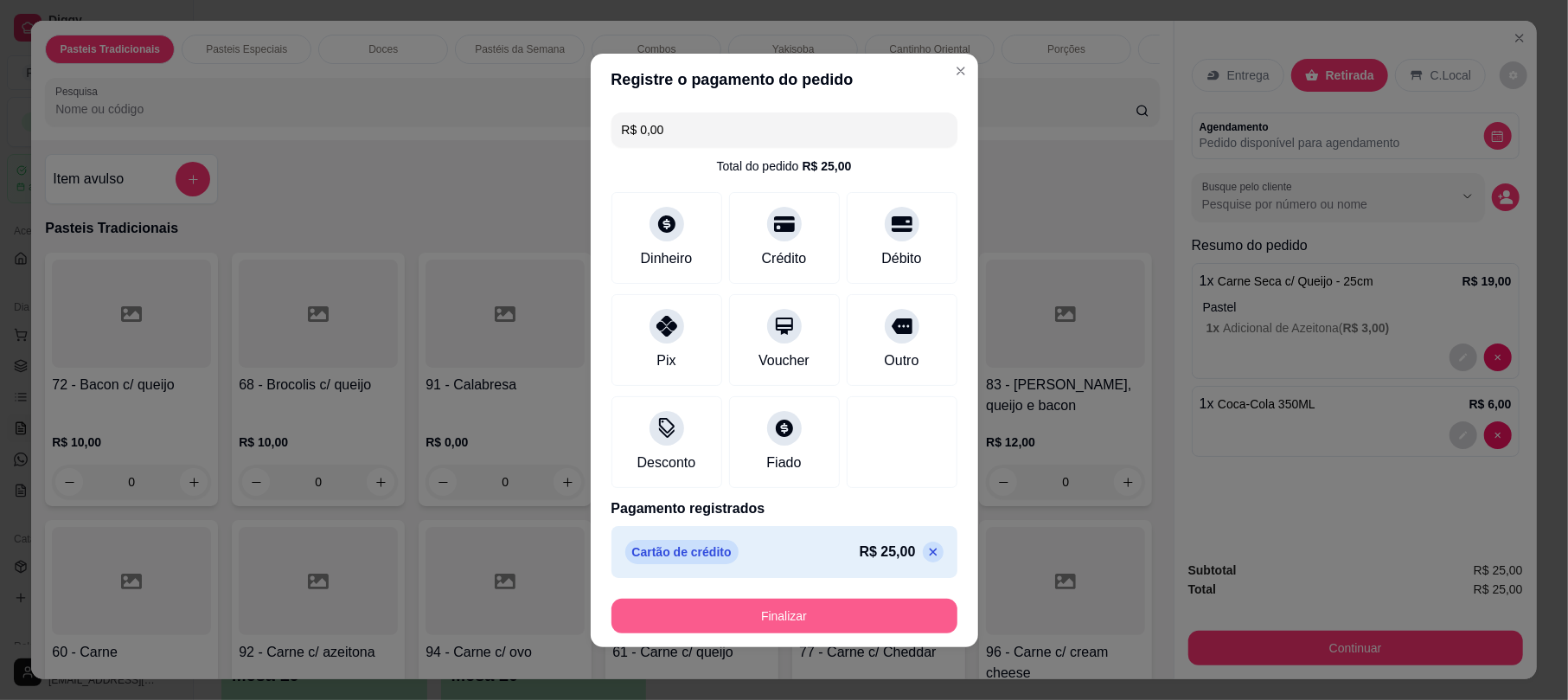
click at [775, 628] on button "Finalizar" at bounding box center [784, 616] width 346 height 35
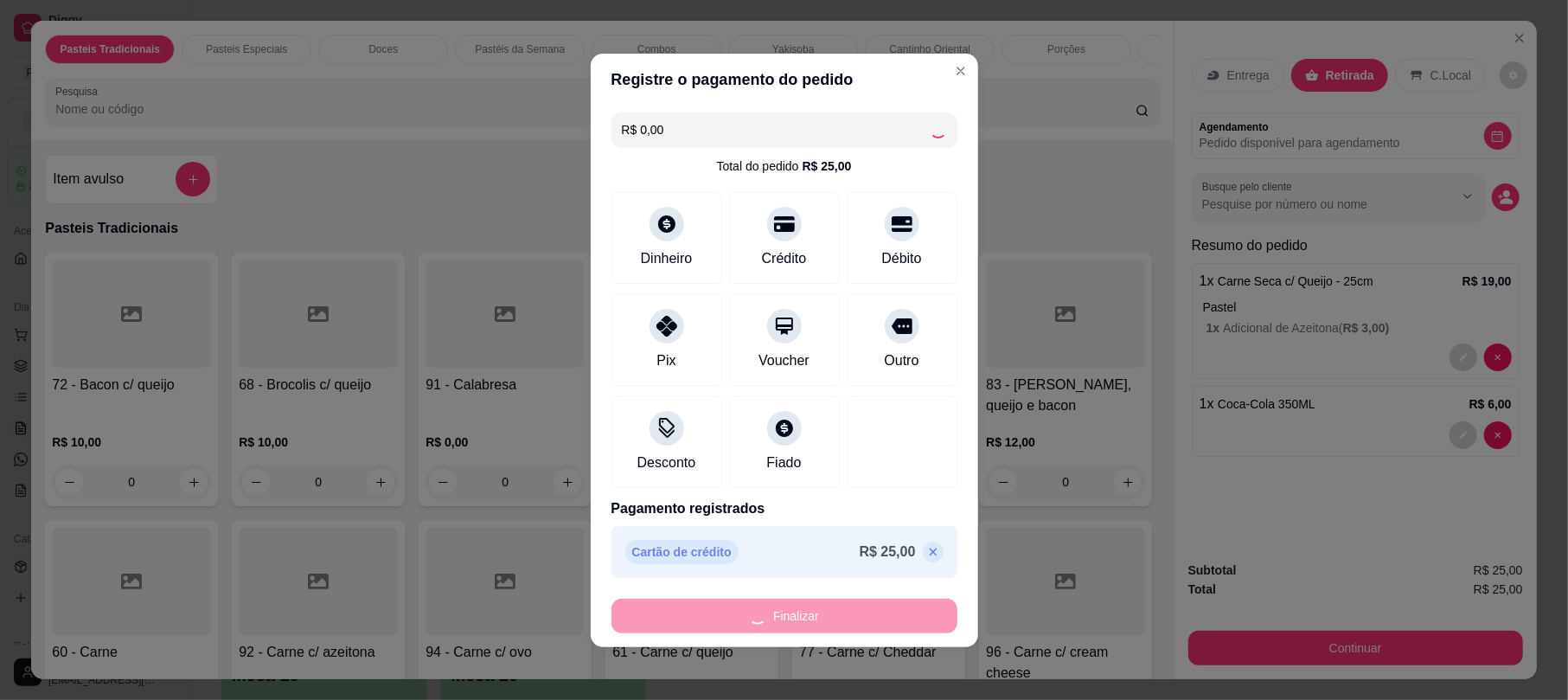
type input "0"
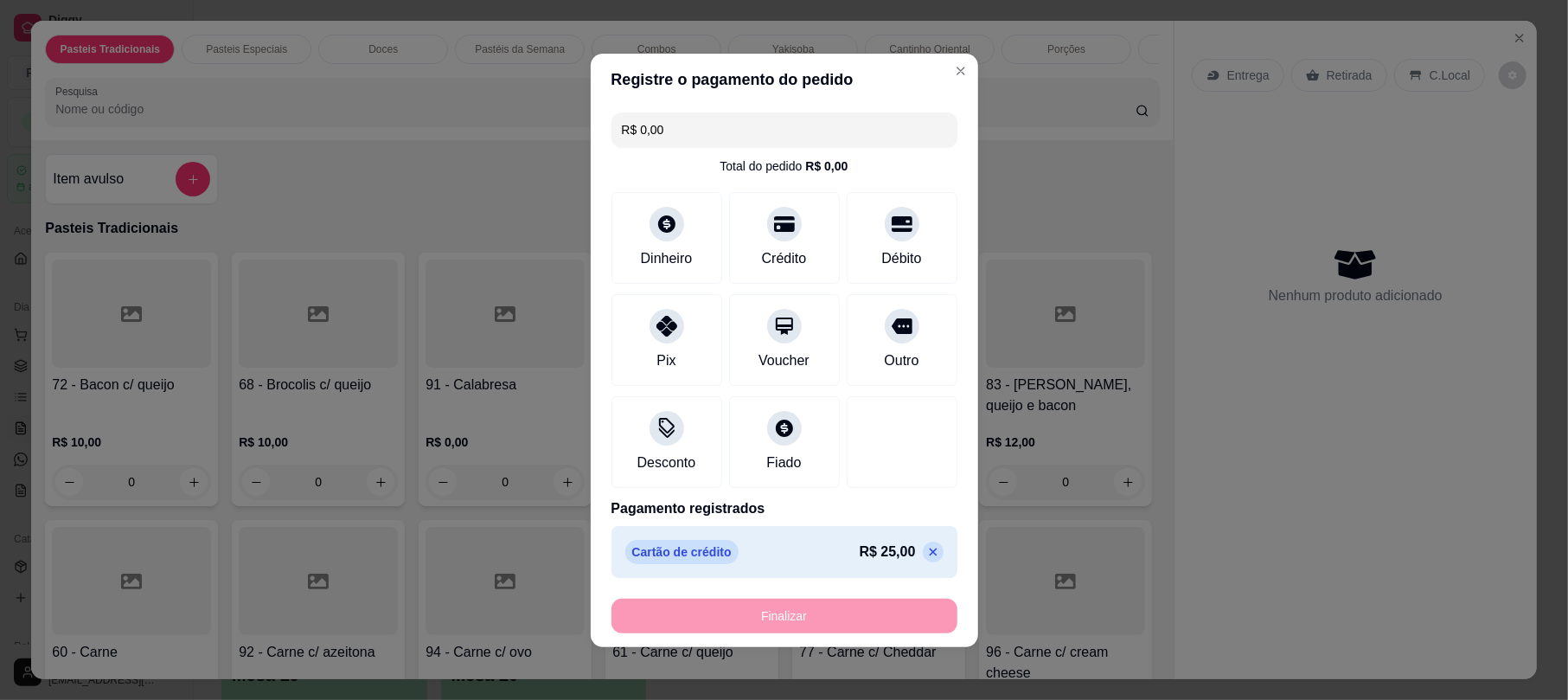
type input "-R$ 25,00"
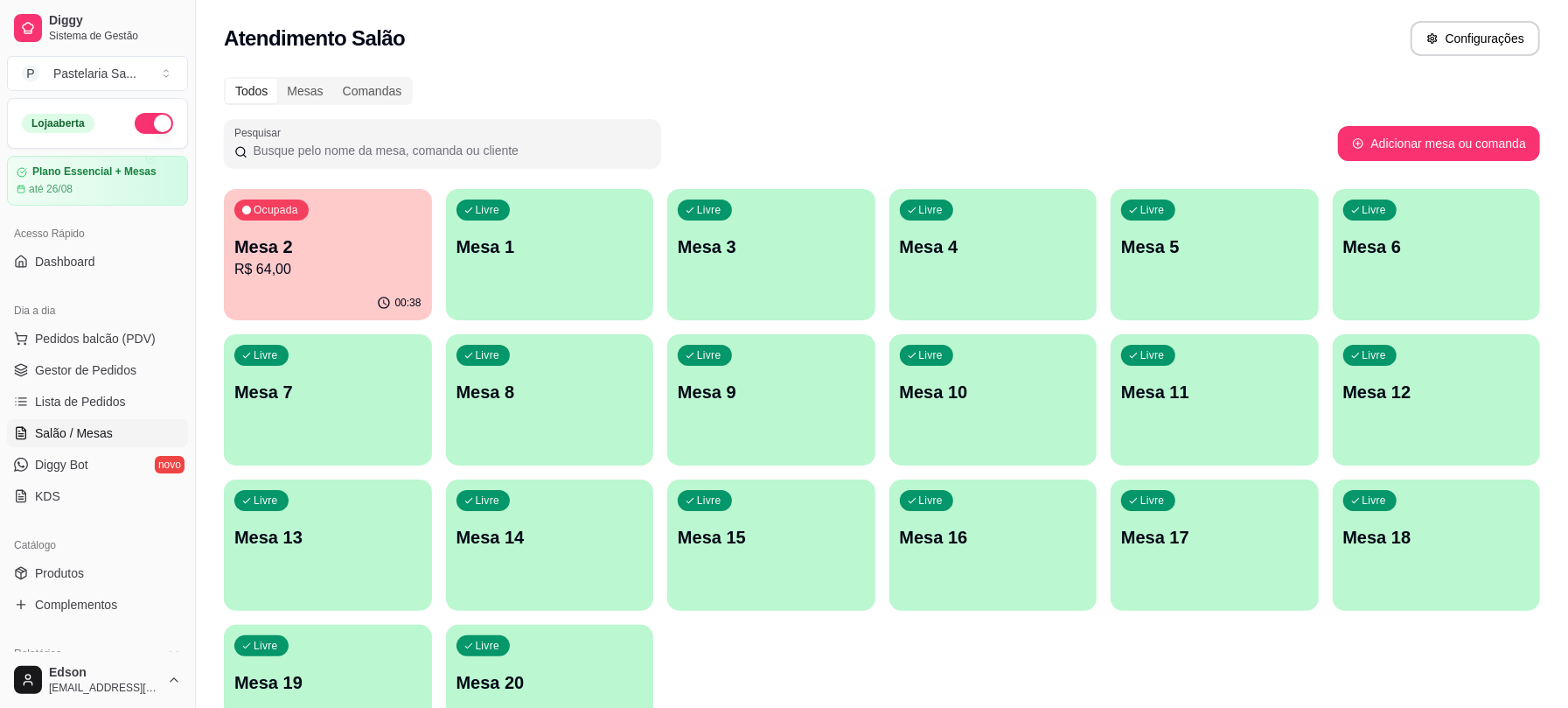
click at [340, 281] on div "Ocupada Mesa 2 R$ 64,00" at bounding box center [328, 238] width 208 height 97
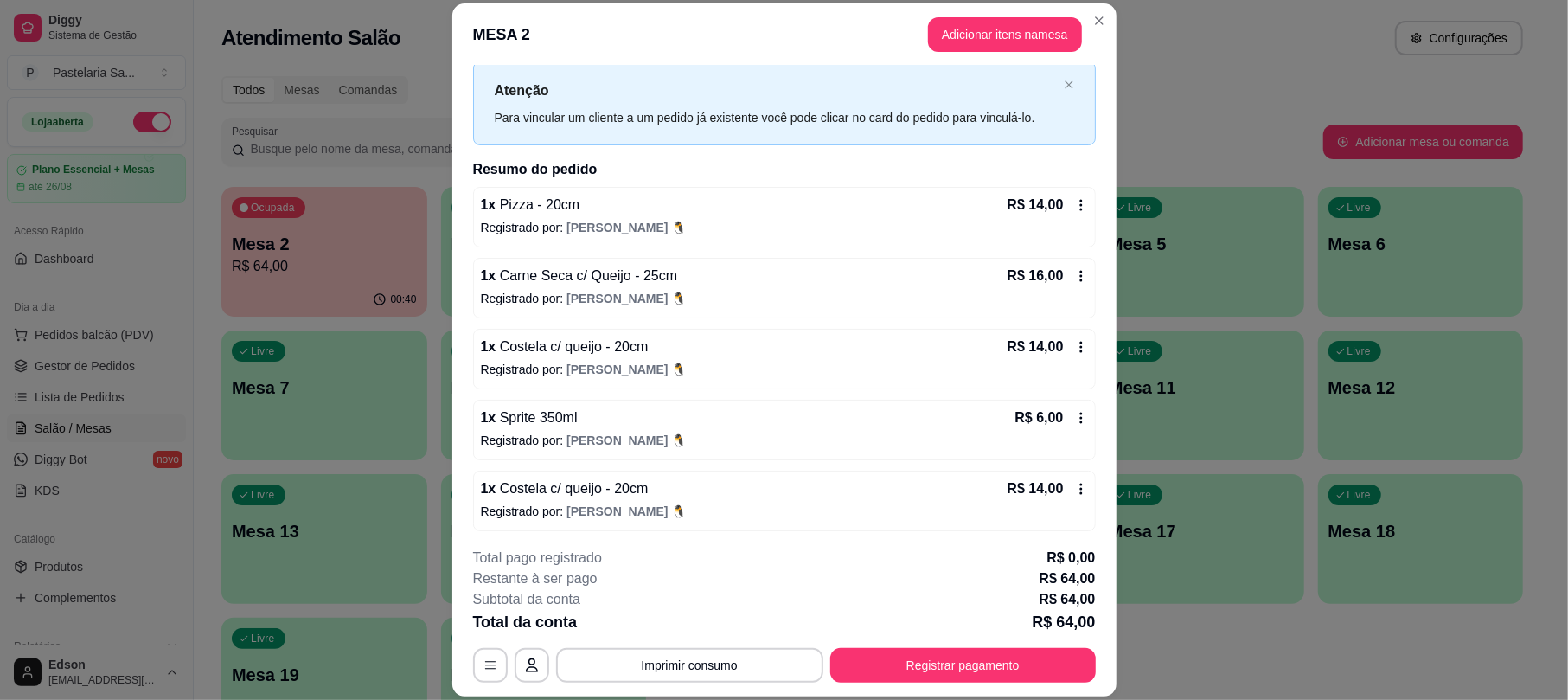
scroll to position [49, 0]
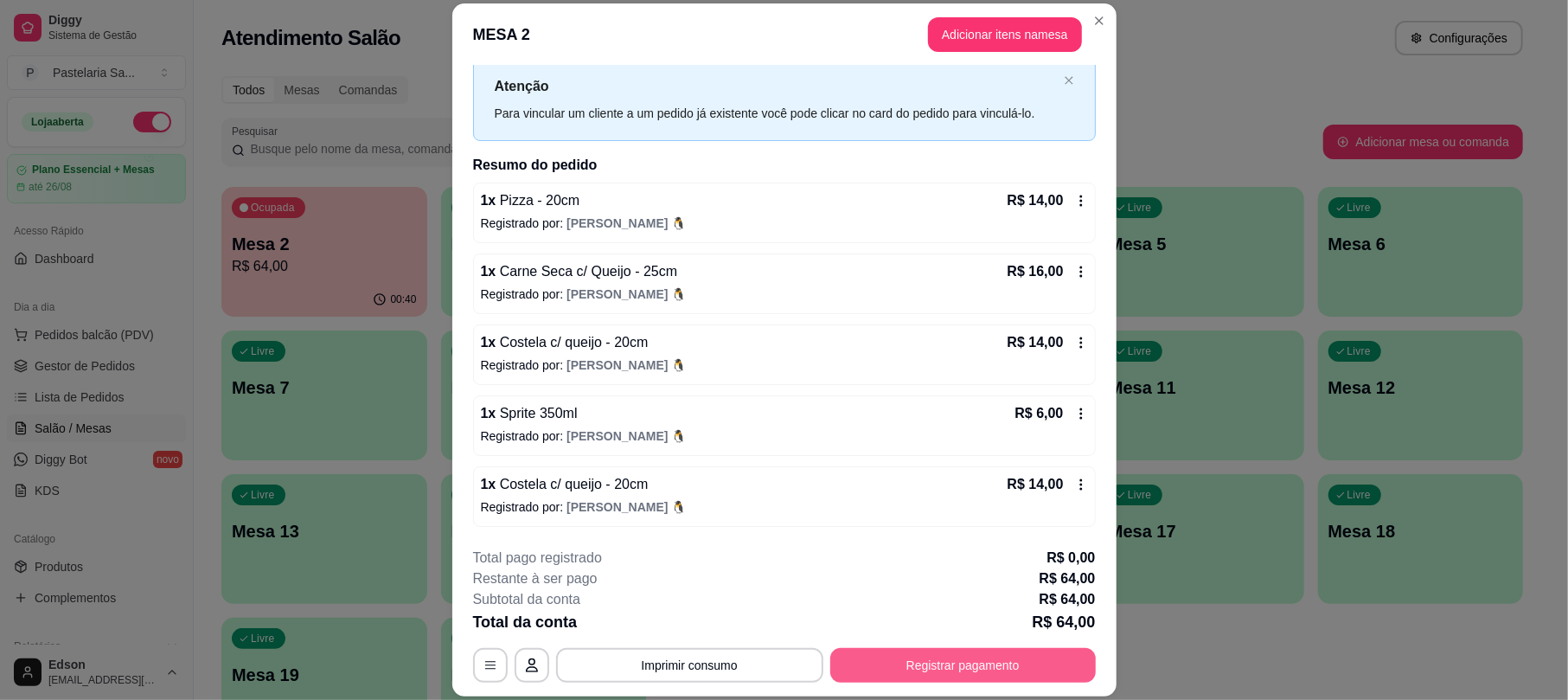
click at [1018, 665] on button "Registrar pagamento" at bounding box center [963, 665] width 266 height 35
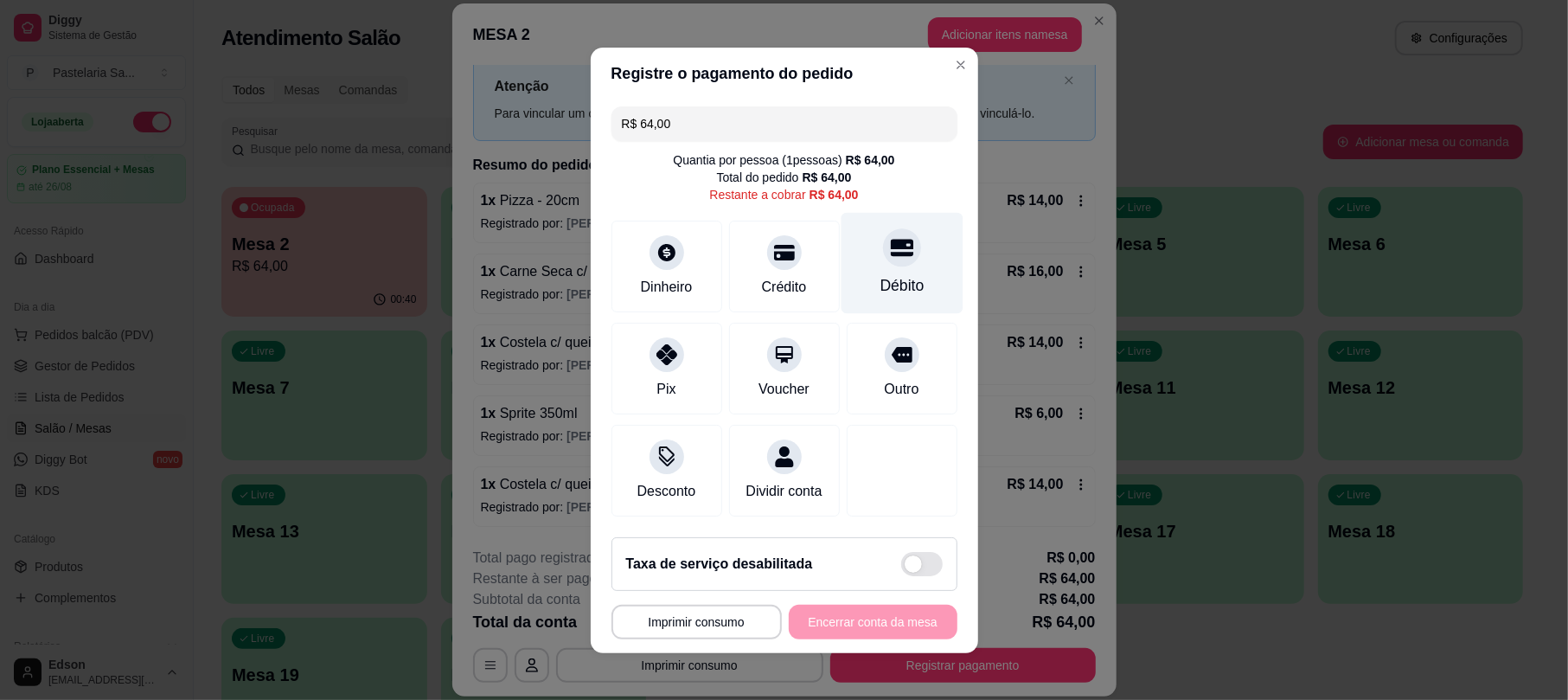
click at [883, 253] on div at bounding box center [902, 247] width 38 height 38
type input "R$ 0,00"
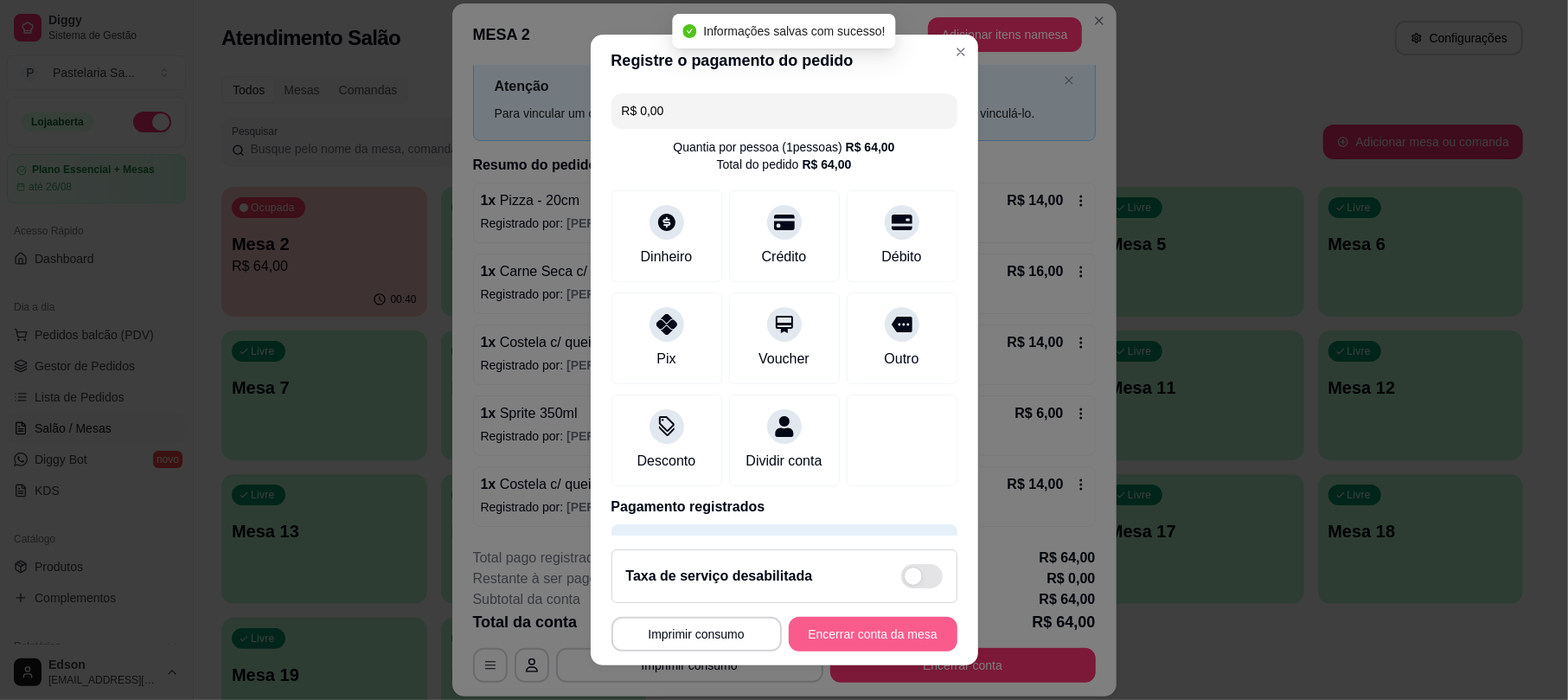
click at [910, 639] on button "Encerrar conta da mesa" at bounding box center [873, 634] width 169 height 35
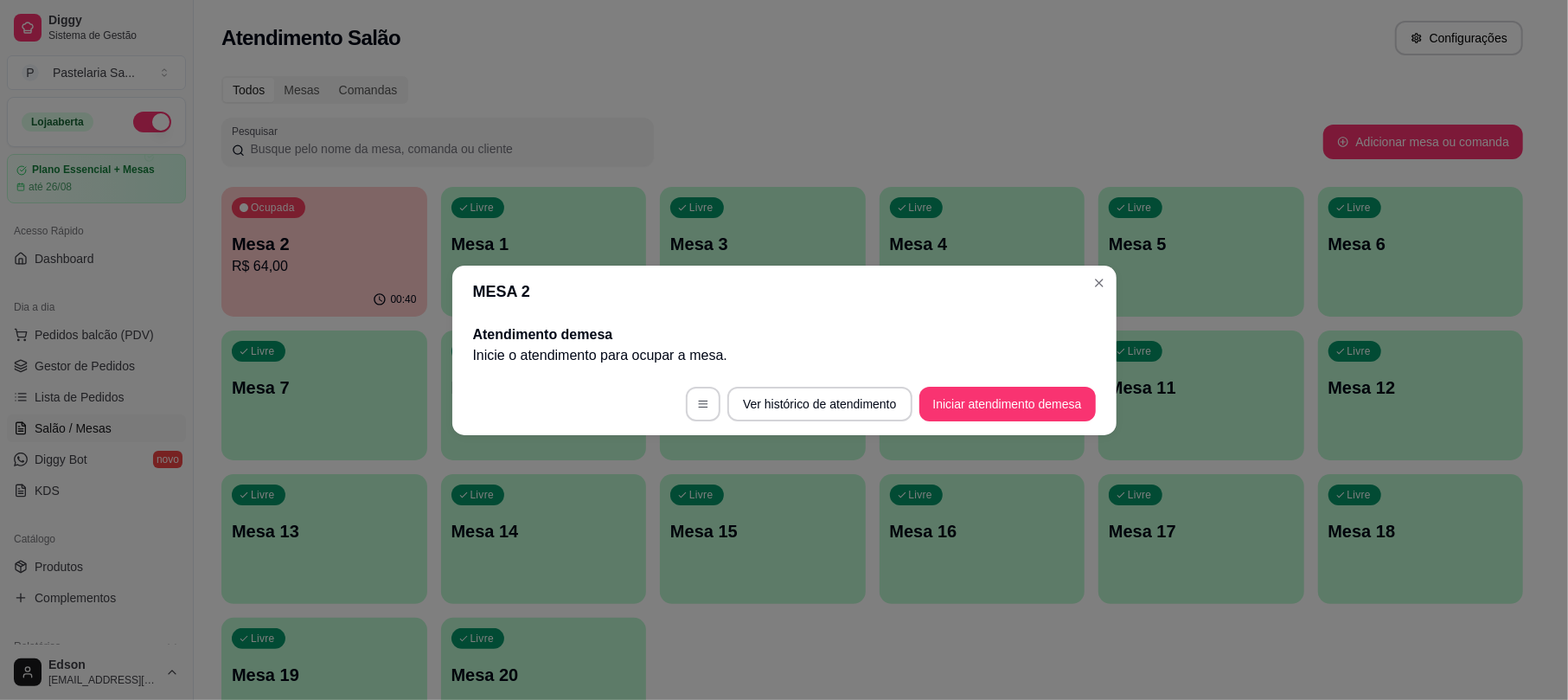
scroll to position [0, 0]
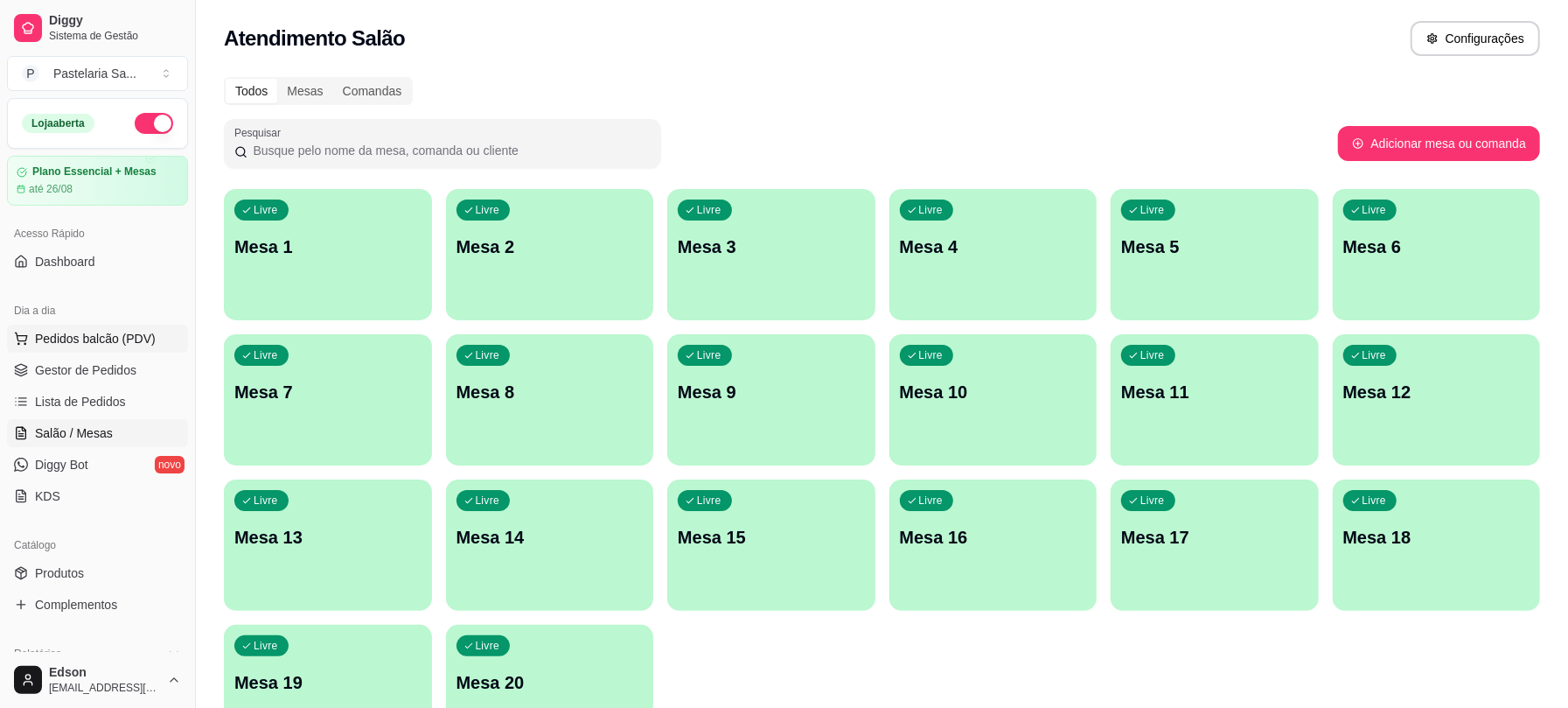
click at [74, 340] on span "Pedidos balcão (PDV)" at bounding box center [95, 338] width 120 height 17
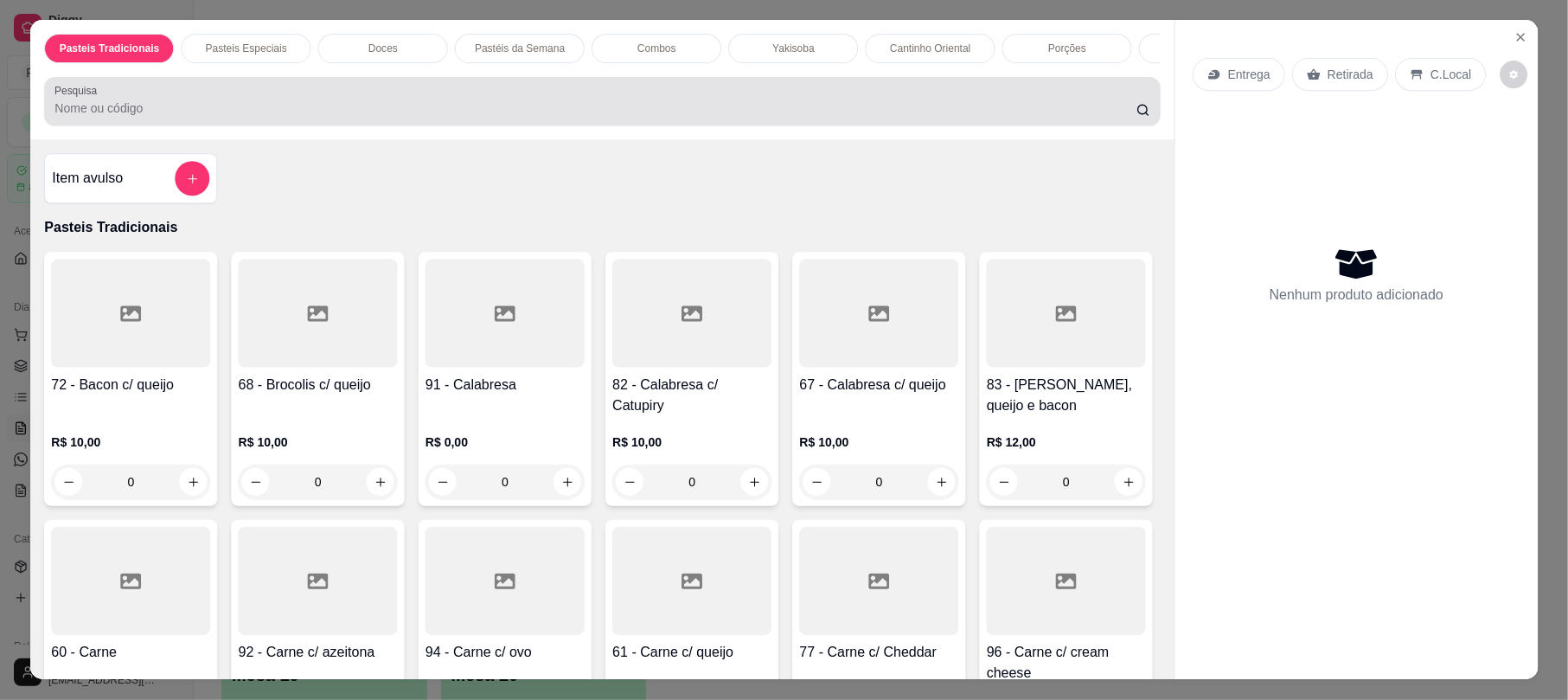
click at [264, 118] on input "Pesquisa" at bounding box center [595, 109] width 1081 height 17
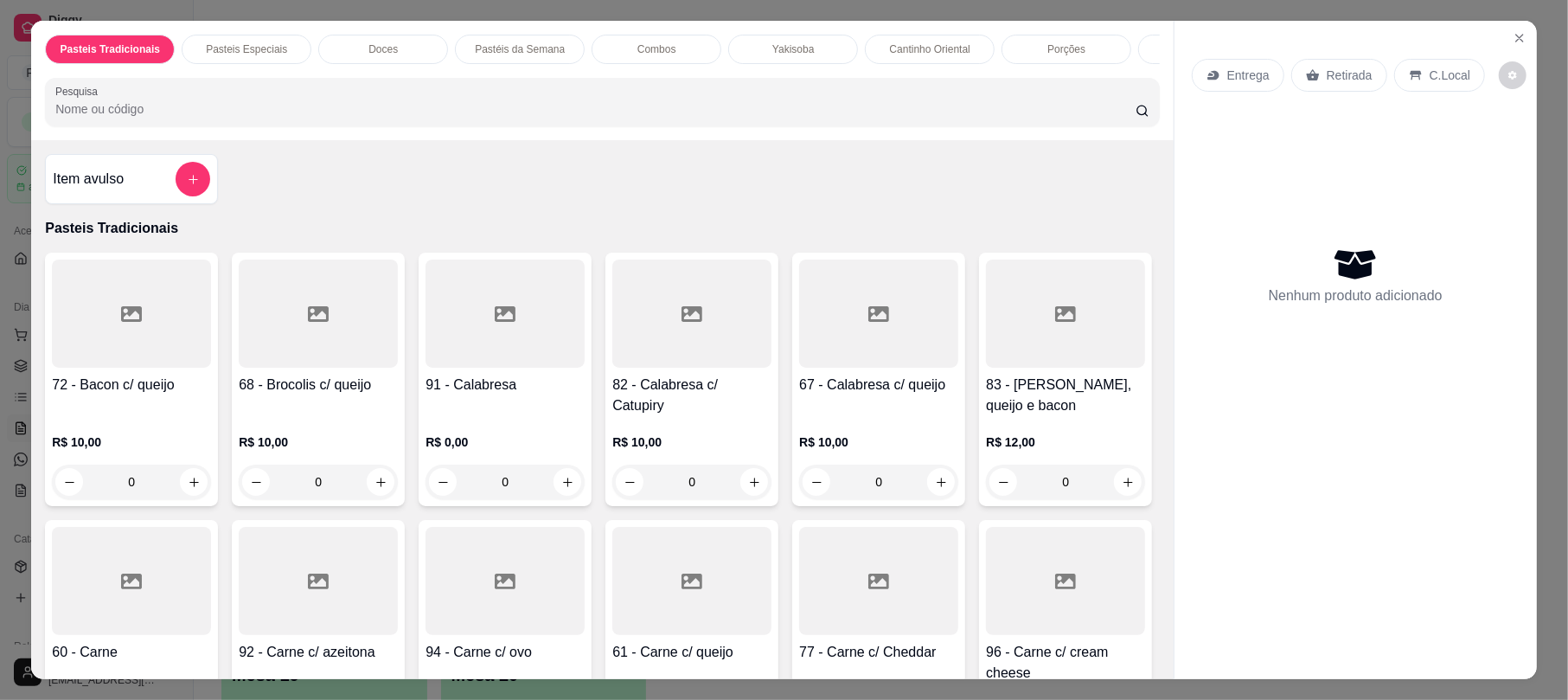
click at [531, 110] on div at bounding box center [602, 102] width 1093 height 35
click at [187, 186] on icon "add-separate-item" at bounding box center [194, 179] width 13 height 13
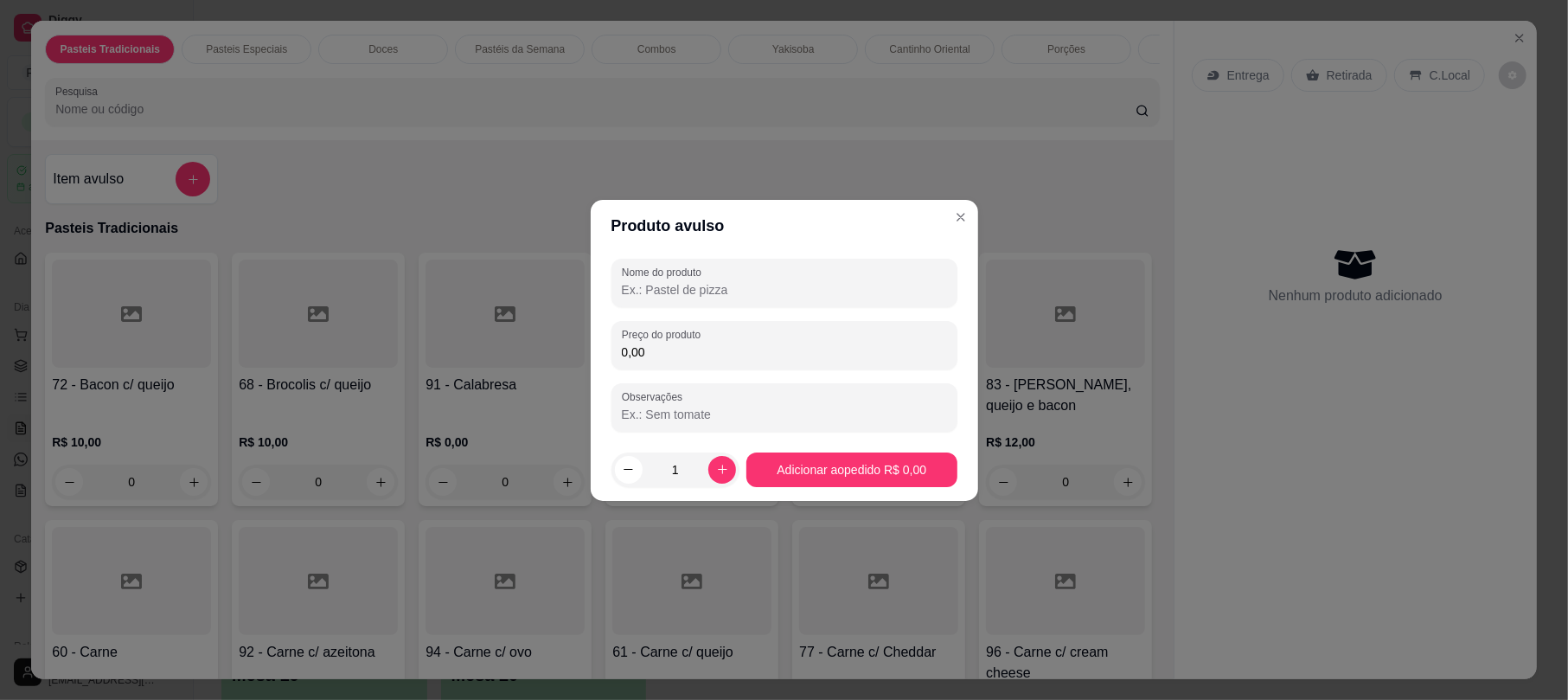
click at [720, 292] on input "Nome do produto" at bounding box center [784, 290] width 325 height 17
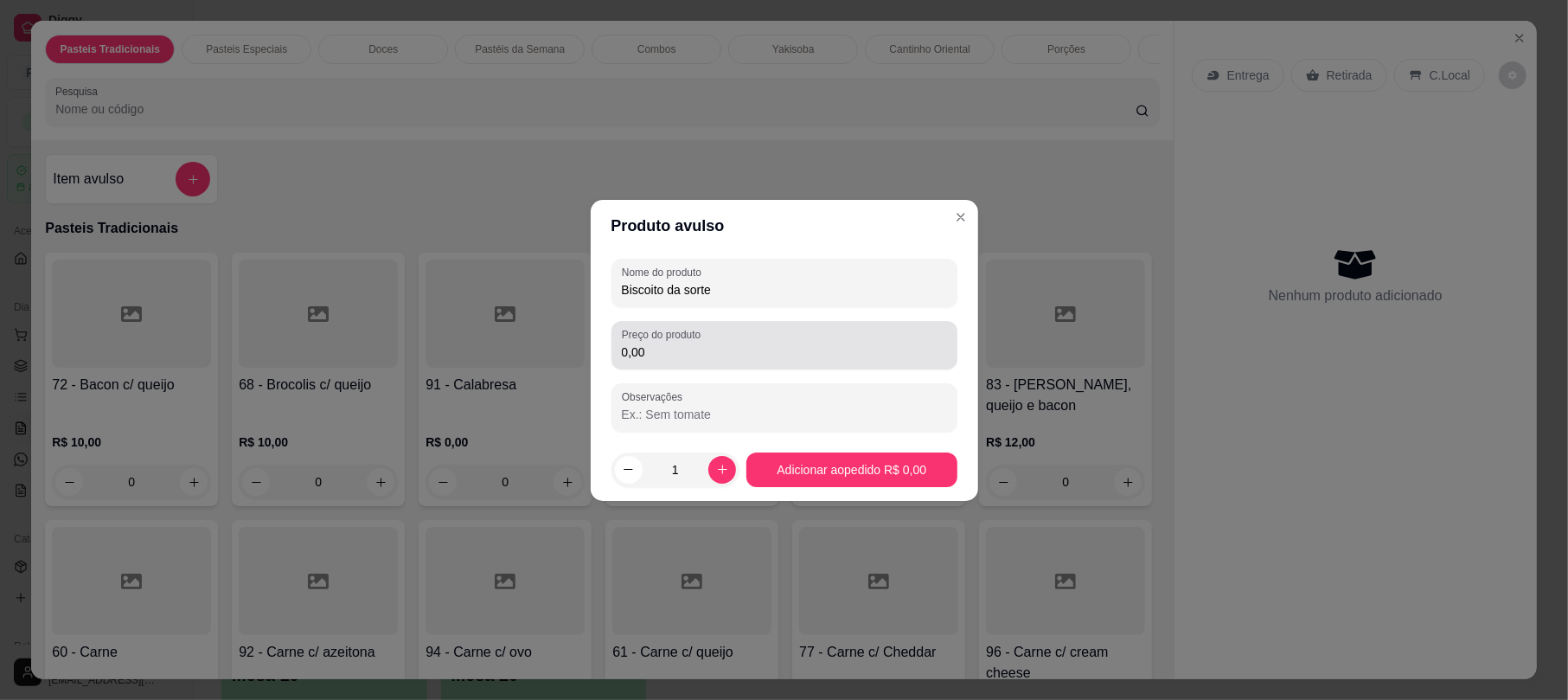
type input "Biscoito da sorte"
click at [716, 348] on input "0,00" at bounding box center [784, 352] width 325 height 17
type input "10,00"
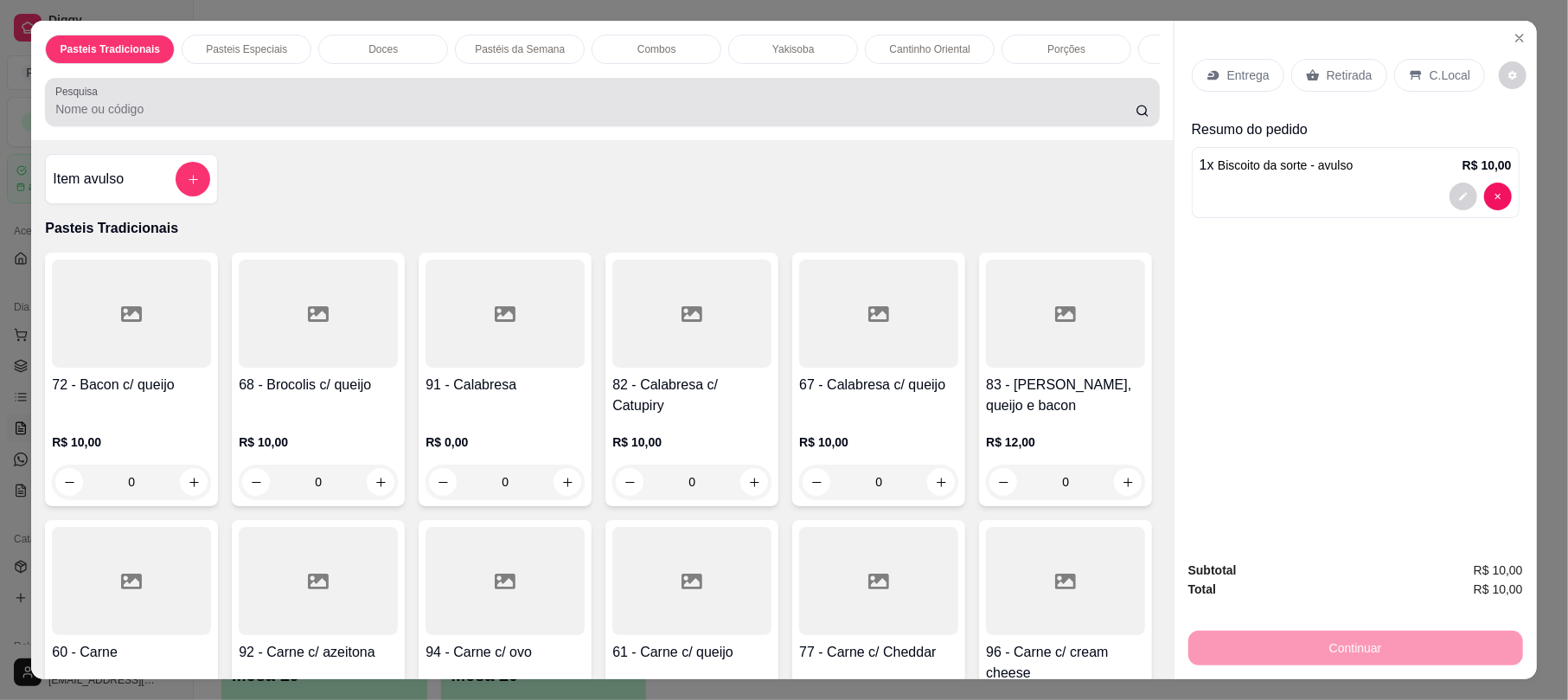
click at [274, 101] on div "Pesquisa" at bounding box center [602, 102] width 1114 height 49
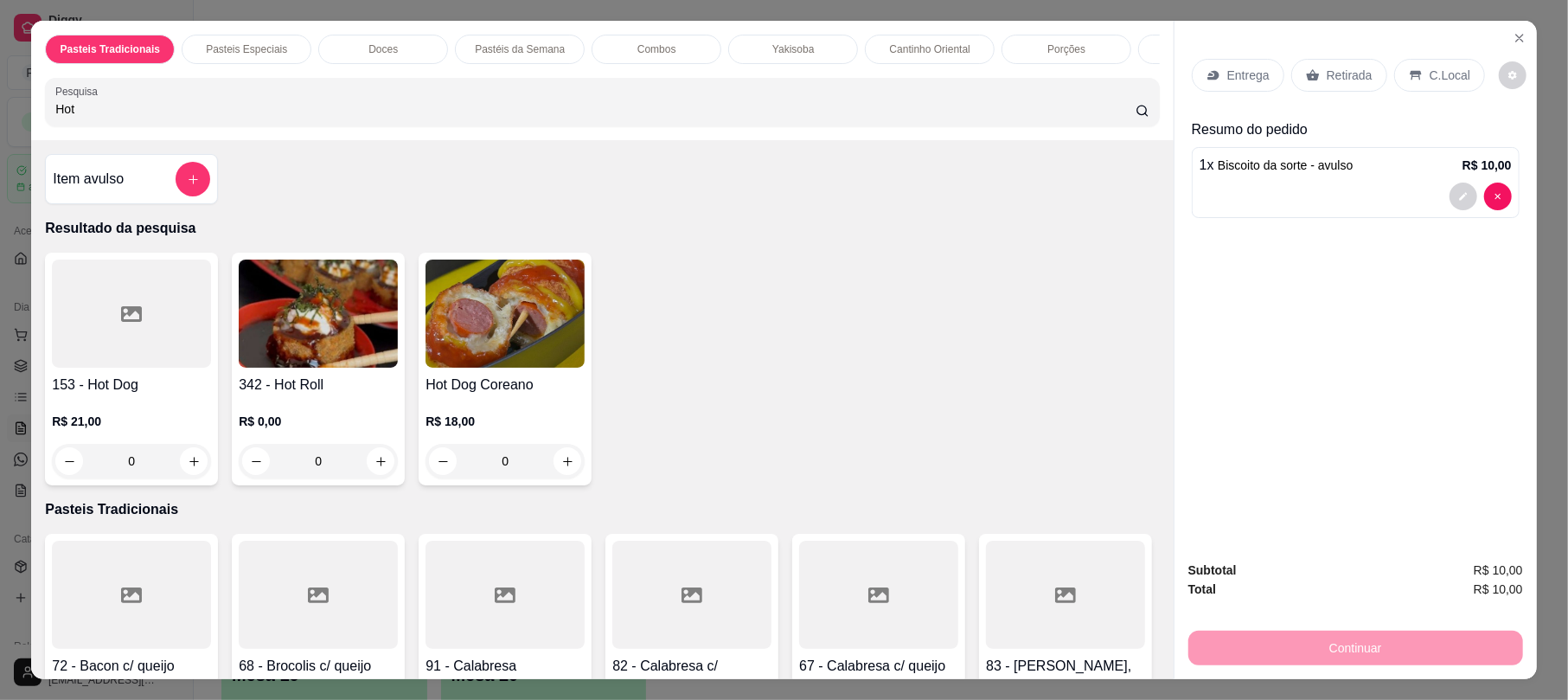
type input "Hot"
click at [285, 313] on img at bounding box center [318, 314] width 159 height 108
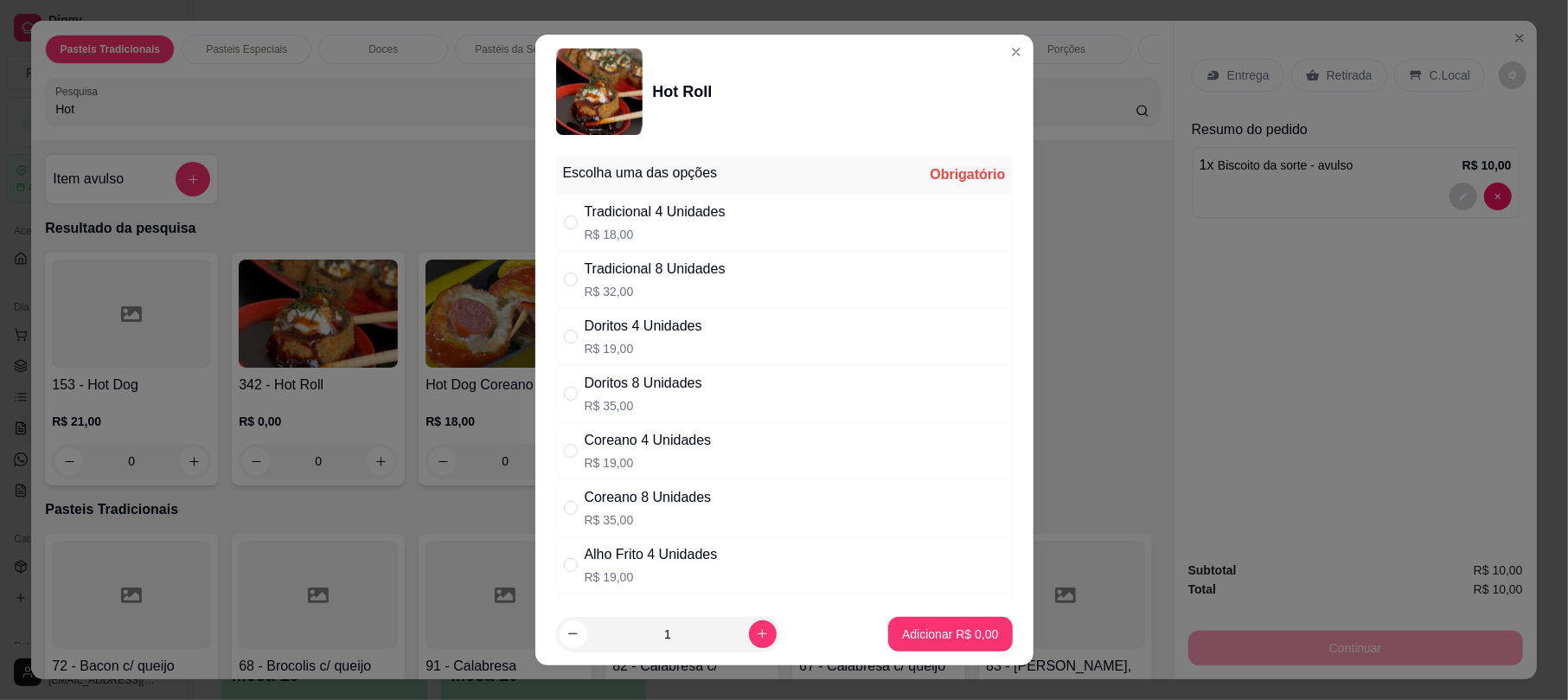
click at [758, 277] on div "Tradicional 8 Unidades R$ 32,00" at bounding box center [784, 280] width 456 height 58
radio input "true"
click at [924, 620] on button "Adicionar R$ 32,00" at bounding box center [947, 634] width 130 height 35
type input "1"
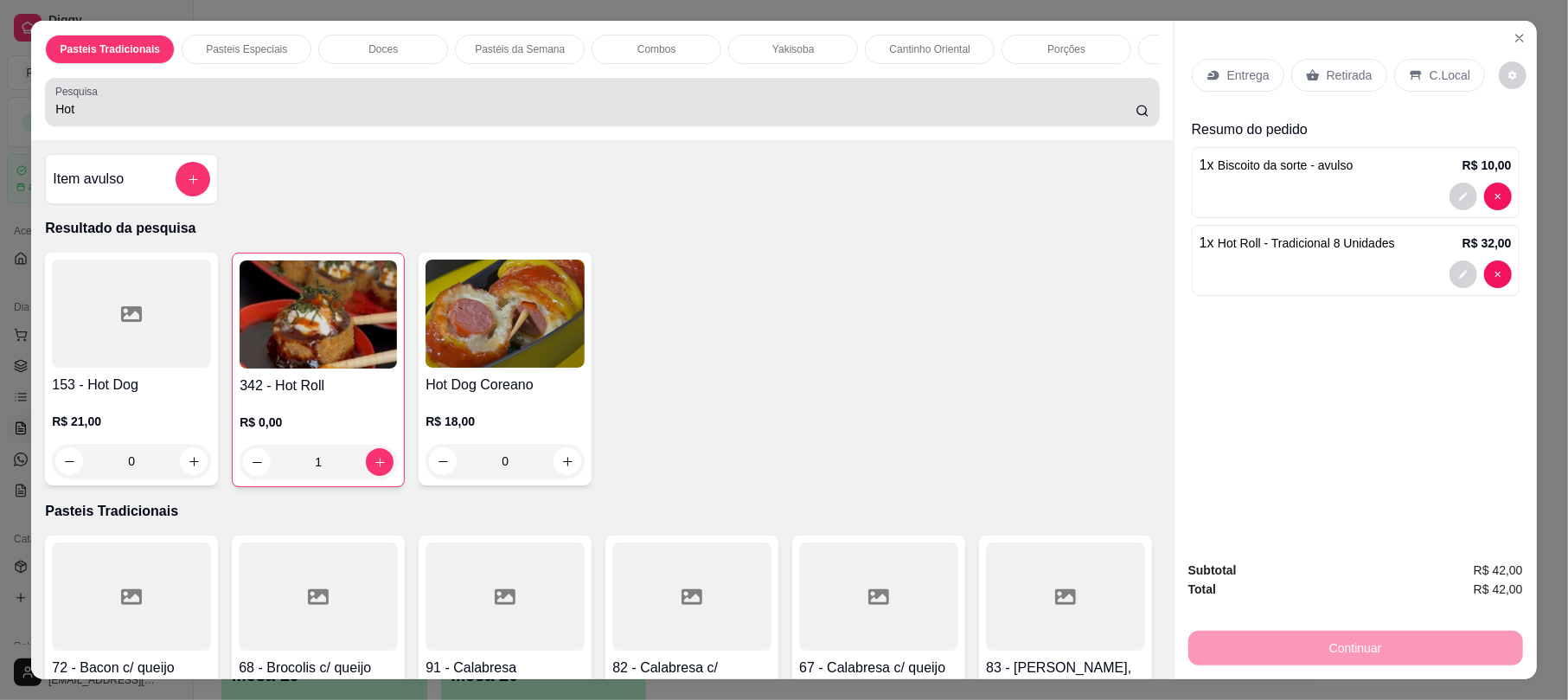
click at [1115, 118] on input "Hot" at bounding box center [596, 109] width 1080 height 17
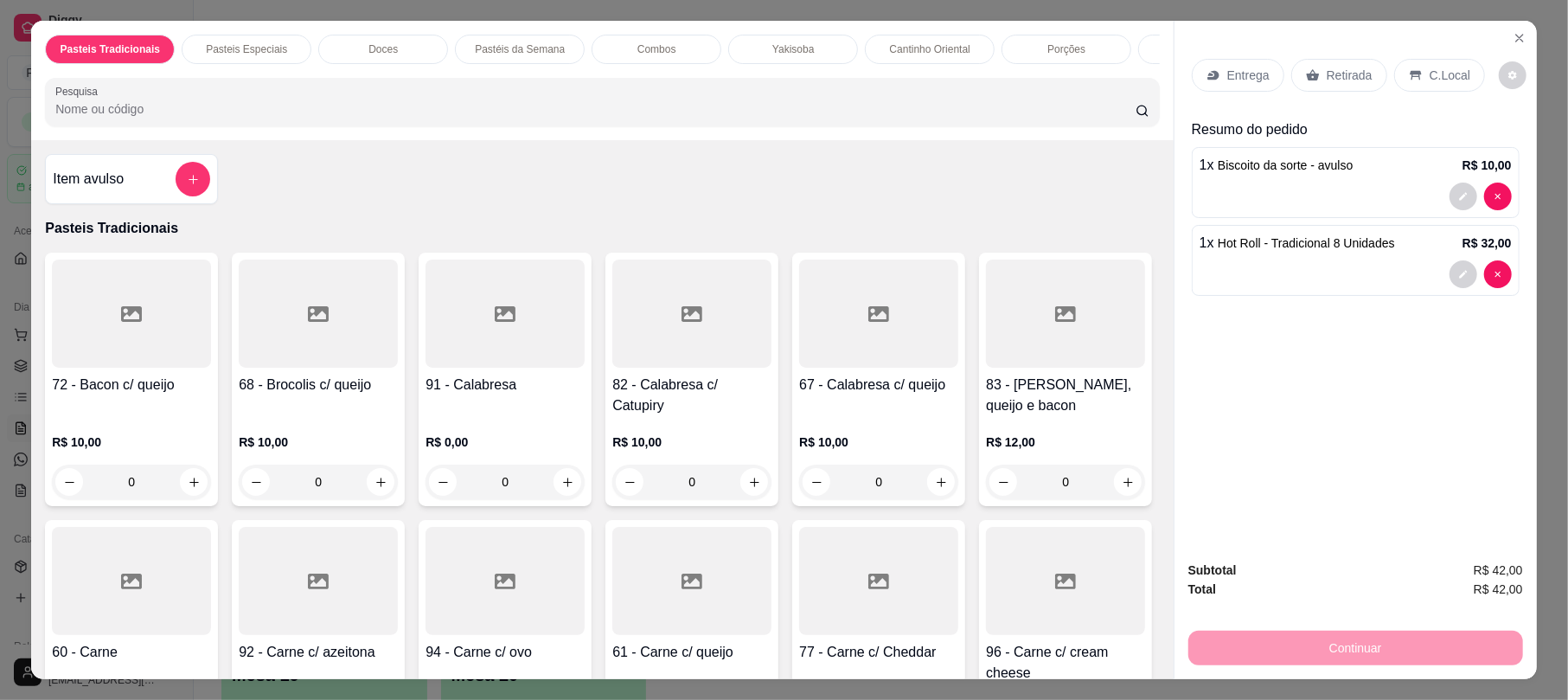
click at [943, 114] on div at bounding box center [602, 102] width 1093 height 35
click at [1326, 82] on p "Retirada" at bounding box center [1349, 75] width 46 height 17
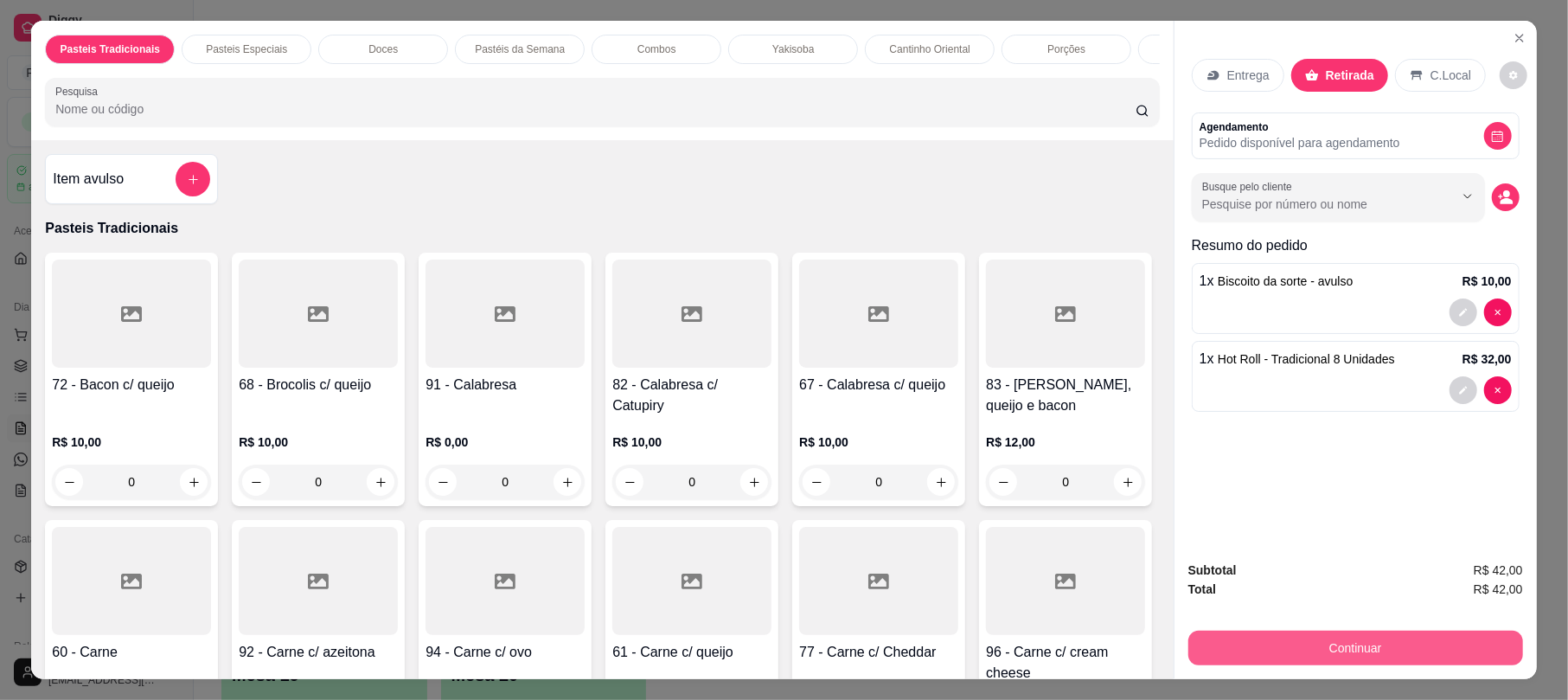
click at [1343, 650] on button "Continuar" at bounding box center [1355, 647] width 335 height 35
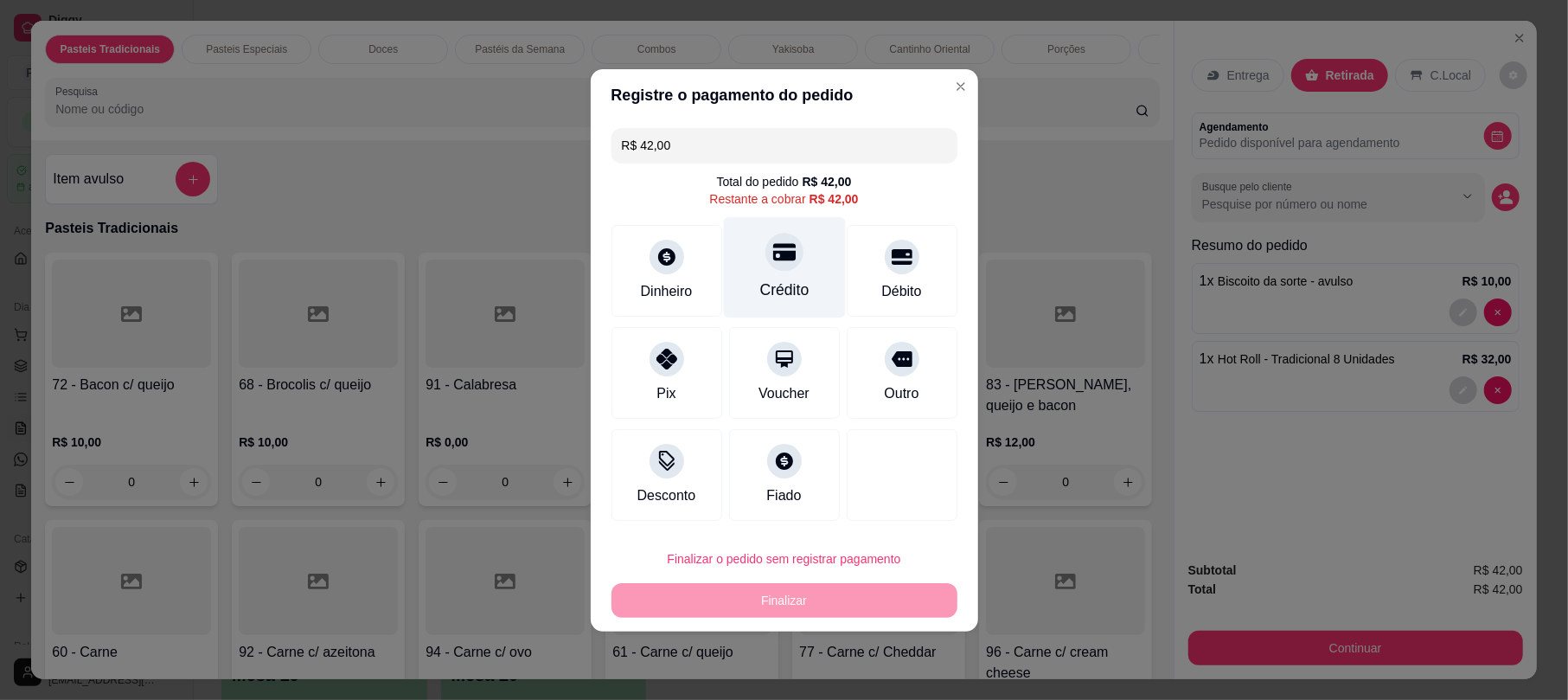
click at [827, 268] on div "Crédito" at bounding box center [784, 267] width 122 height 102
type input "R$ 0,00"
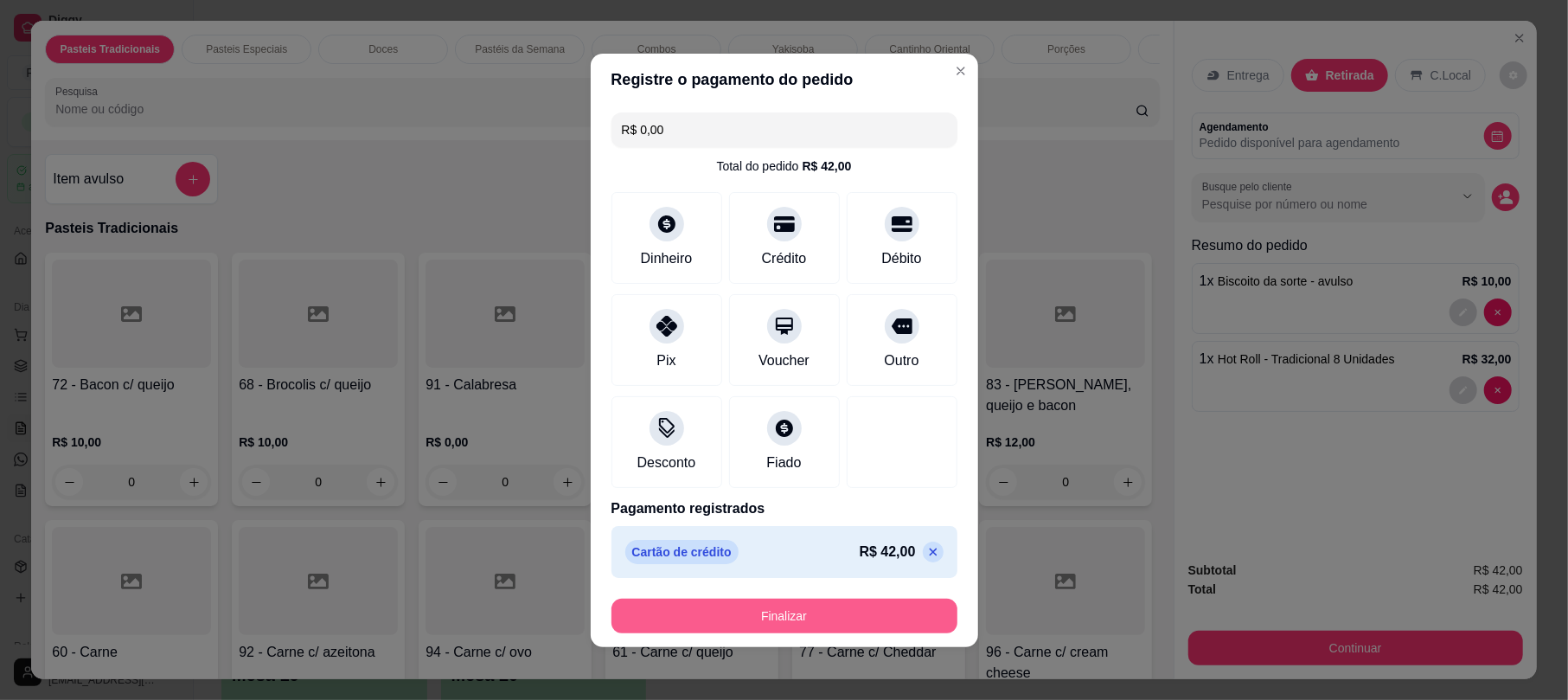
click at [801, 623] on button "Finalizar" at bounding box center [784, 616] width 346 height 35
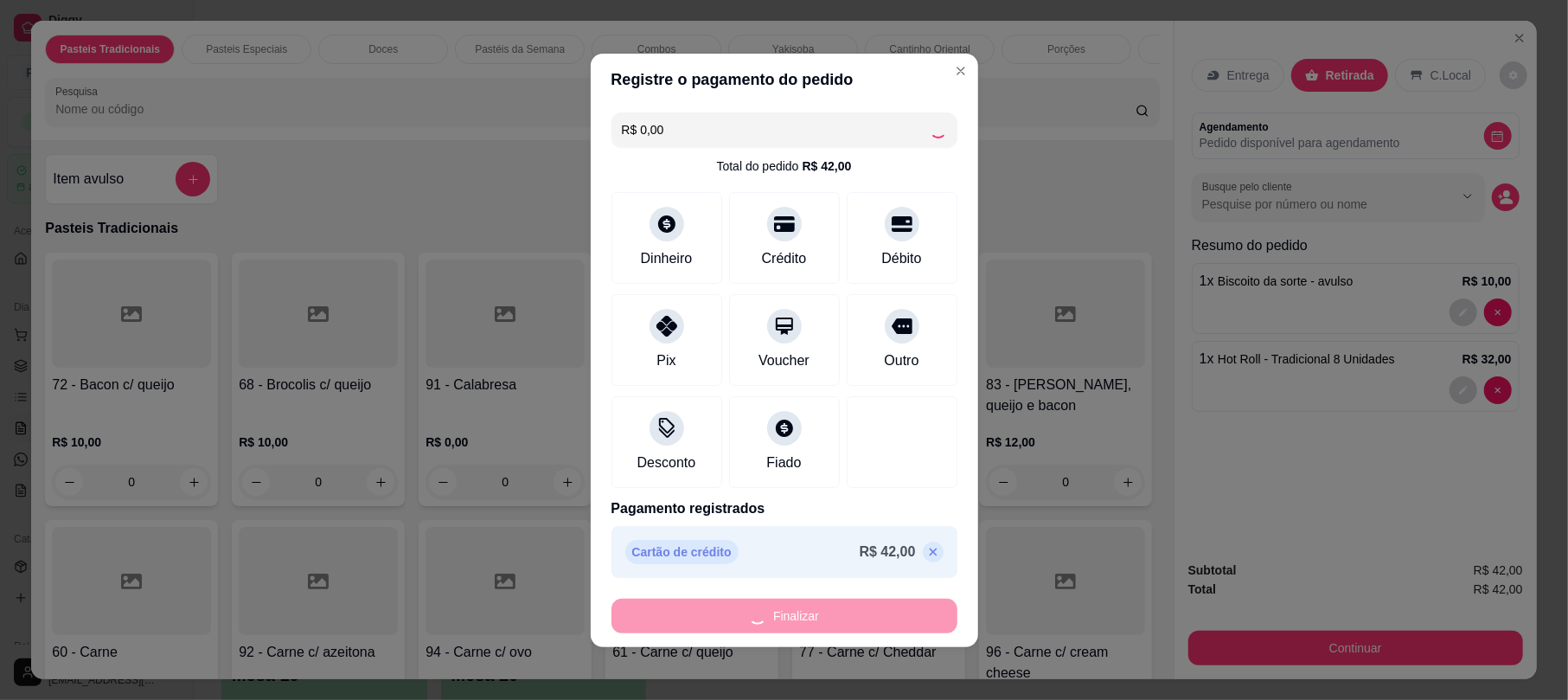
type input "0"
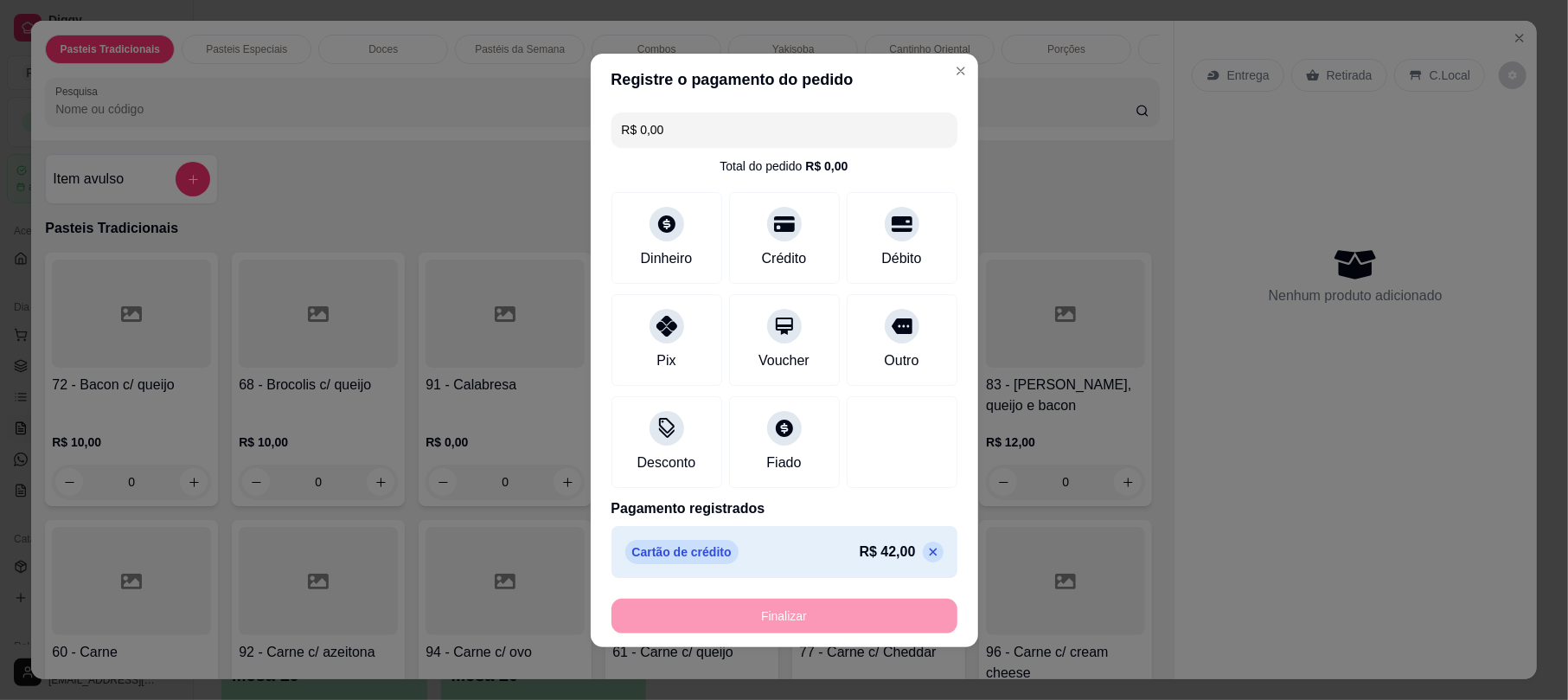
type input "-R$ 42,00"
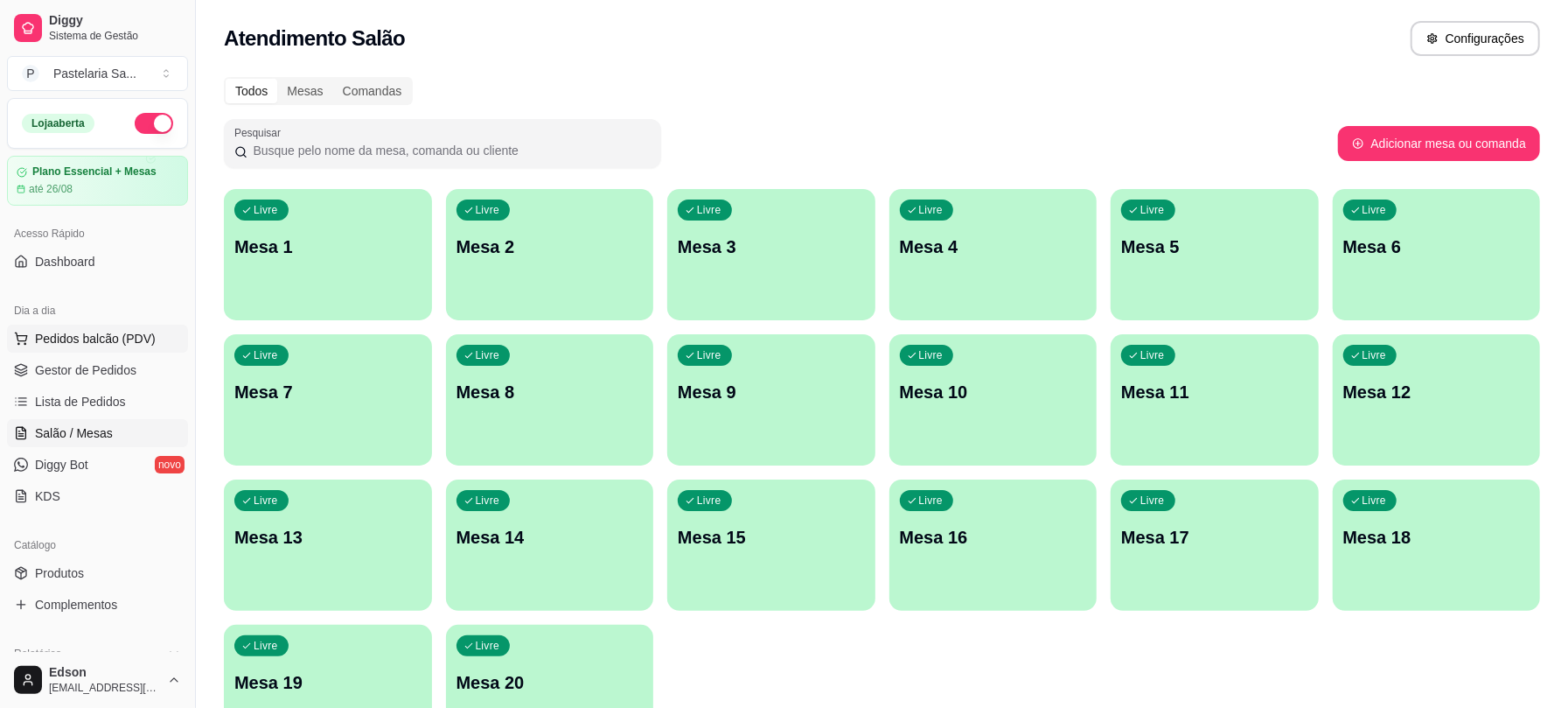
click at [47, 338] on span "Pedidos balcão (PDV)" at bounding box center [95, 338] width 120 height 17
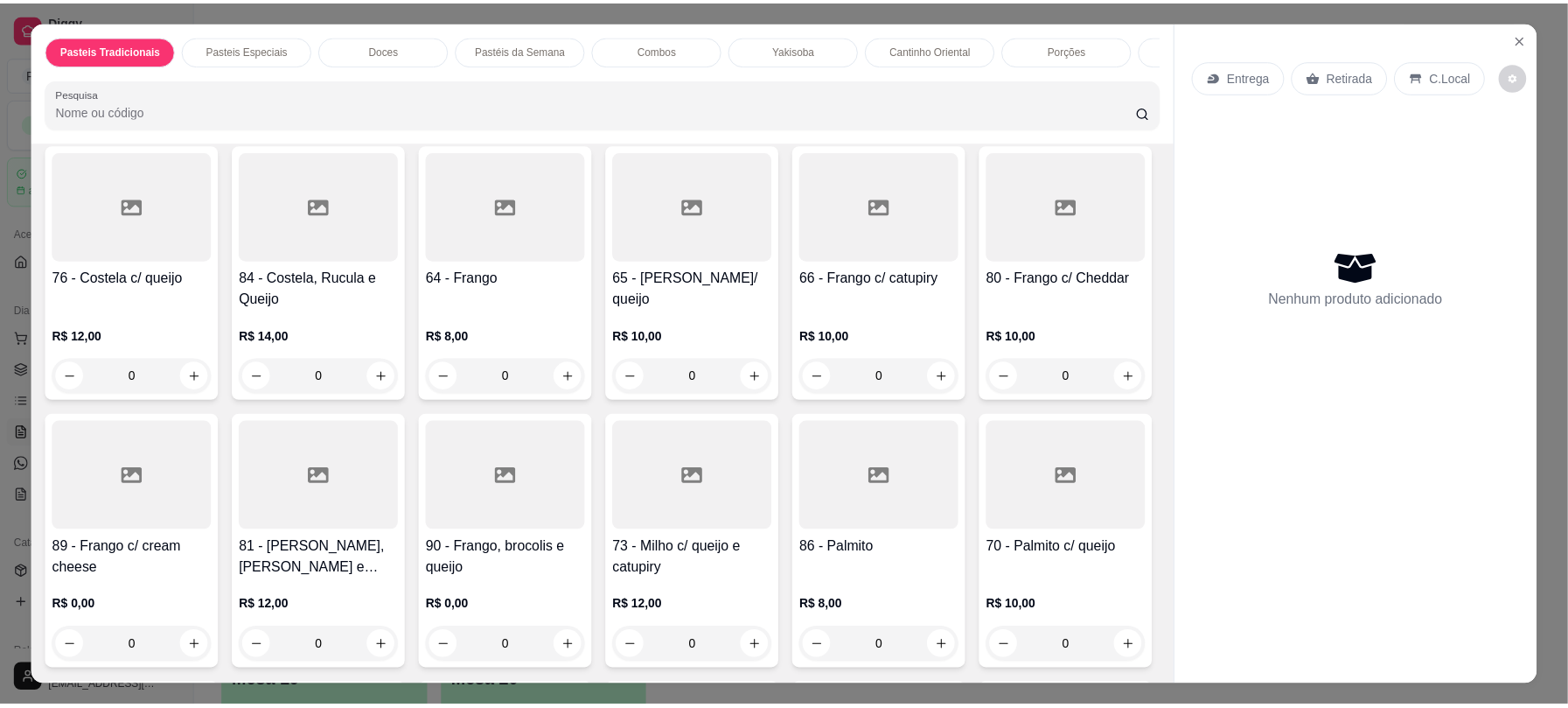
scroll to position [1384, 0]
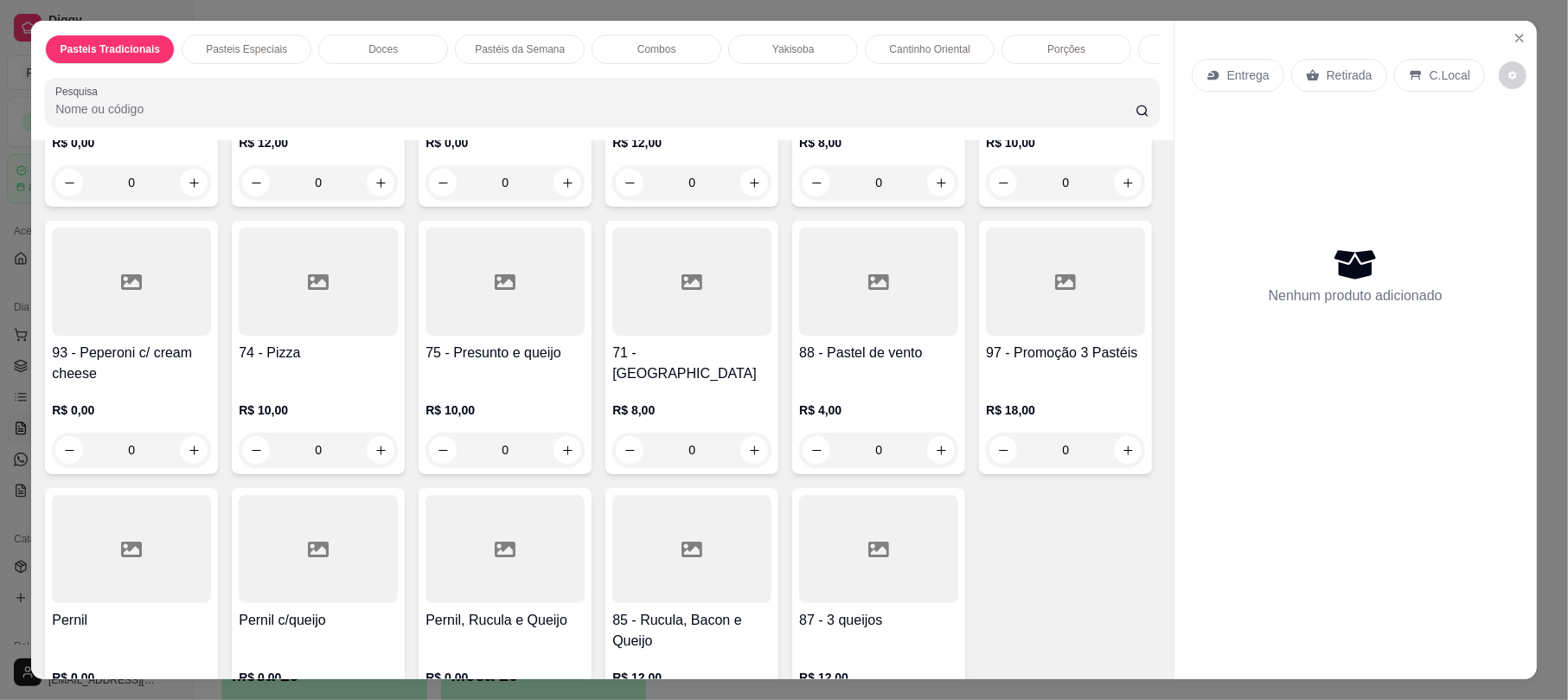
click at [679, 336] on div at bounding box center [691, 281] width 159 height 108
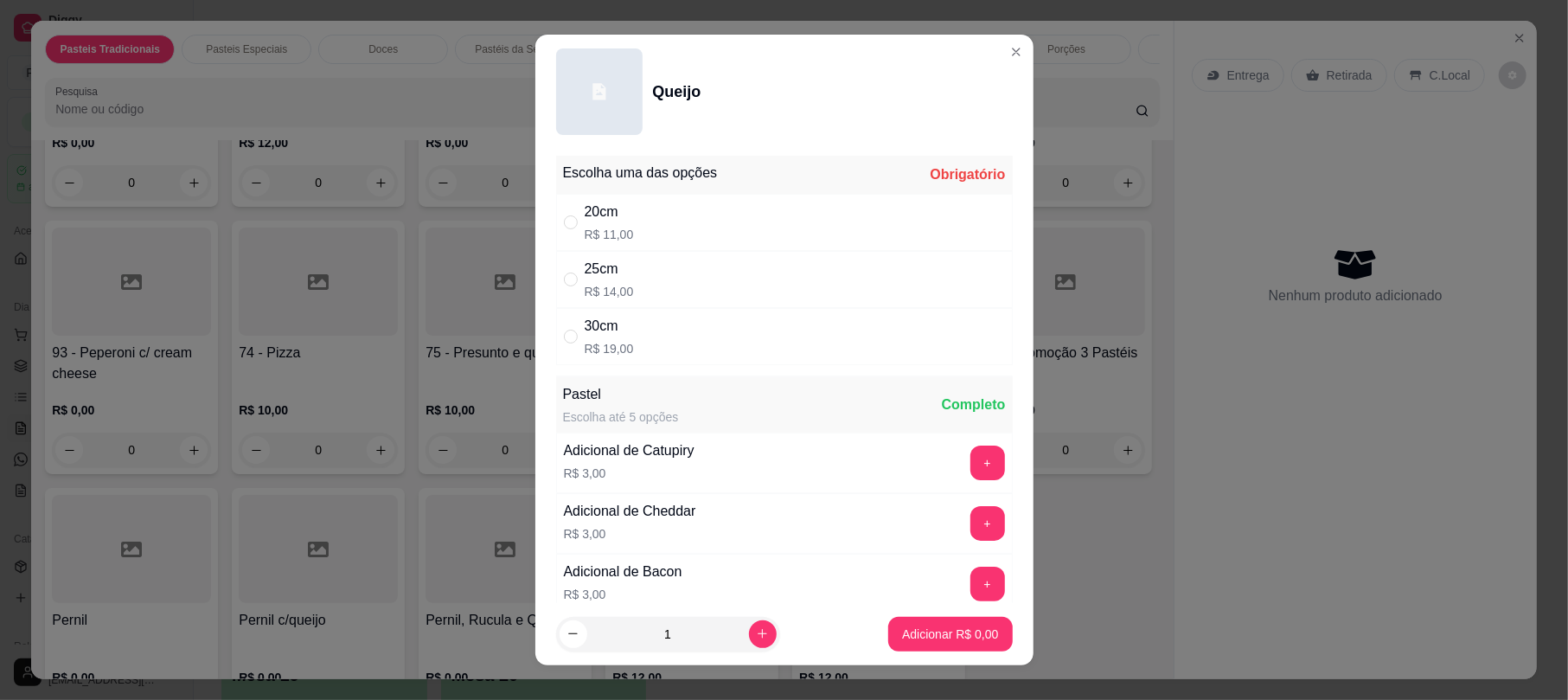
click at [706, 353] on div "30cm R$ 19,00" at bounding box center [784, 337] width 456 height 58
radio input "true"
click at [897, 630] on p "Adicionar R$ 19,00" at bounding box center [947, 633] width 101 height 16
type input "1"
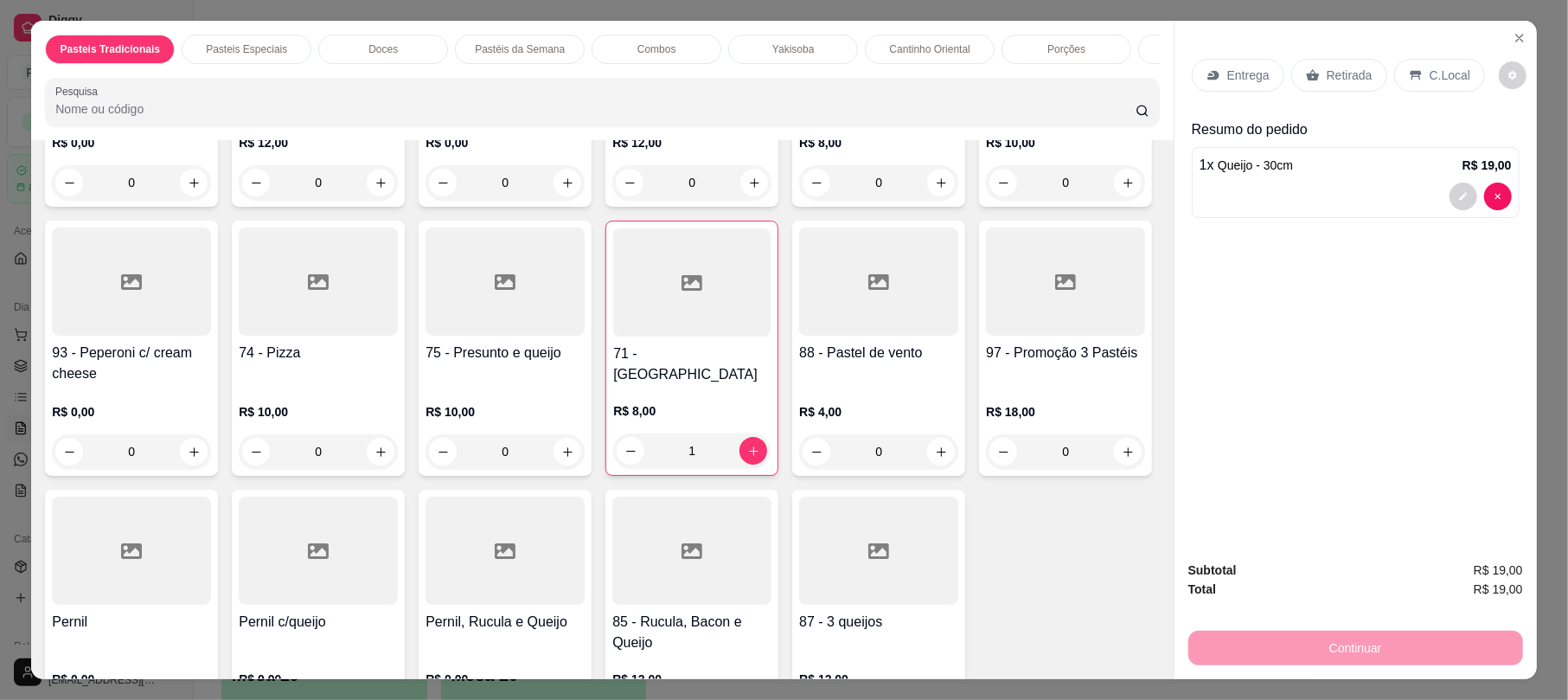
click at [1346, 83] on p "Retirada" at bounding box center [1349, 75] width 46 height 17
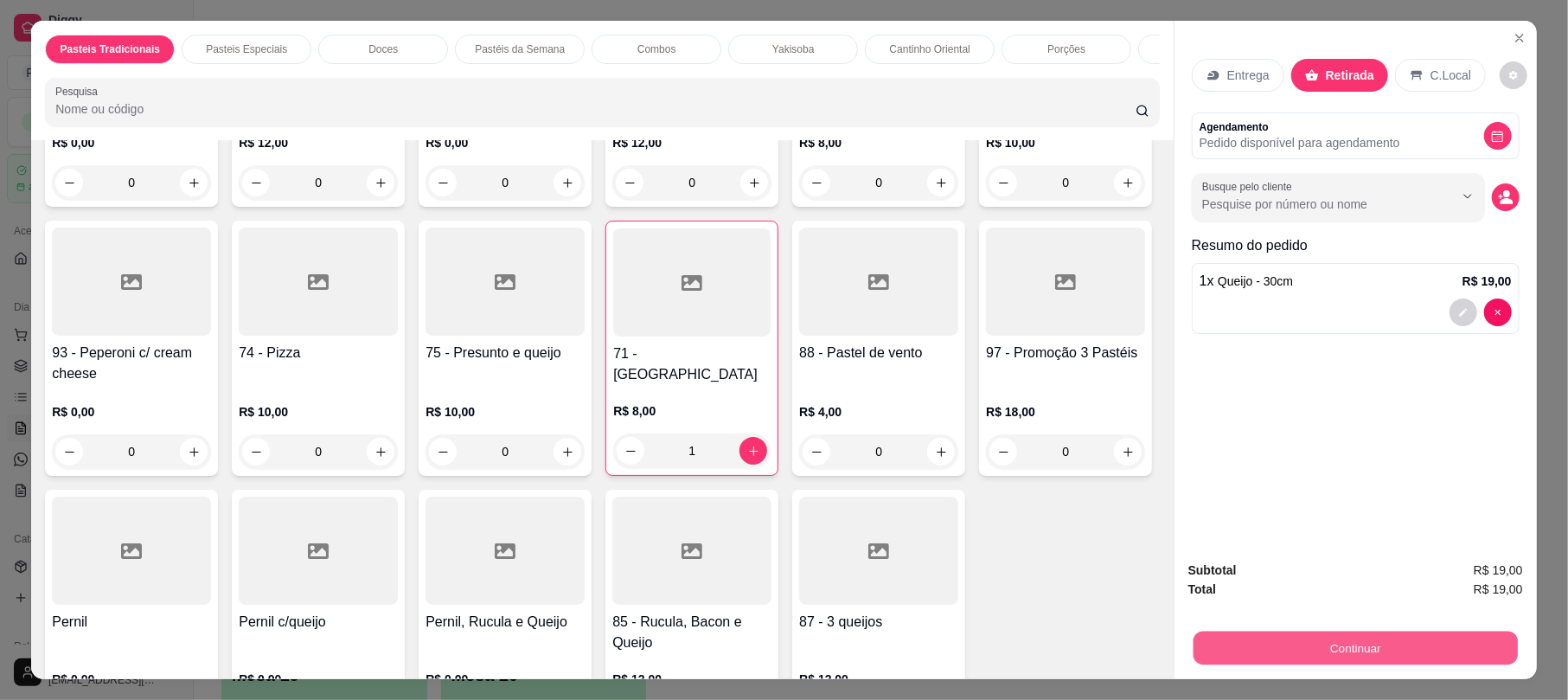
click at [1267, 640] on button "Continuar" at bounding box center [1355, 646] width 324 height 34
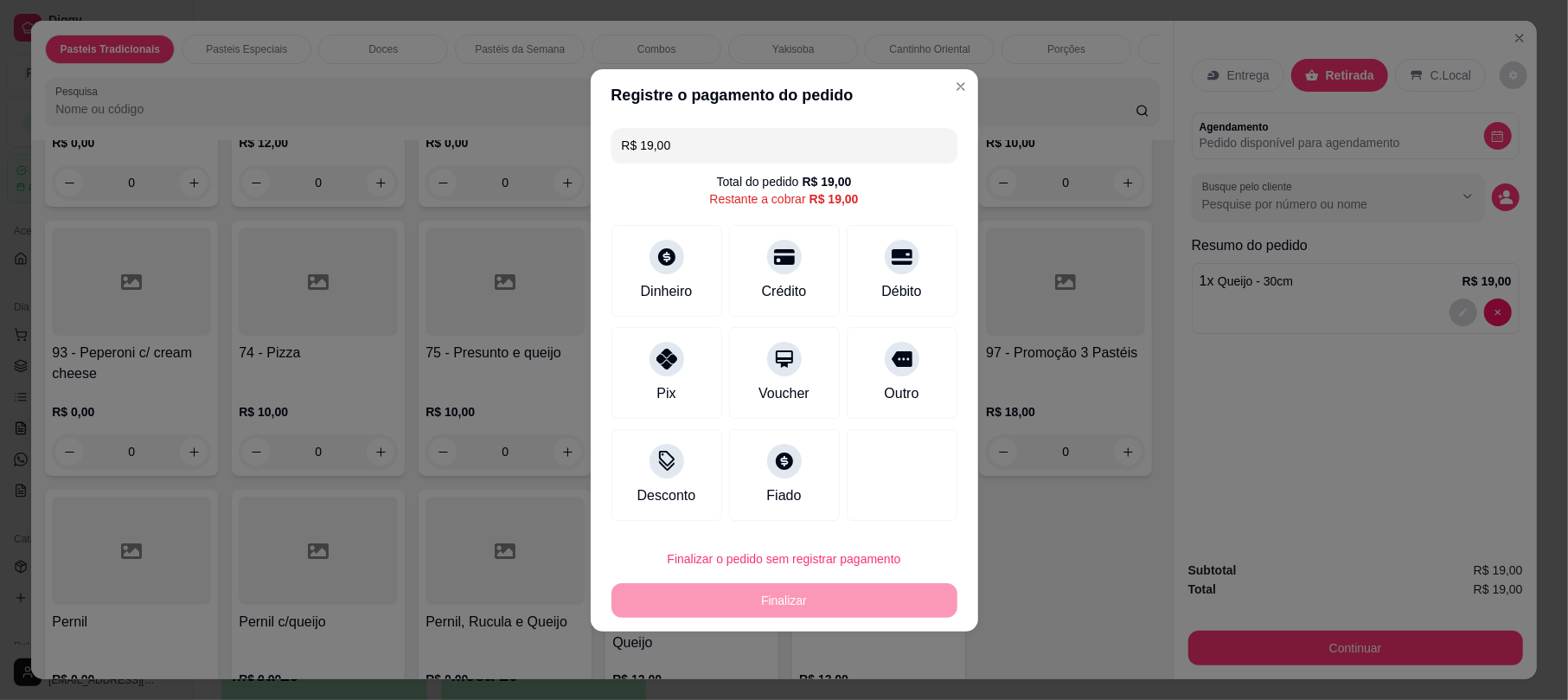
drag, startPoint x: 683, startPoint y: 378, endPoint x: 832, endPoint y: 599, distance: 266.5
click at [685, 387] on div "Pix" at bounding box center [667, 373] width 110 height 92
type input "R$ 0,00"
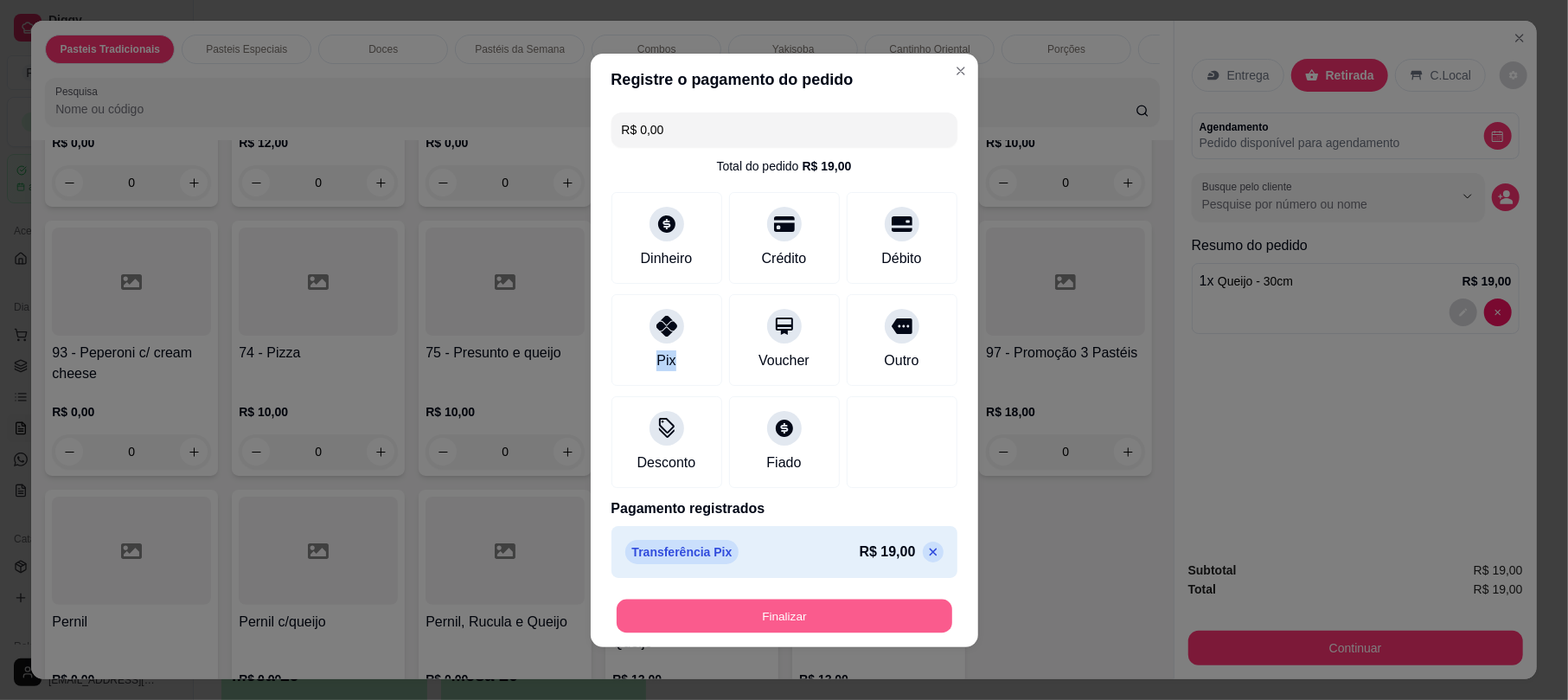
click at [831, 605] on button "Finalizar" at bounding box center [784, 615] width 336 height 34
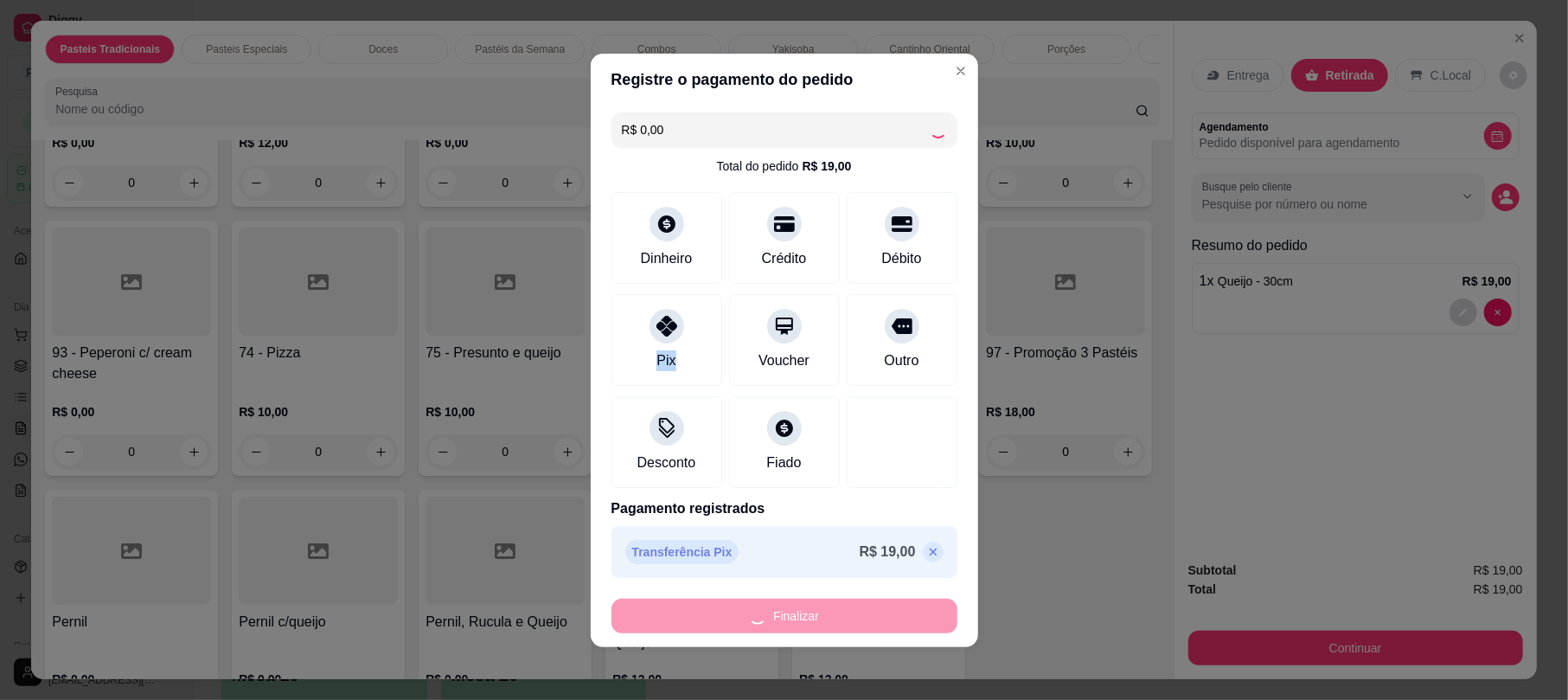
type input "0"
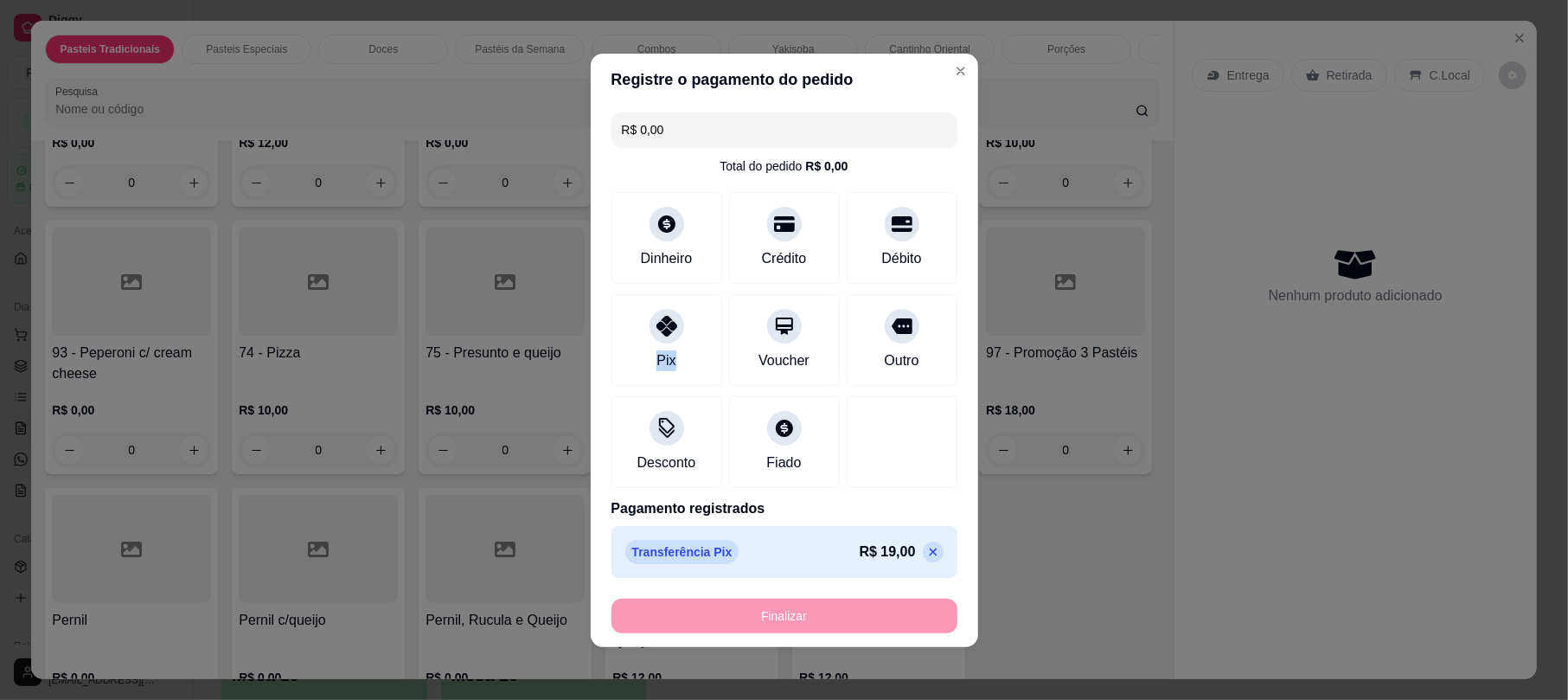
type input "-R$ 19,00"
